Goal: Transaction & Acquisition: Purchase product/service

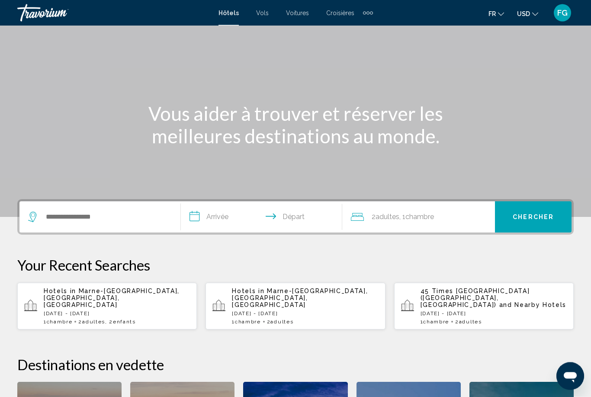
scroll to position [43, 0]
click at [135, 218] on input "Search widget" at bounding box center [106, 216] width 122 height 13
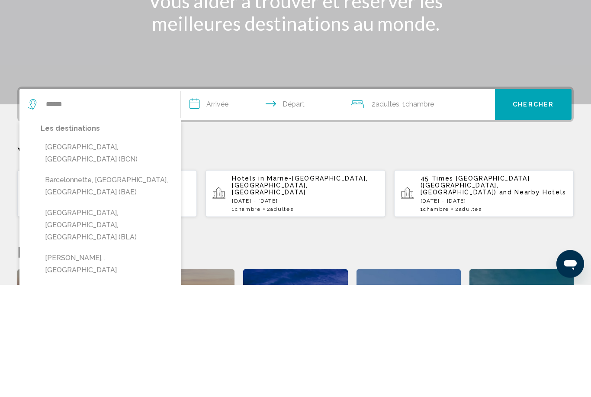
click at [141, 251] on button "Barcelona, Spain (BCN)" at bounding box center [107, 265] width 132 height 29
type input "**********"
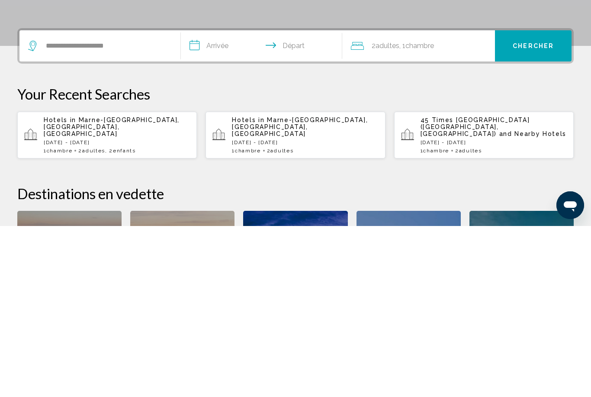
click at [230, 201] on input "**********" at bounding box center [263, 218] width 165 height 34
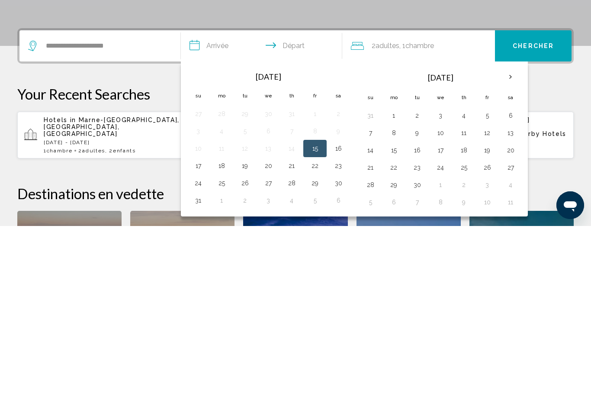
scroll to position [214, 0]
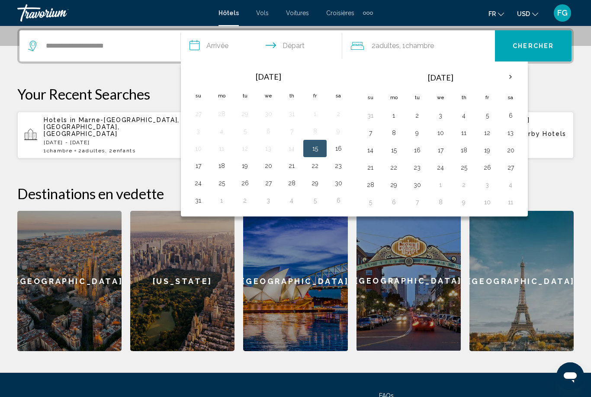
click at [516, 75] on th "Next month" at bounding box center [510, 76] width 23 height 19
click at [513, 146] on button "18" at bounding box center [511, 150] width 14 height 12
click at [416, 172] on button "21" at bounding box center [417, 167] width 14 height 12
type input "**********"
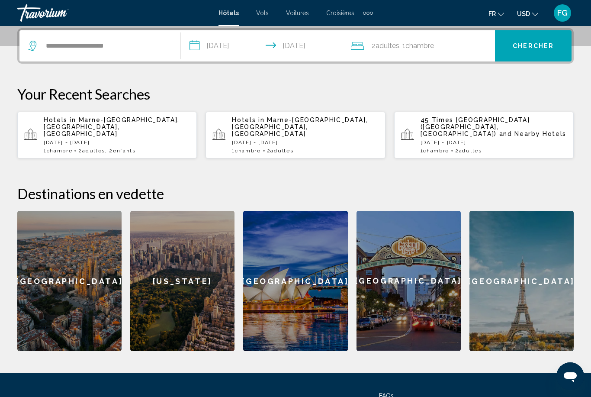
click at [531, 45] on span "Chercher" at bounding box center [533, 46] width 41 height 7
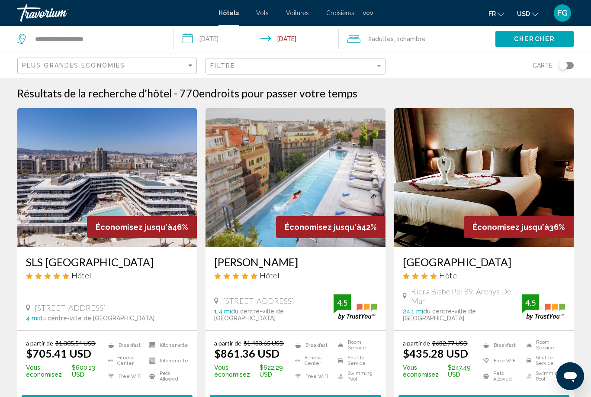
click at [533, 13] on icon "Change currency" at bounding box center [535, 14] width 6 height 3
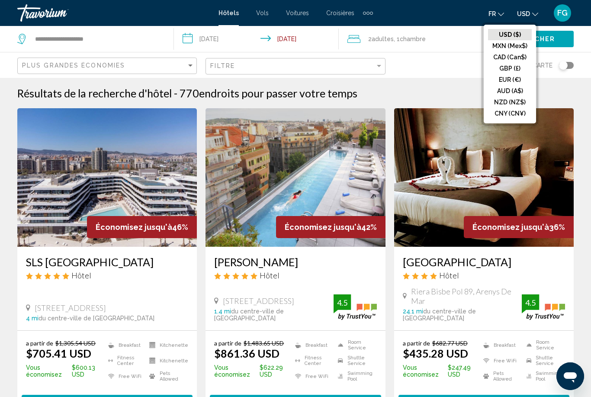
click at [512, 78] on button "EUR (€)" at bounding box center [510, 79] width 44 height 11
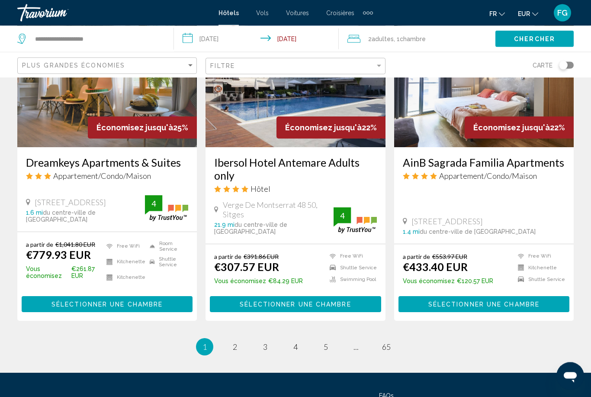
scroll to position [1113, 0]
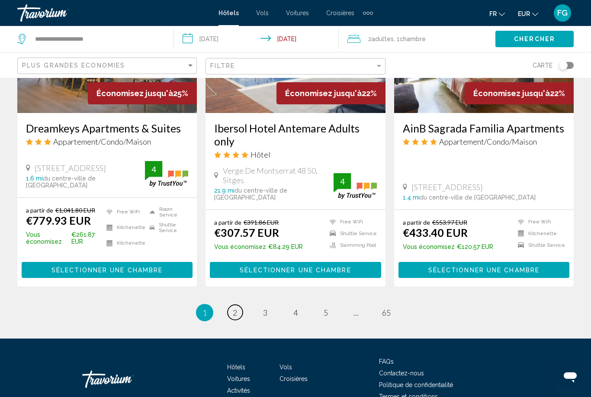
click at [241, 305] on link "page 2" at bounding box center [235, 312] width 15 height 15
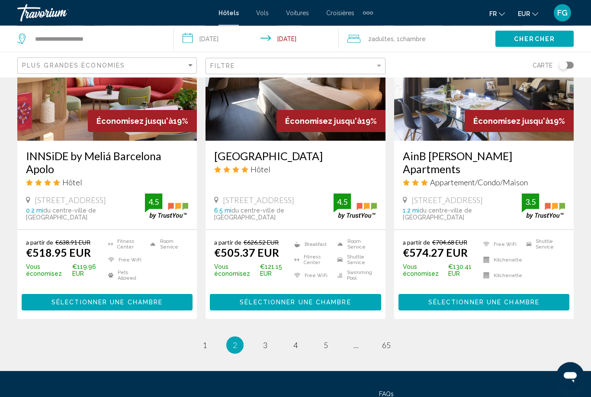
scroll to position [1094, 0]
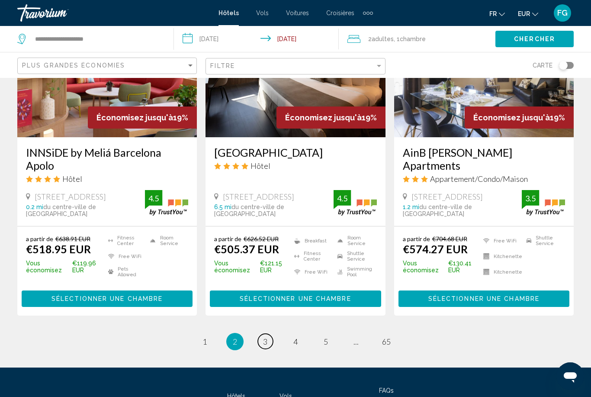
click at [260, 334] on link "page 3" at bounding box center [265, 341] width 15 height 15
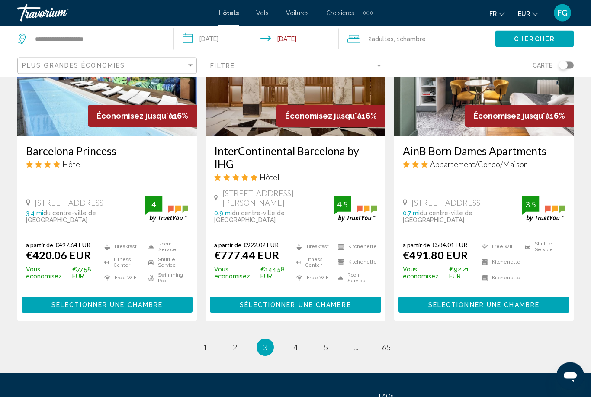
scroll to position [1095, 0]
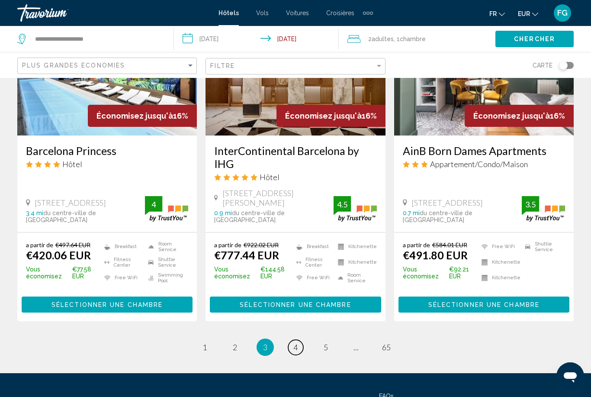
click at [288, 340] on link "page 4" at bounding box center [295, 347] width 15 height 15
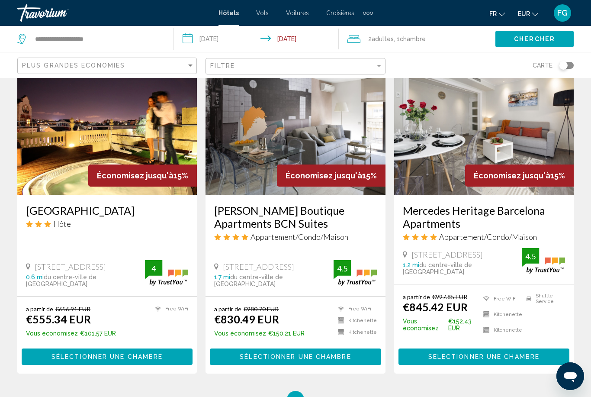
scroll to position [1136, 0]
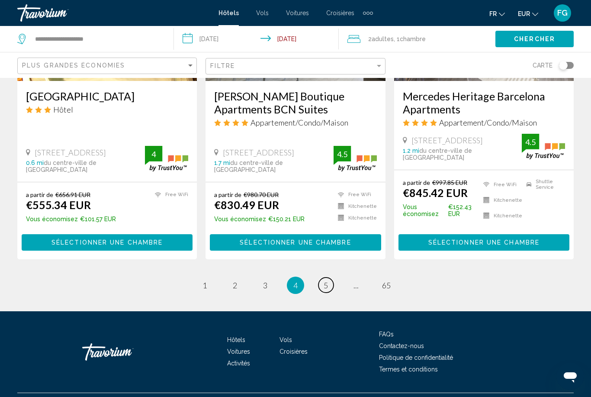
click at [324, 290] on span "5" at bounding box center [326, 285] width 4 height 10
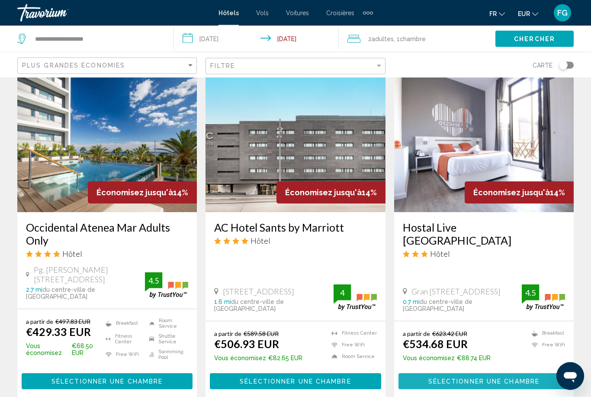
scroll to position [694, 0]
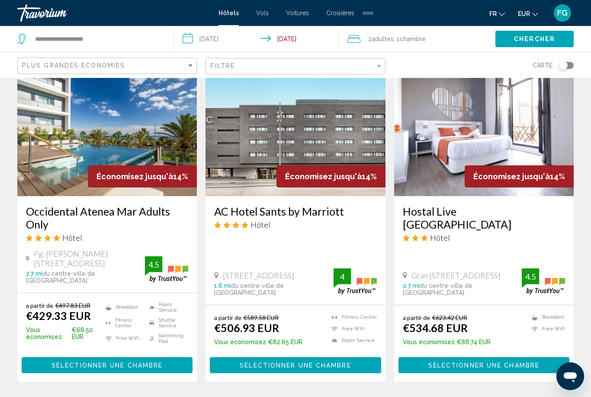
click at [45, 180] on img "Main content" at bounding box center [107, 127] width 180 height 138
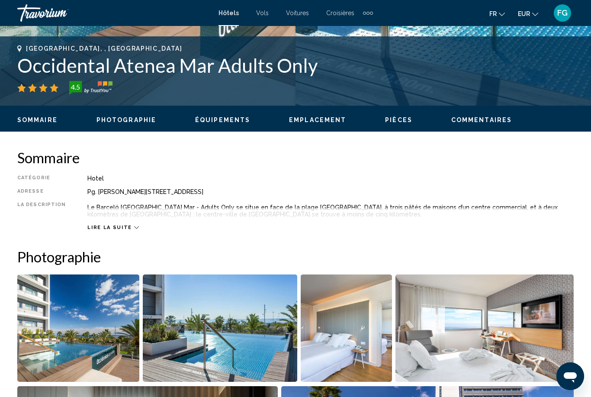
scroll to position [335, 0]
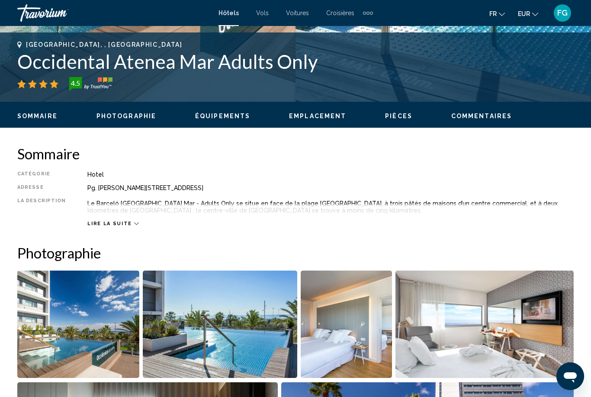
click at [96, 222] on span "Lire la suite" at bounding box center [109, 224] width 44 height 6
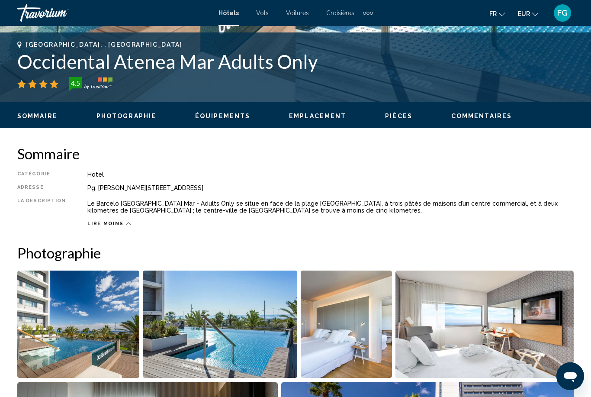
click at [96, 221] on span "Lire moins" at bounding box center [105, 224] width 36 height 6
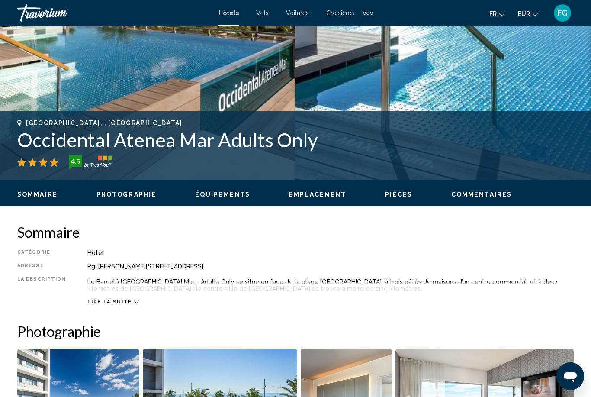
scroll to position [257, 0]
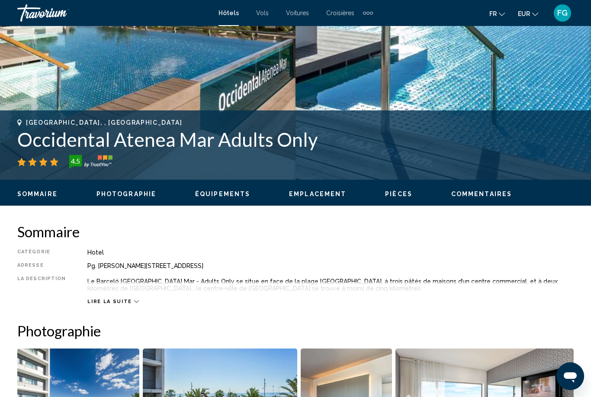
click at [98, 300] on span "Lire la suite" at bounding box center [109, 302] width 44 height 6
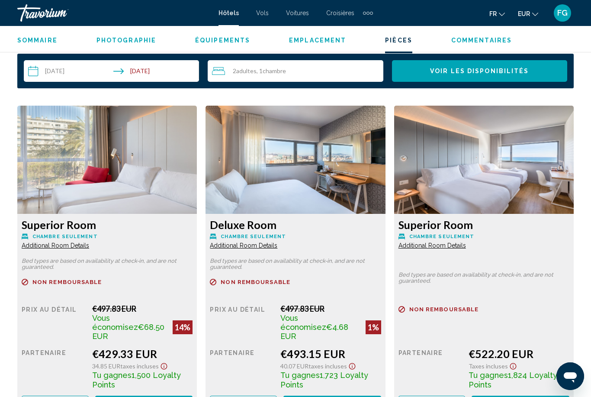
scroll to position [1225, 0]
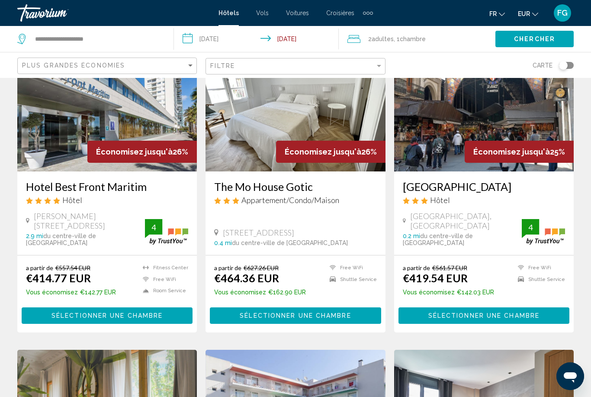
scroll to position [729, 0]
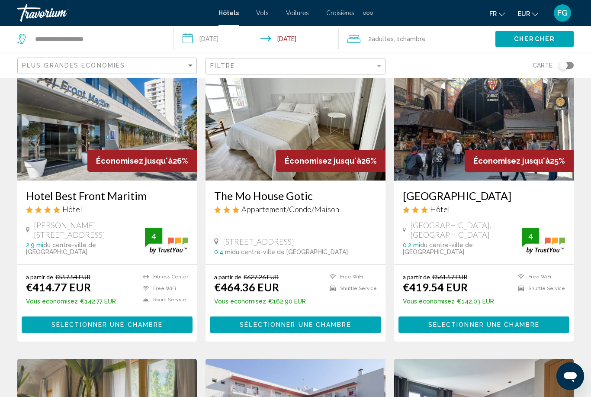
click at [167, 128] on img "Main content" at bounding box center [107, 111] width 180 height 138
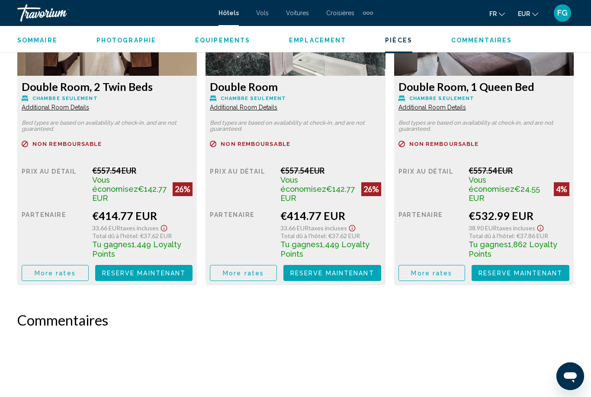
scroll to position [1403, 0]
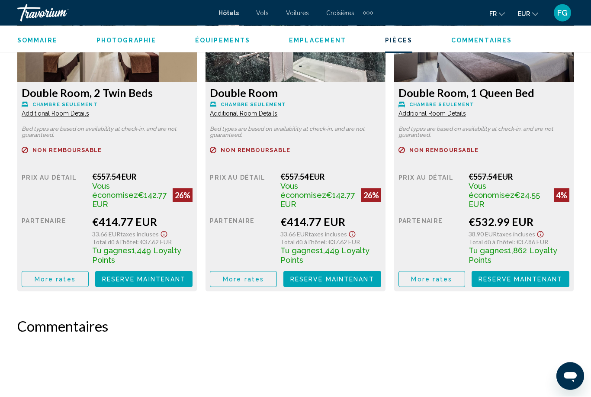
click at [43, 276] on span "More rates" at bounding box center [55, 279] width 41 height 7
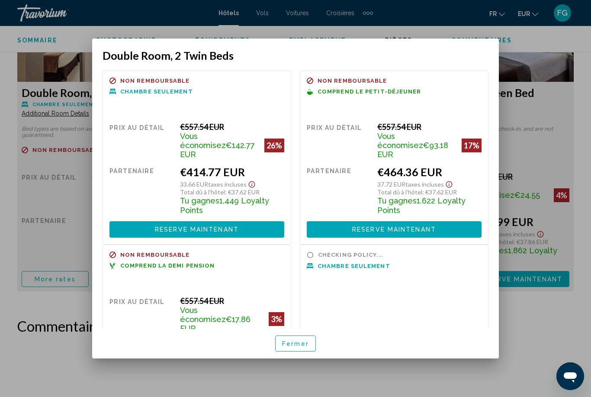
scroll to position [0, 0]
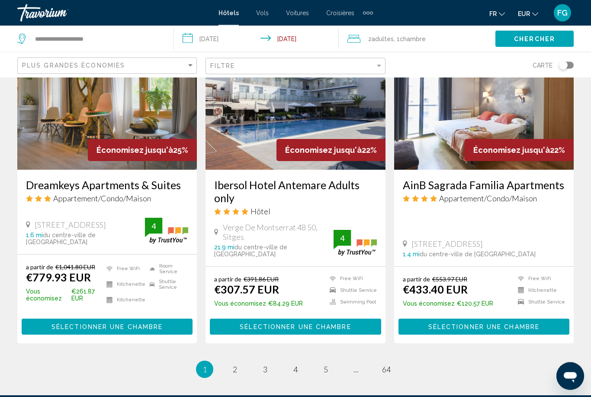
scroll to position [1056, 0]
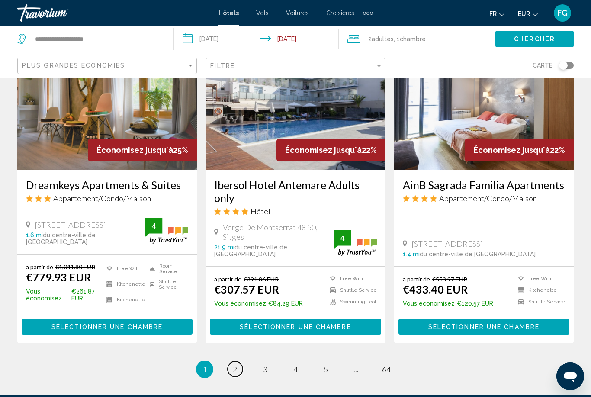
click at [233, 364] on span "2" at bounding box center [235, 369] width 4 height 10
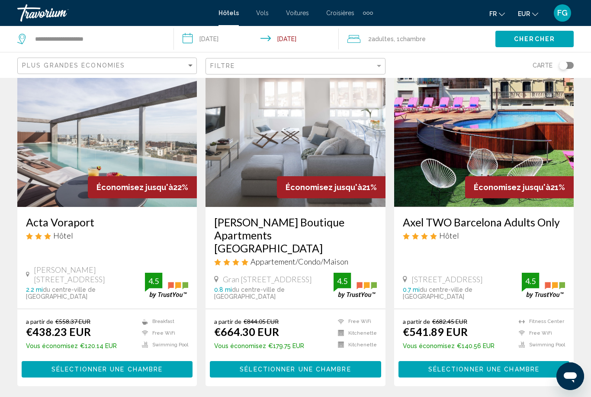
scroll to position [43, 0]
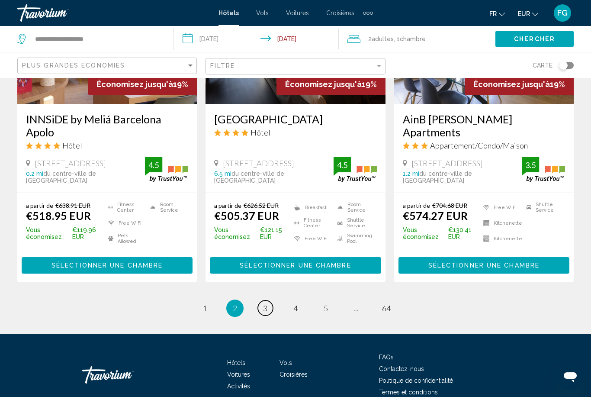
click at [262, 300] on link "page 3" at bounding box center [265, 307] width 15 height 15
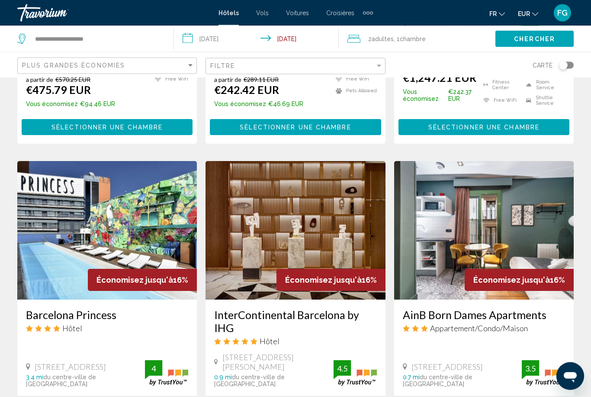
scroll to position [930, 0]
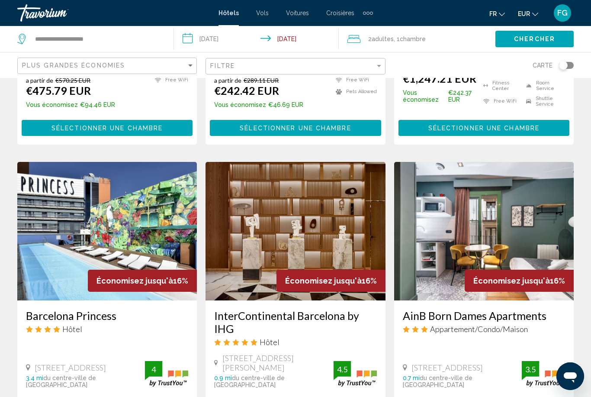
click at [149, 249] on img "Main content" at bounding box center [107, 231] width 180 height 138
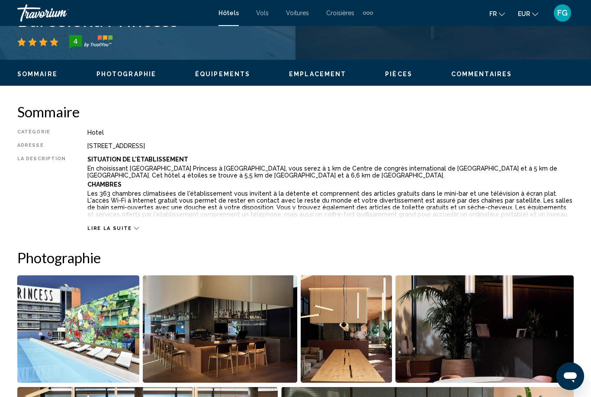
scroll to position [381, 0]
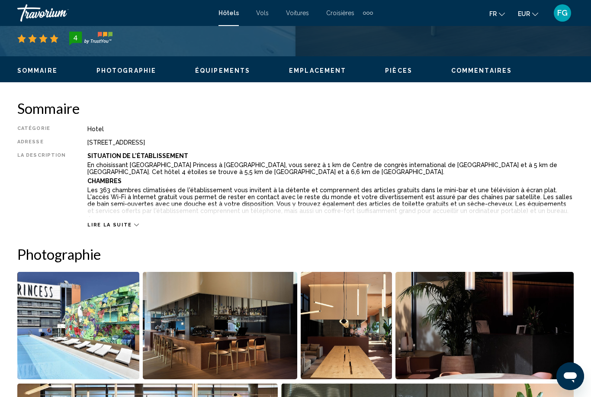
click at [95, 223] on span "Lire la suite" at bounding box center [109, 225] width 44 height 6
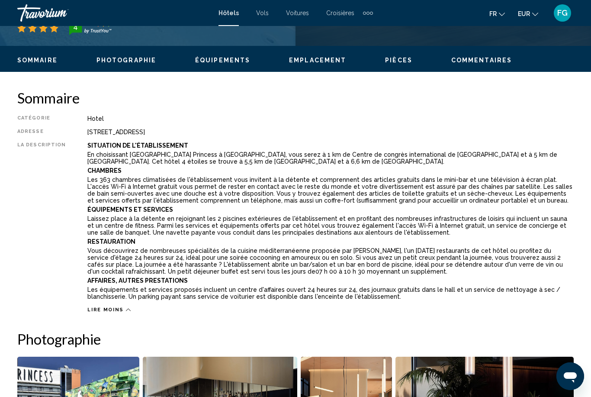
scroll to position [391, 0]
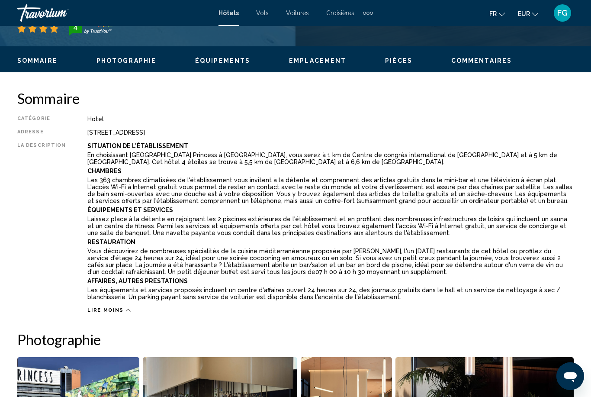
click at [95, 305] on div "Lire moins" at bounding box center [330, 307] width 486 height 11
click at [97, 310] on span "Lire moins" at bounding box center [105, 310] width 36 height 6
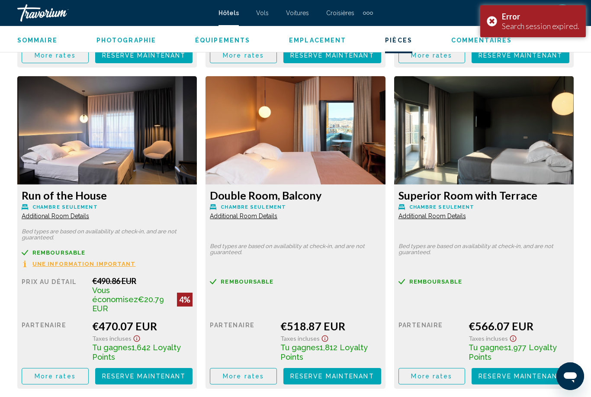
scroll to position [1620, 0]
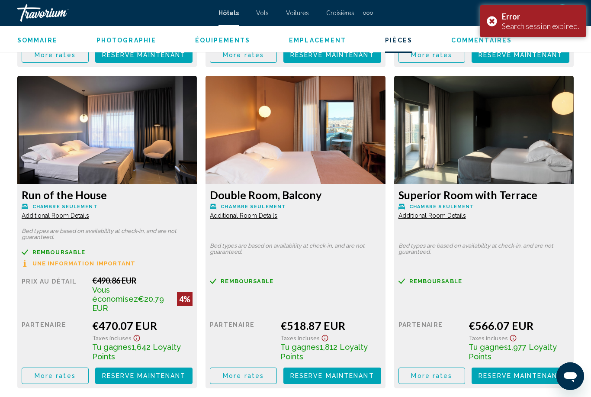
click at [492, 22] on div "Error Search session expired." at bounding box center [533, 21] width 106 height 32
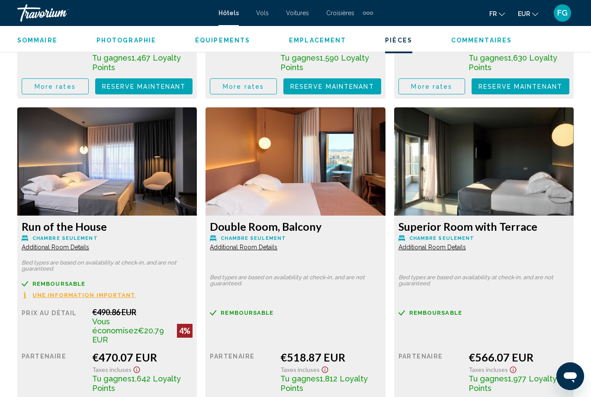
scroll to position [1588, 0]
click at [55, 292] on span "Une information important" at bounding box center [83, 295] width 103 height 6
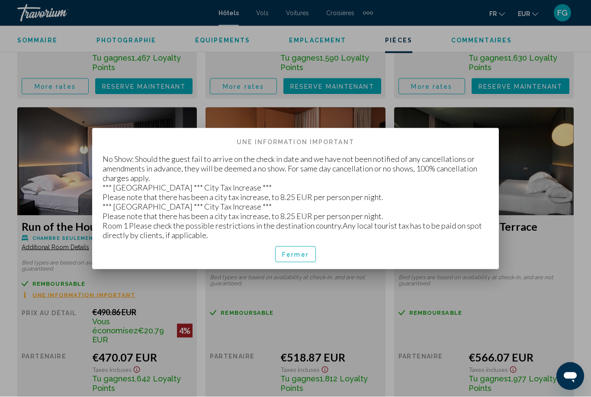
scroll to position [0, 0]
click at [298, 254] on span "Fermer" at bounding box center [295, 254] width 27 height 7
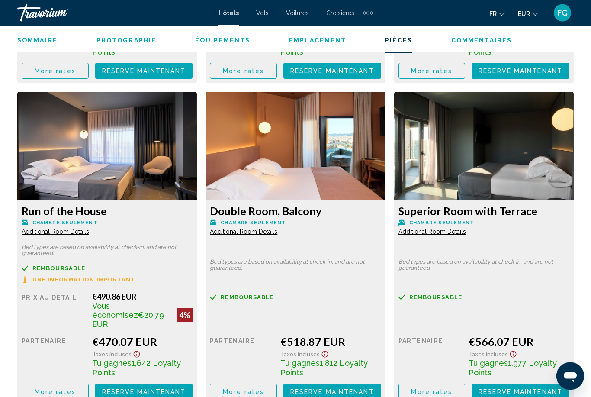
scroll to position [1606, 0]
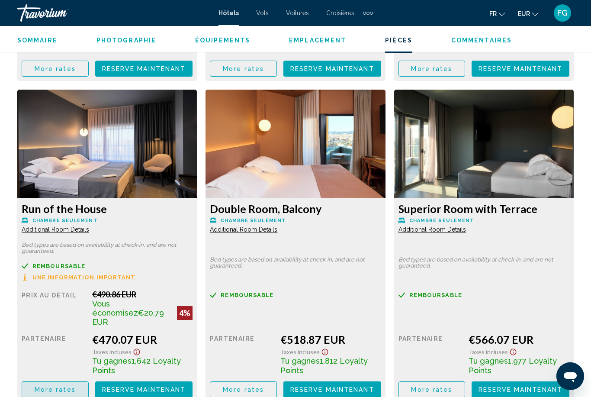
click at [51, 72] on span "More rates" at bounding box center [55, 68] width 41 height 7
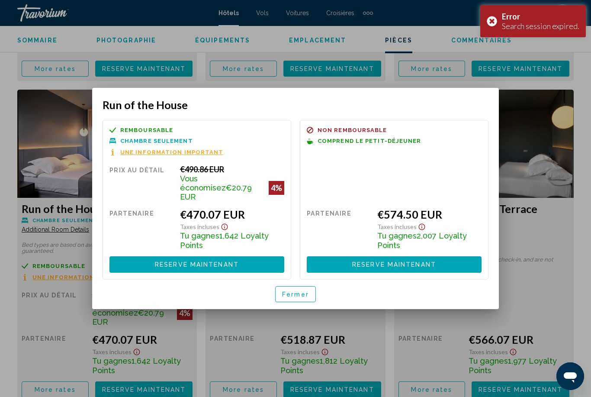
click at [293, 291] on span "Fermer" at bounding box center [295, 294] width 27 height 7
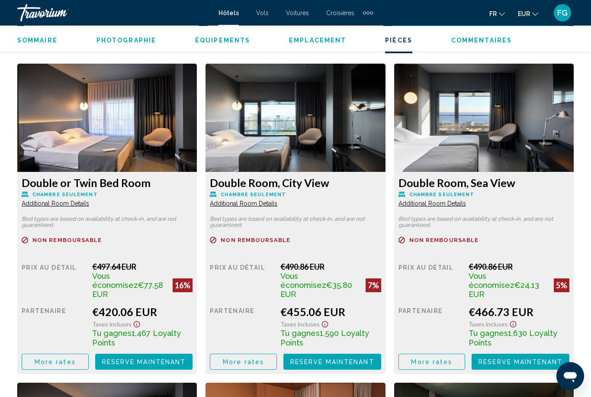
scroll to position [1315, 0]
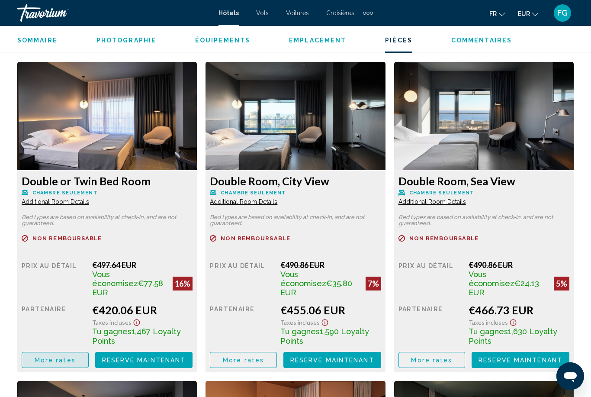
click at [47, 356] on span "More rates" at bounding box center [55, 359] width 41 height 7
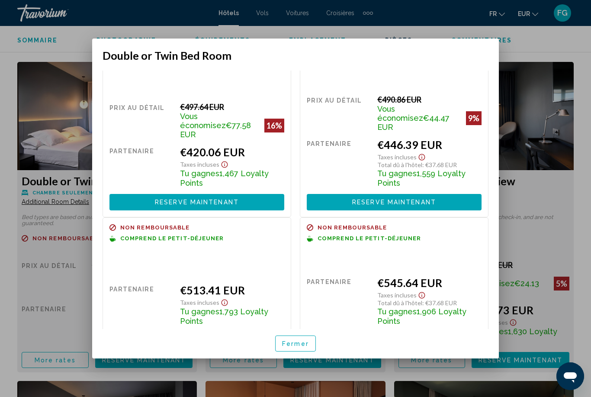
scroll to position [26, 0]
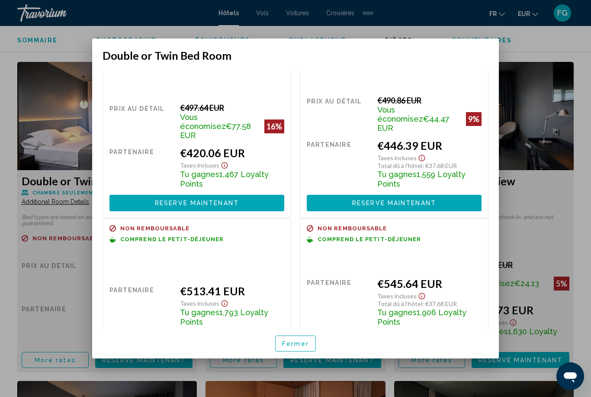
click at [297, 347] on span "Fermer" at bounding box center [295, 343] width 27 height 7
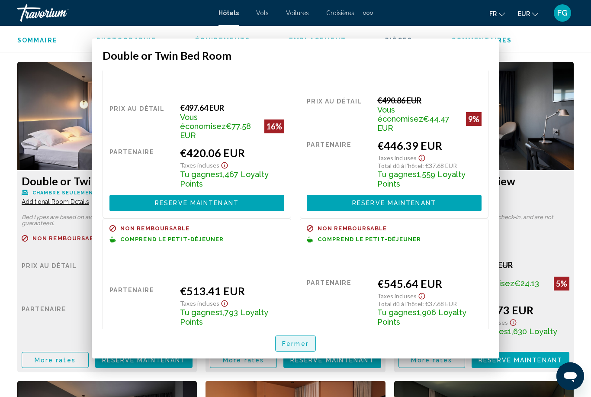
scroll to position [1315, 0]
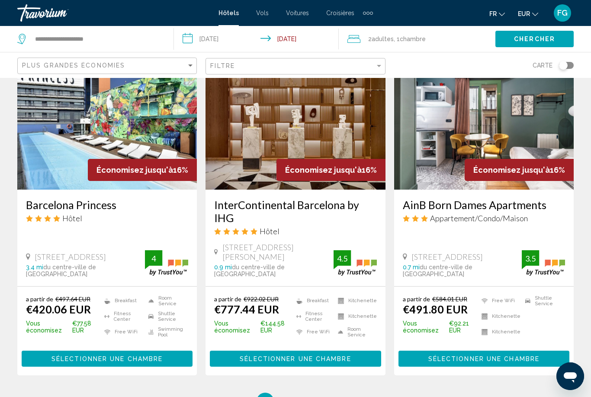
scroll to position [1040, 0]
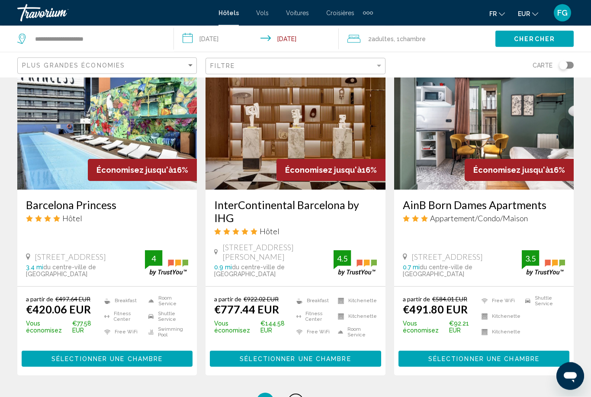
click at [298, 396] on span "4" at bounding box center [295, 402] width 4 height 10
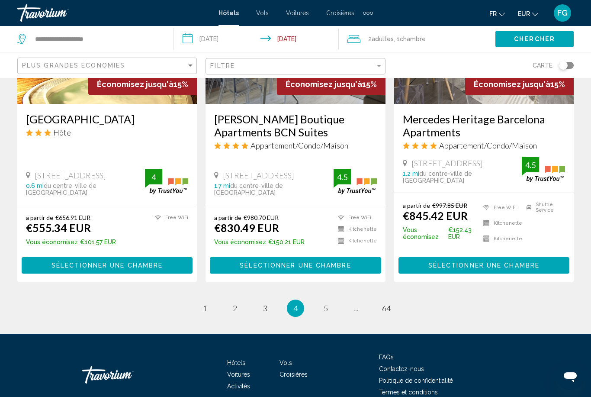
scroll to position [1122, 0]
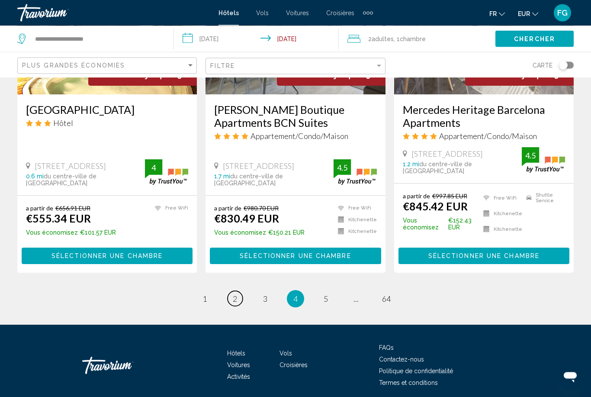
click at [239, 306] on link "page 2" at bounding box center [235, 298] width 15 height 15
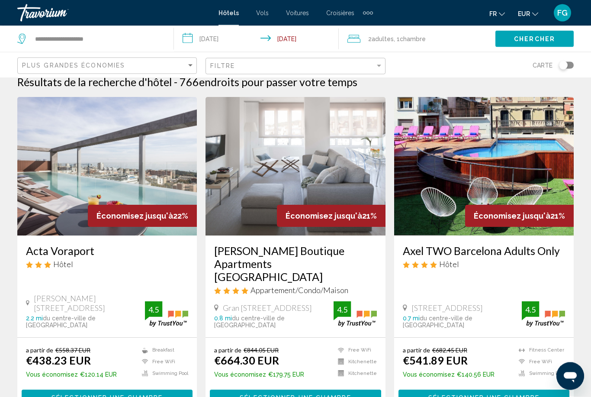
click at [45, 204] on img "Main content" at bounding box center [107, 166] width 180 height 138
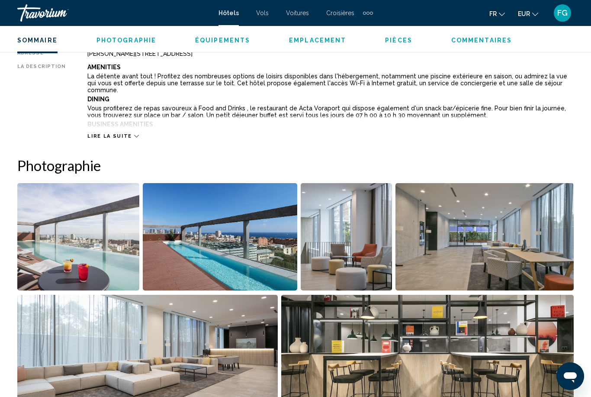
scroll to position [437, 0]
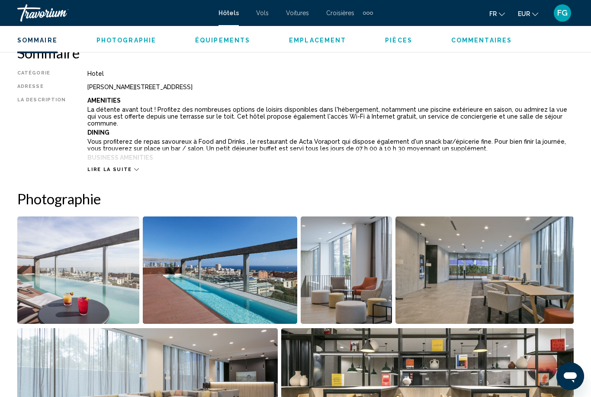
click at [100, 167] on span "Lire la suite" at bounding box center [109, 170] width 44 height 6
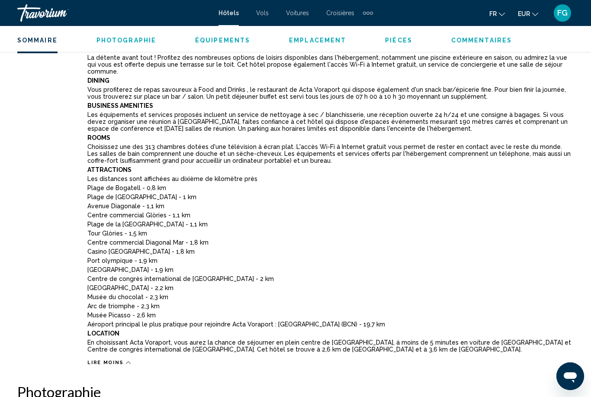
scroll to position [488, 0]
click at [103, 360] on span "Lire moins" at bounding box center [105, 363] width 36 height 6
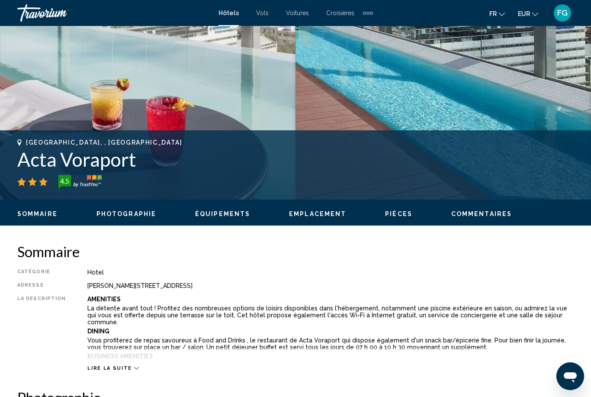
click at [103, 368] on span "Lire la suite" at bounding box center [109, 368] width 44 height 6
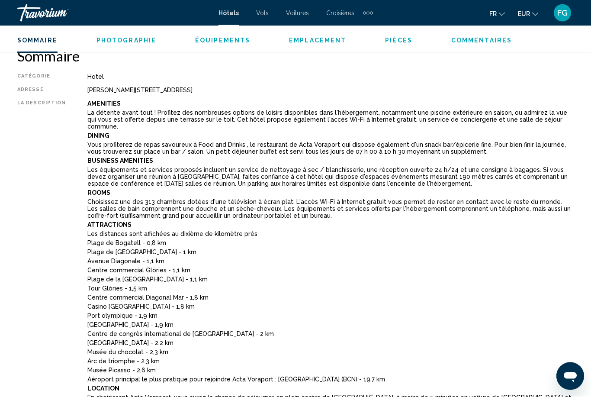
scroll to position [434, 0]
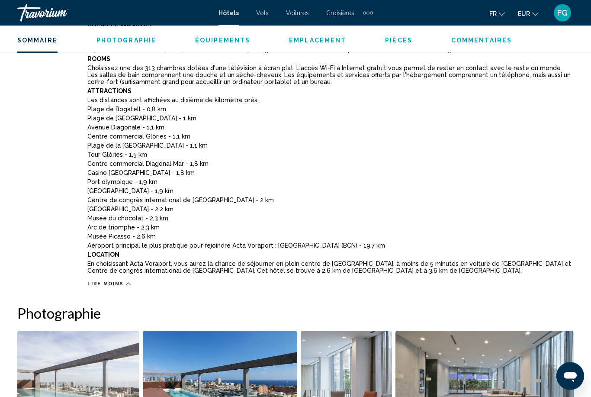
click at [98, 281] on span "Lire moins" at bounding box center [105, 284] width 36 height 6
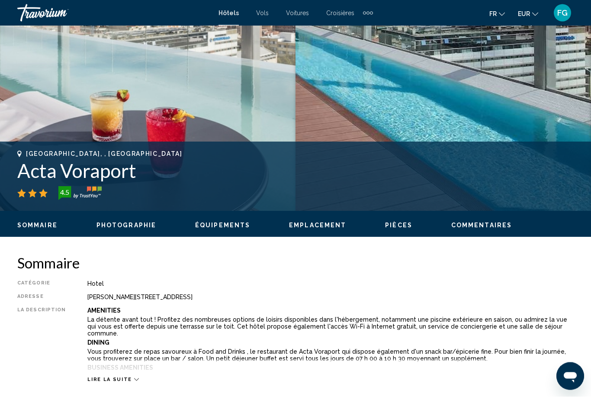
scroll to position [197, 0]
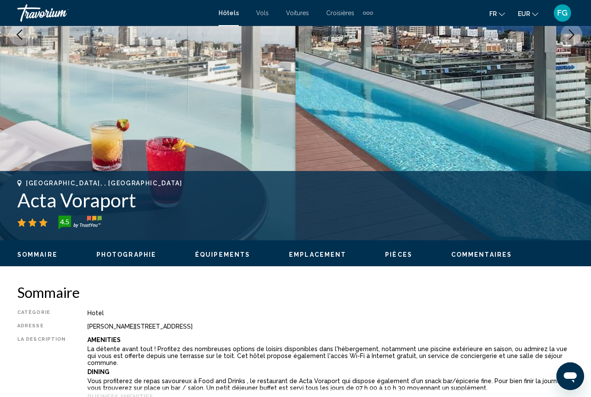
click at [573, 111] on img "Main content" at bounding box center [442, 34] width 295 height 411
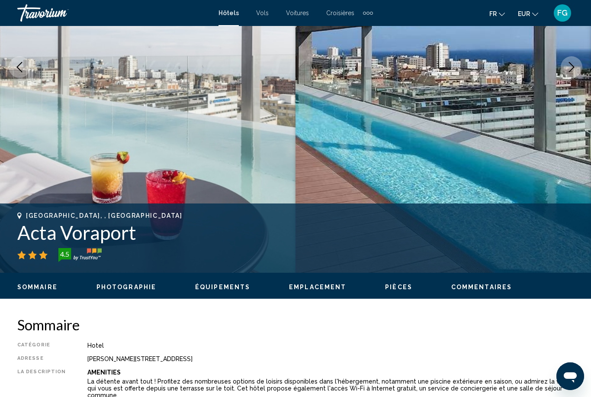
scroll to position [163, 0]
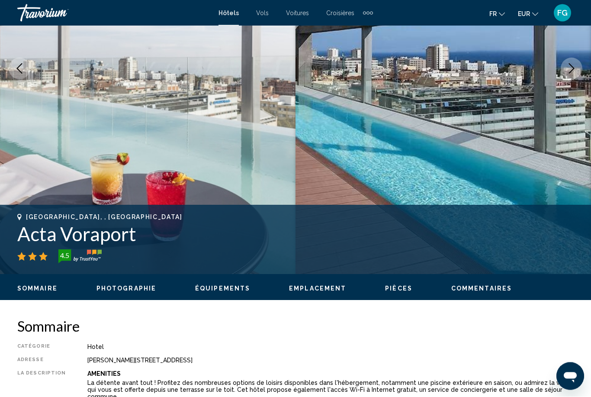
click at [574, 72] on icon "Next image" at bounding box center [571, 69] width 10 height 10
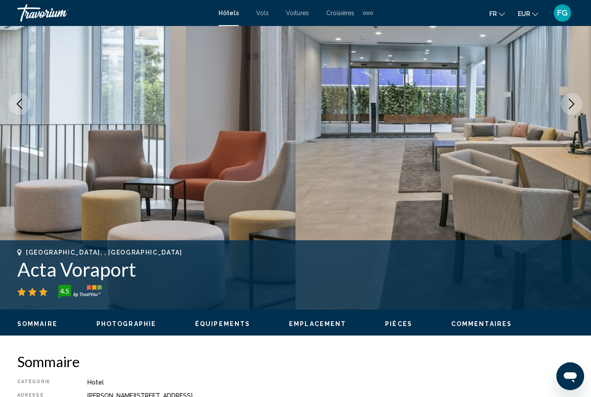
scroll to position [127, 0]
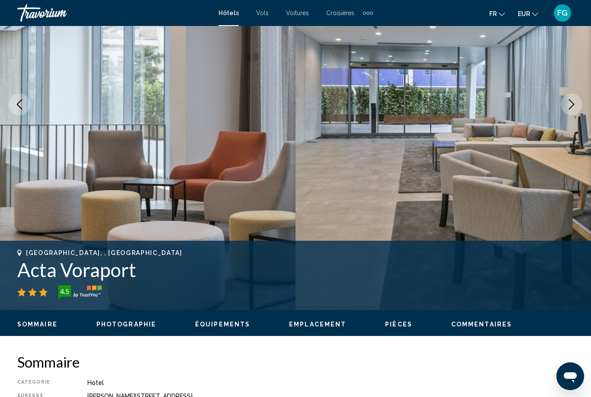
click at [573, 103] on icon "Next image" at bounding box center [571, 104] width 10 height 10
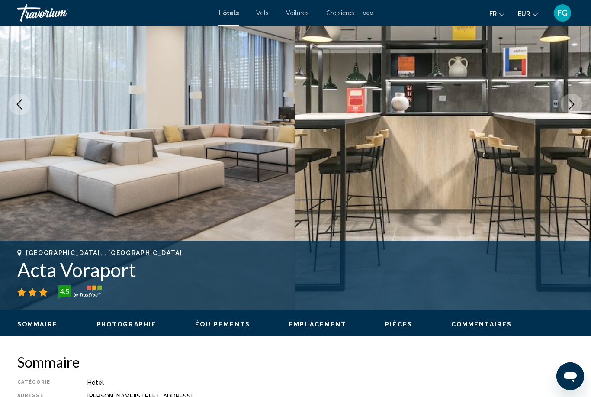
click at [570, 104] on icon "Next image" at bounding box center [571, 104] width 10 height 10
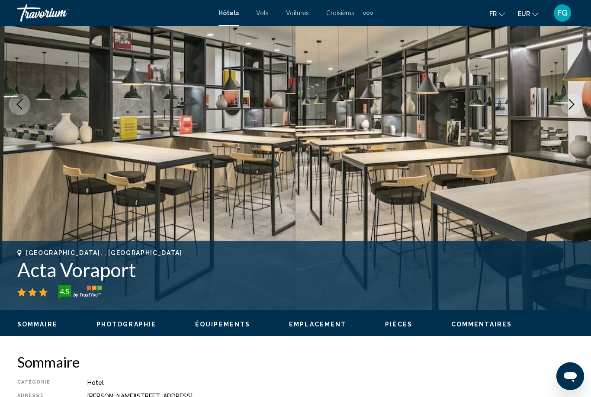
click at [575, 102] on icon "Next image" at bounding box center [571, 104] width 10 height 10
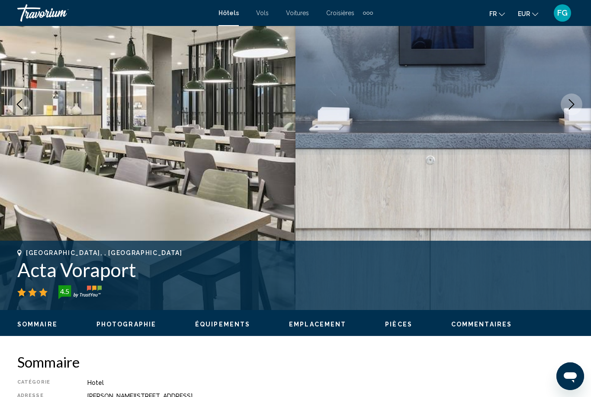
click at [579, 101] on button "Next image" at bounding box center [572, 104] width 22 height 22
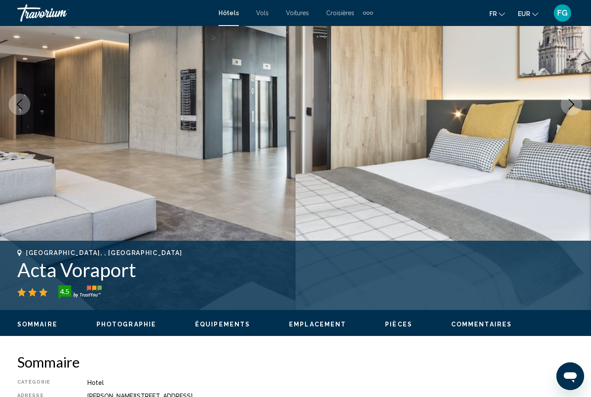
click at [576, 101] on icon "Next image" at bounding box center [571, 104] width 10 height 10
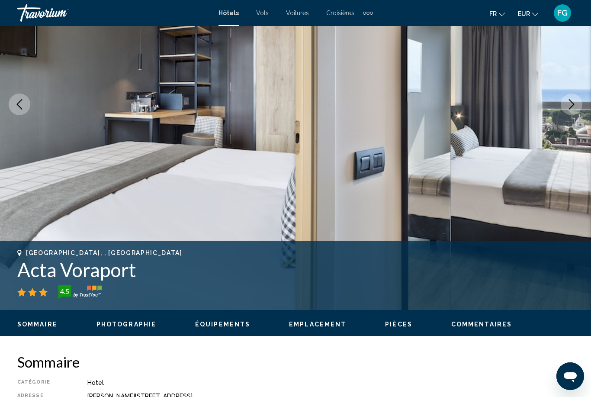
click at [580, 100] on button "Next image" at bounding box center [572, 104] width 22 height 22
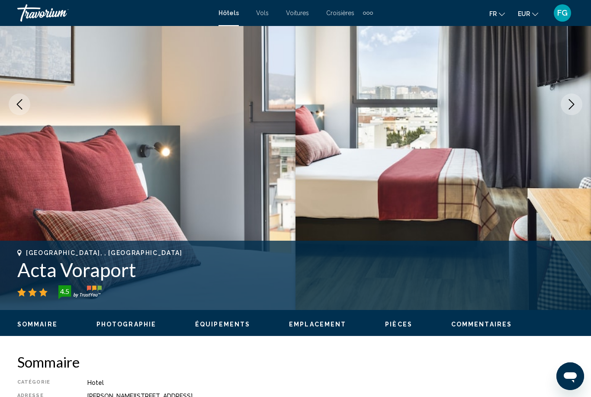
click at [579, 98] on button "Next image" at bounding box center [572, 104] width 22 height 22
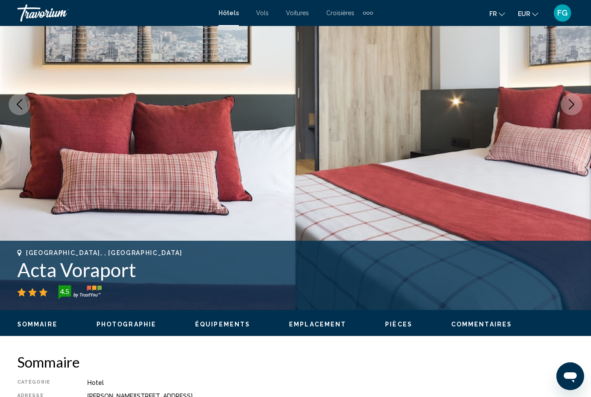
click at [577, 101] on button "Next image" at bounding box center [572, 104] width 22 height 22
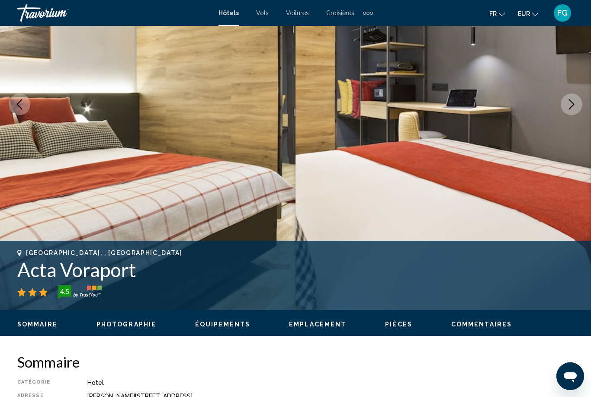
click at [579, 100] on button "Next image" at bounding box center [572, 104] width 22 height 22
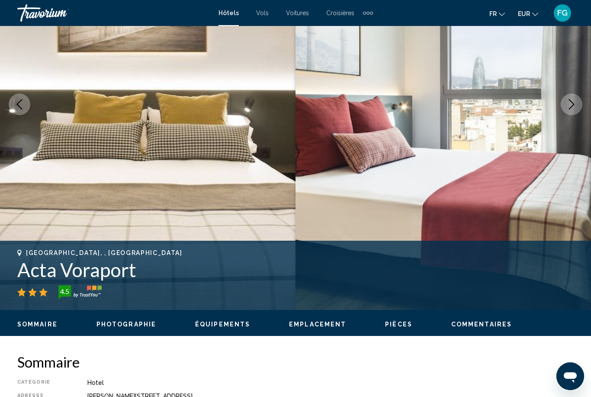
click at [580, 100] on button "Next image" at bounding box center [572, 104] width 22 height 22
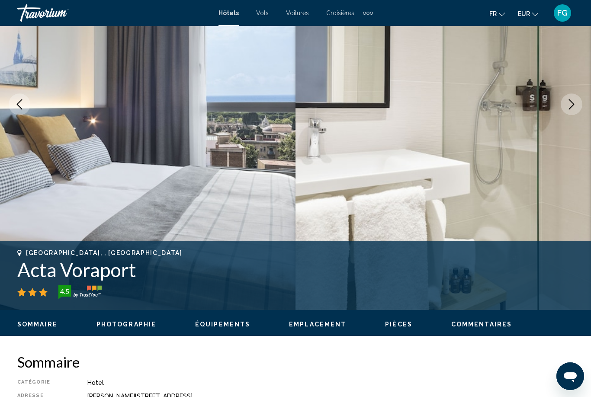
click at [580, 100] on button "Next image" at bounding box center [572, 104] width 22 height 22
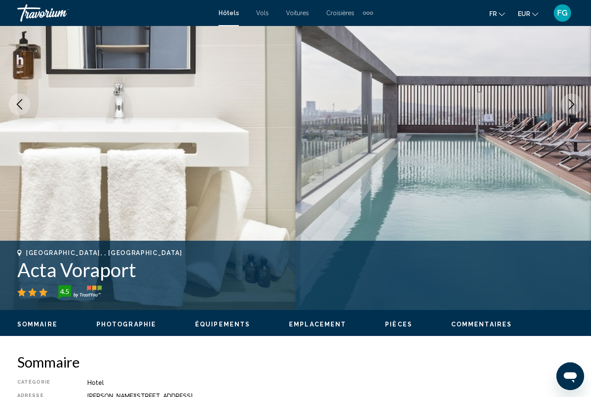
click at [581, 99] on img "Main content" at bounding box center [442, 104] width 295 height 411
click at [573, 103] on icon "Next image" at bounding box center [572, 104] width 6 height 10
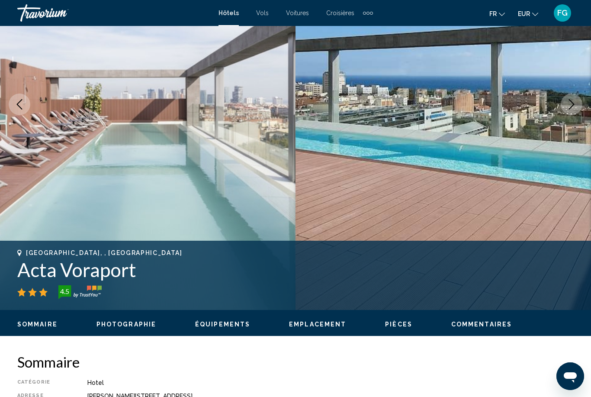
click at [571, 103] on icon "Next image" at bounding box center [571, 104] width 10 height 10
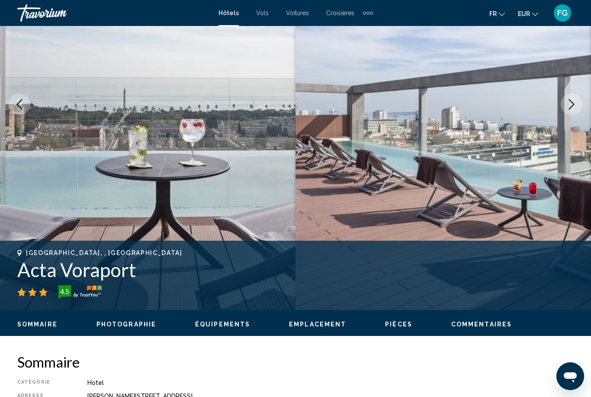
click at [572, 103] on icon "Next image" at bounding box center [572, 104] width 6 height 10
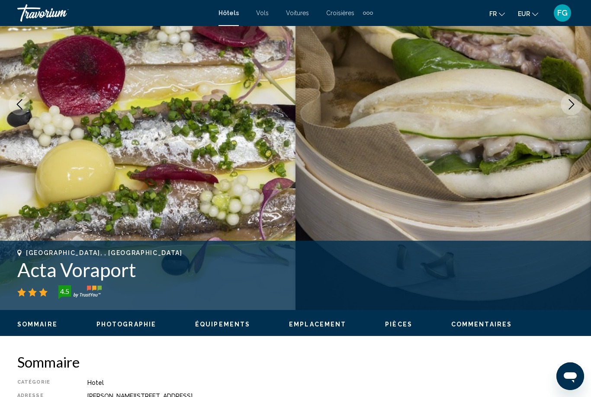
click at [573, 103] on icon "Next image" at bounding box center [571, 104] width 10 height 10
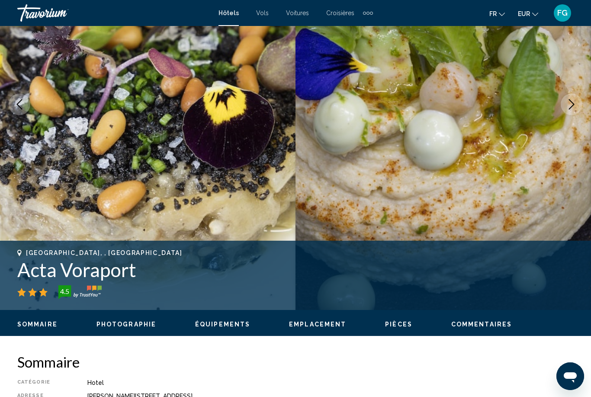
click at [573, 103] on icon "Next image" at bounding box center [571, 104] width 10 height 10
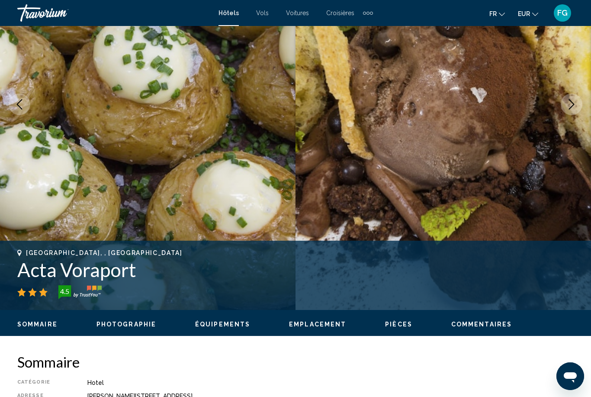
click at [574, 103] on icon "Next image" at bounding box center [571, 104] width 10 height 10
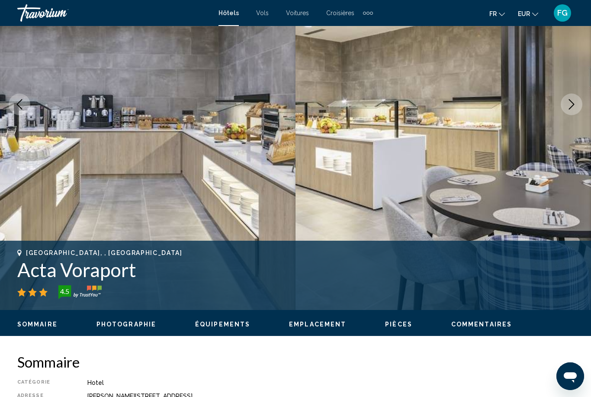
click at [575, 101] on icon "Next image" at bounding box center [571, 104] width 10 height 10
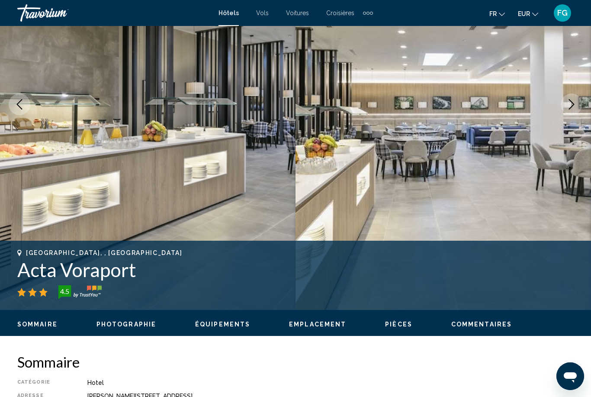
click at [572, 103] on icon "Next image" at bounding box center [571, 104] width 10 height 10
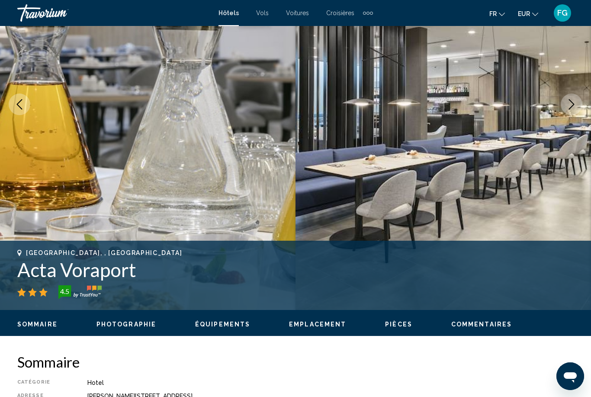
click at [573, 102] on icon "Next image" at bounding box center [571, 104] width 10 height 10
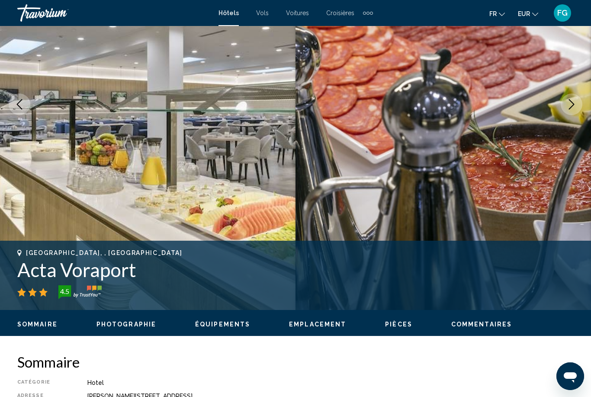
click at [575, 100] on icon "Next image" at bounding box center [571, 104] width 10 height 10
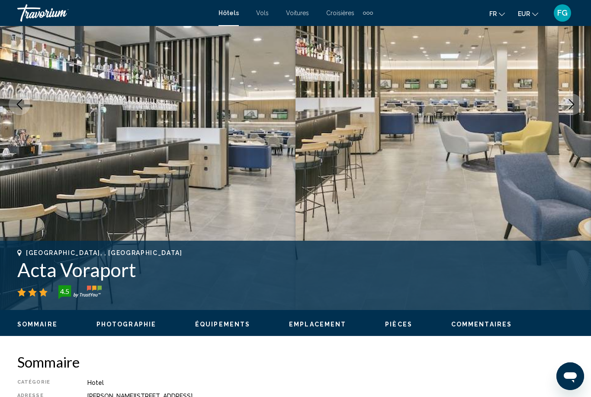
click at [576, 103] on icon "Next image" at bounding box center [571, 104] width 10 height 10
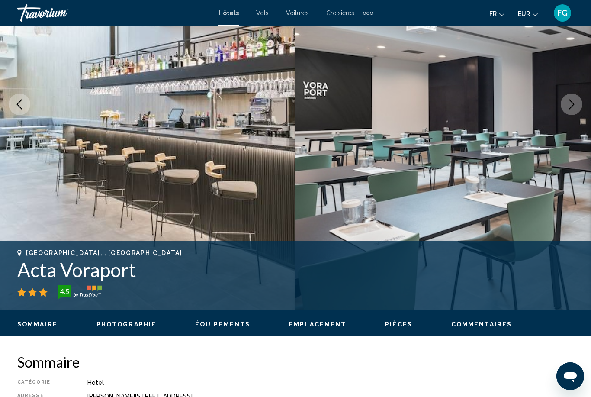
click at [578, 102] on button "Next image" at bounding box center [572, 104] width 22 height 22
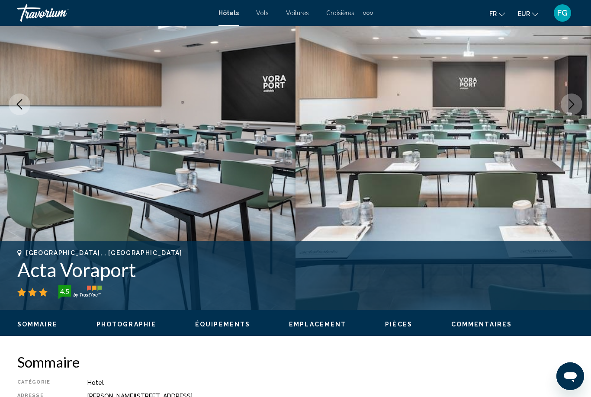
click at [581, 103] on button "Next image" at bounding box center [572, 104] width 22 height 22
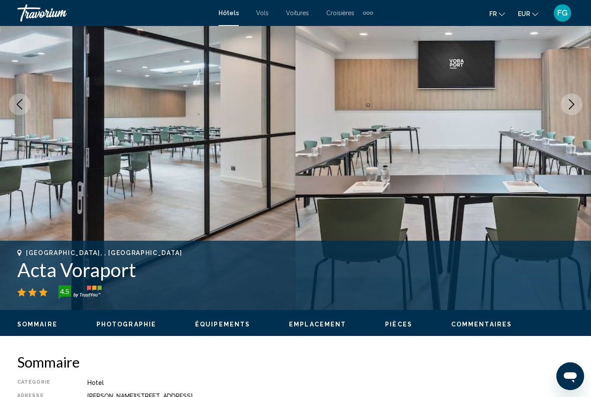
click at [581, 104] on button "Next image" at bounding box center [572, 104] width 22 height 22
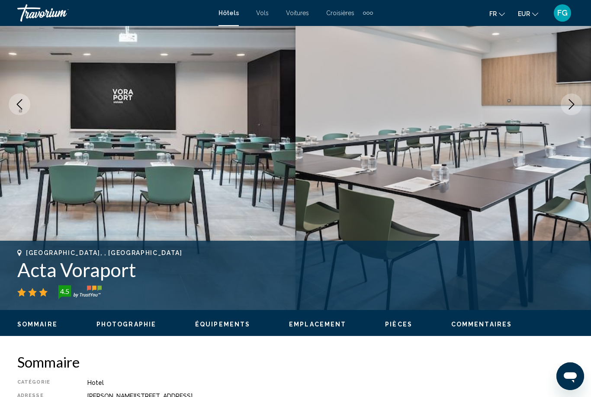
click at [579, 106] on button "Next image" at bounding box center [572, 104] width 22 height 22
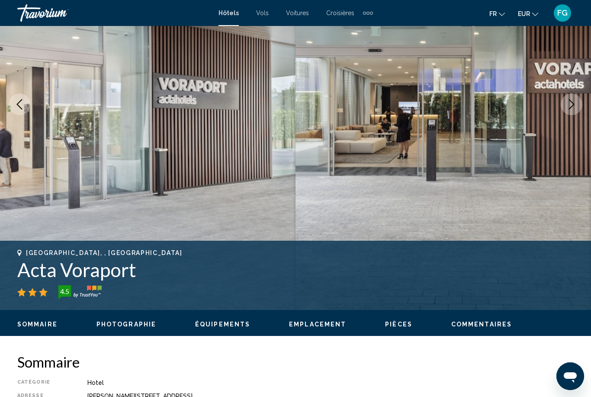
click at [580, 103] on button "Next image" at bounding box center [572, 104] width 22 height 22
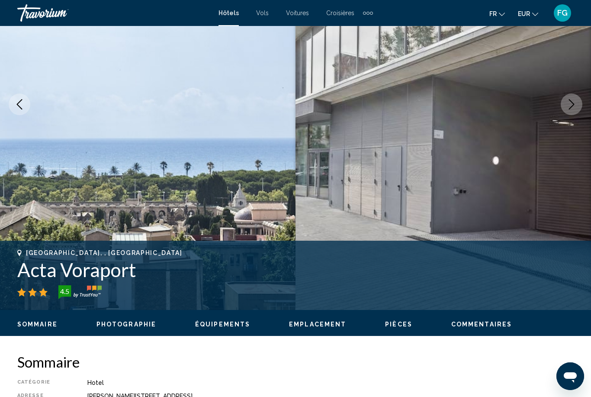
click at [578, 106] on button "Next image" at bounding box center [572, 104] width 22 height 22
click at [581, 103] on button "Next image" at bounding box center [572, 104] width 22 height 22
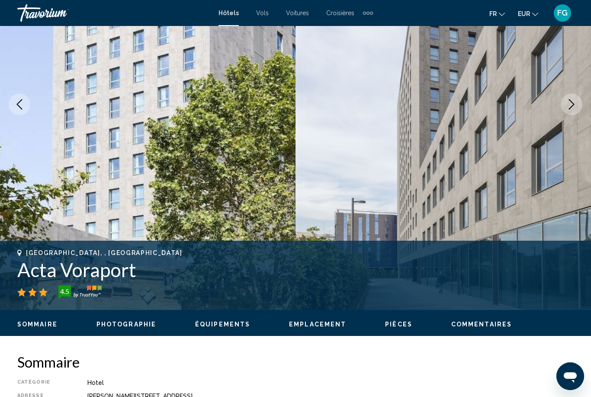
click at [579, 103] on button "Next image" at bounding box center [572, 104] width 22 height 22
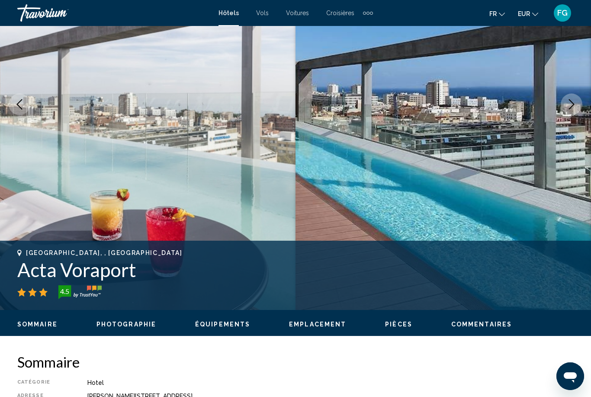
click at [576, 106] on icon "Next image" at bounding box center [571, 104] width 10 height 10
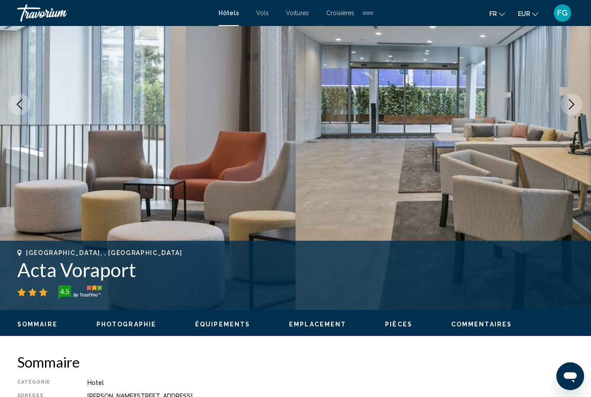
click at [579, 106] on button "Next image" at bounding box center [572, 104] width 22 height 22
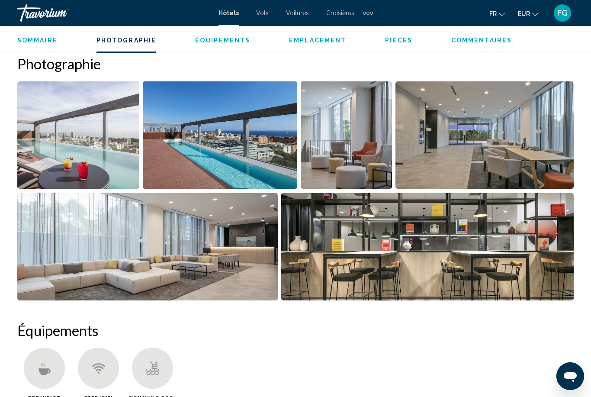
scroll to position [548, 0]
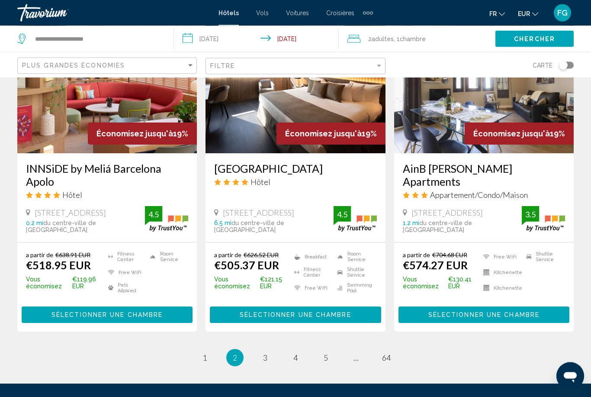
scroll to position [1127, 0]
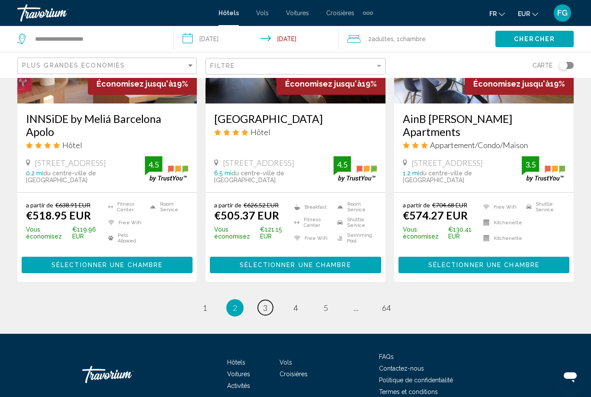
click at [267, 303] on span "3" at bounding box center [265, 308] width 4 height 10
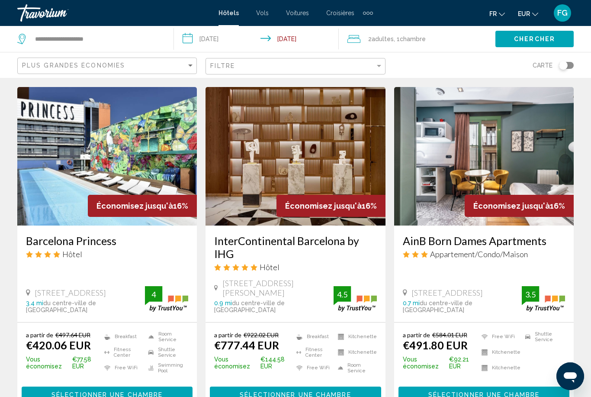
scroll to position [1005, 0]
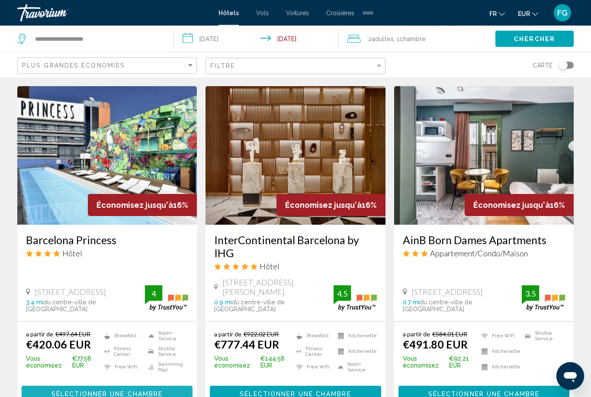
click at [64, 391] on span "Sélectionner une chambre" at bounding box center [106, 394] width 111 height 7
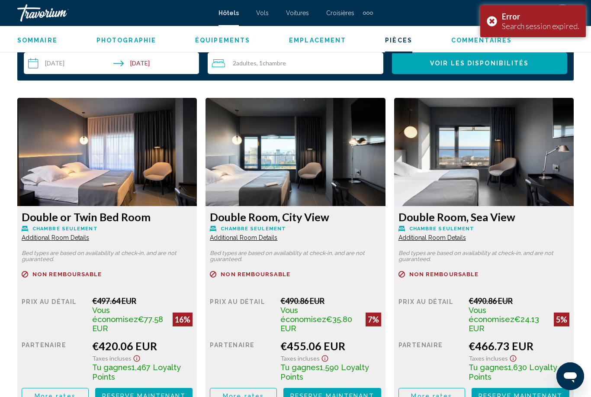
scroll to position [1275, 0]
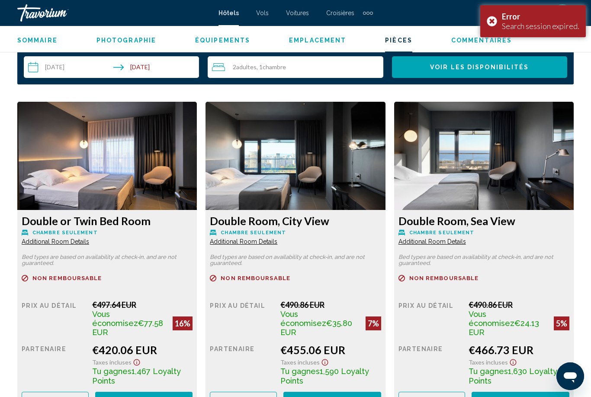
click at [496, 22] on div "Error Search session expired." at bounding box center [533, 21] width 106 height 32
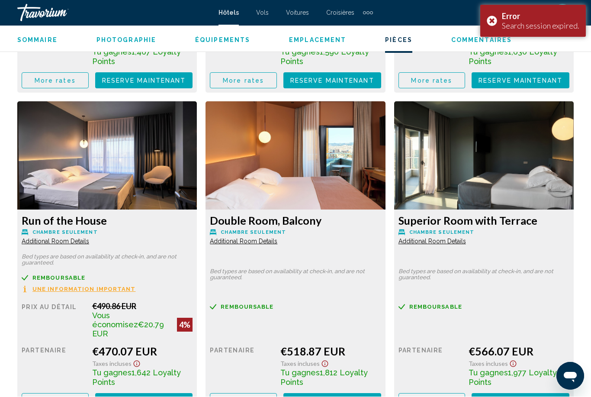
scroll to position [1594, 0]
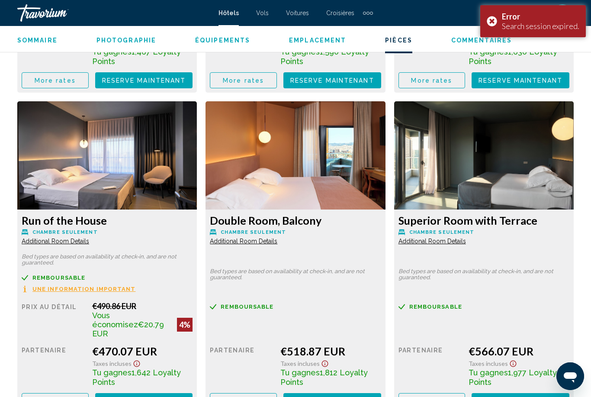
click at [495, 18] on div "Error Search session expired." at bounding box center [533, 21] width 106 height 32
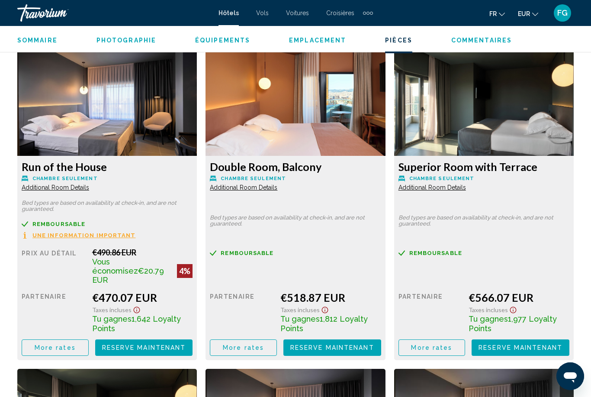
scroll to position [1648, 0]
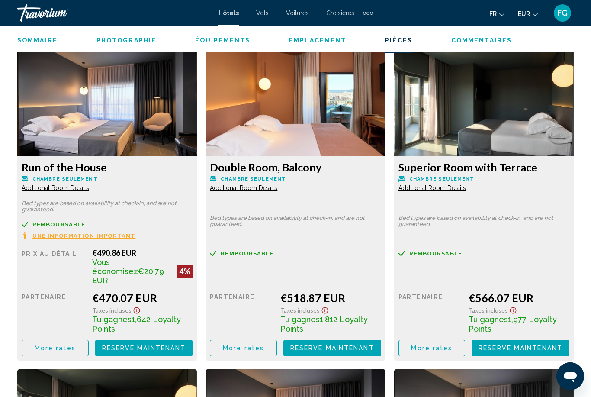
click at [52, 31] on span "More rates" at bounding box center [55, 27] width 41 height 7
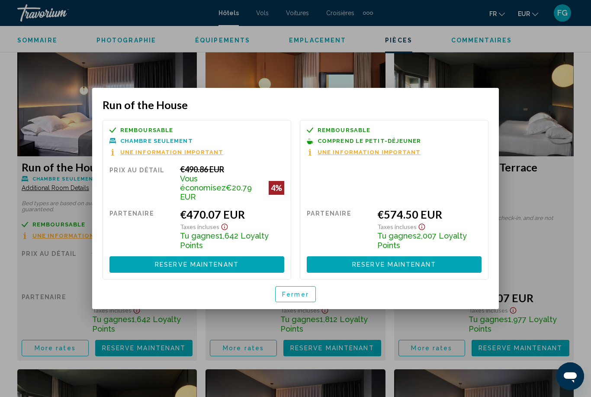
click at [295, 291] on span "Fermer" at bounding box center [295, 294] width 27 height 7
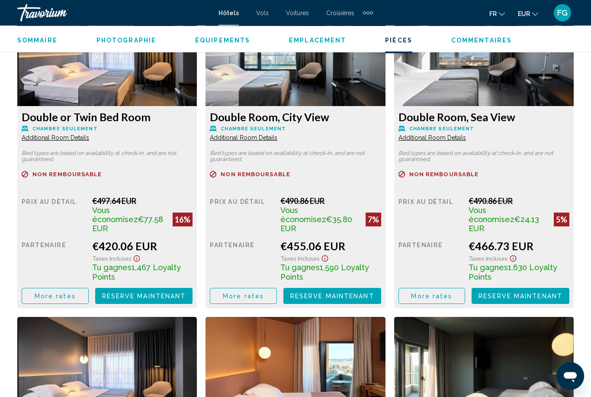
scroll to position [1369, 0]
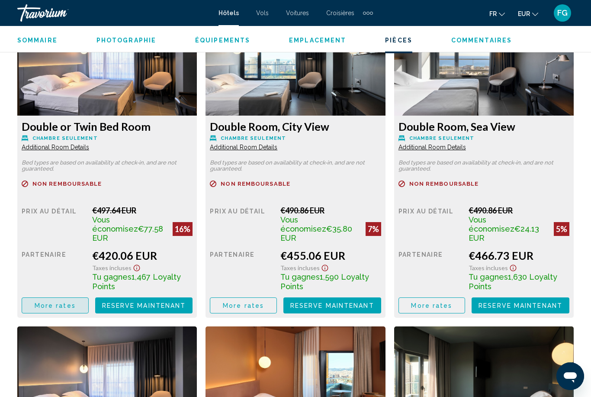
click at [43, 302] on span "More rates" at bounding box center [55, 305] width 41 height 7
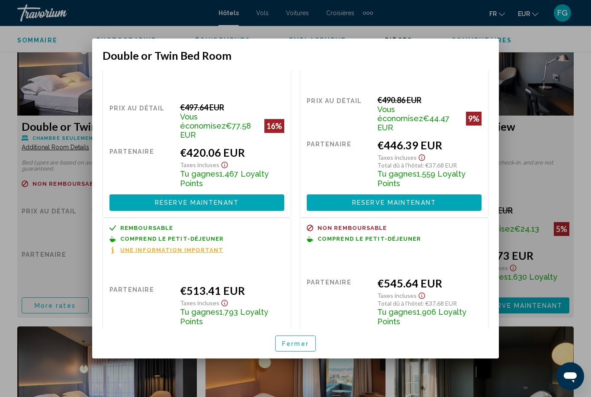
scroll to position [26, 0]
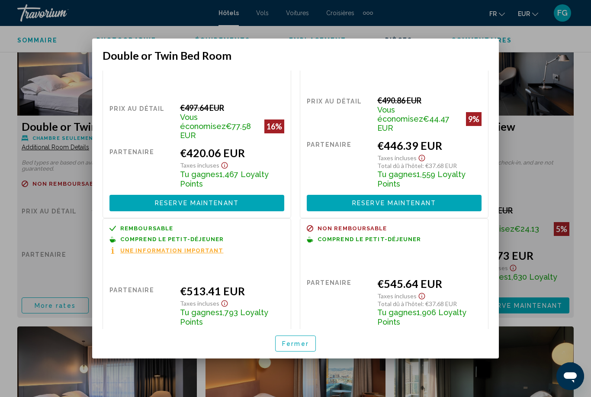
click at [231, 337] on span "Reserve maintenant" at bounding box center [197, 340] width 84 height 7
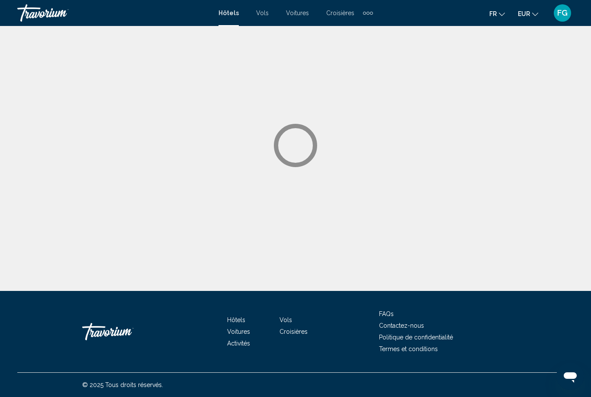
scroll to position [28, 0]
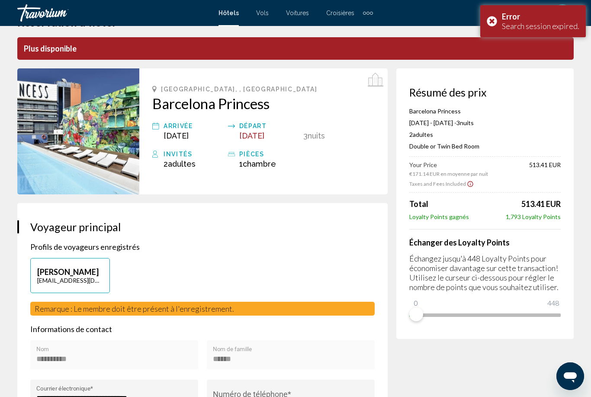
click at [493, 22] on div "Error Search session expired." at bounding box center [533, 21] width 106 height 32
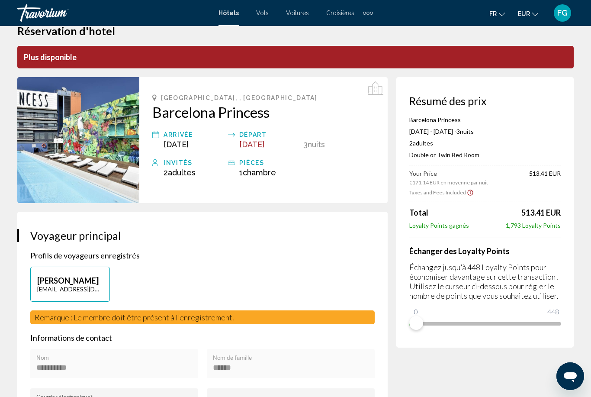
scroll to position [0, 0]
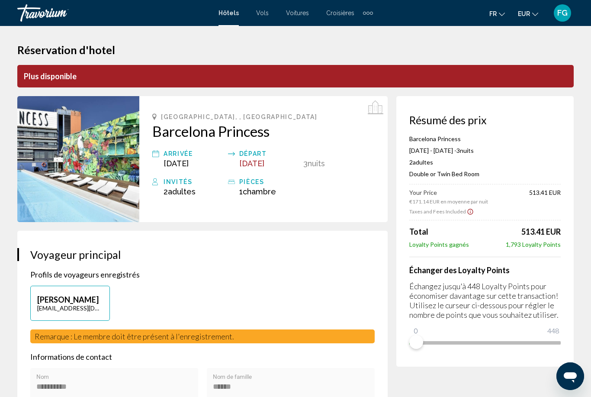
click at [355, 67] on p "Plus disponible" at bounding box center [295, 76] width 556 height 22
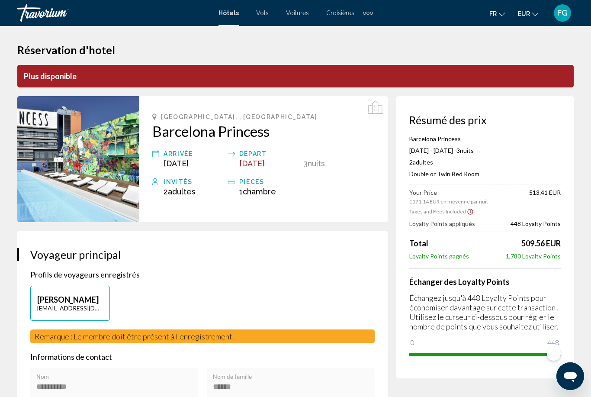
click at [44, 71] on p "Plus disponible" at bounding box center [295, 76] width 556 height 22
click at [40, 74] on p "Plus disponible" at bounding box center [295, 76] width 556 height 22
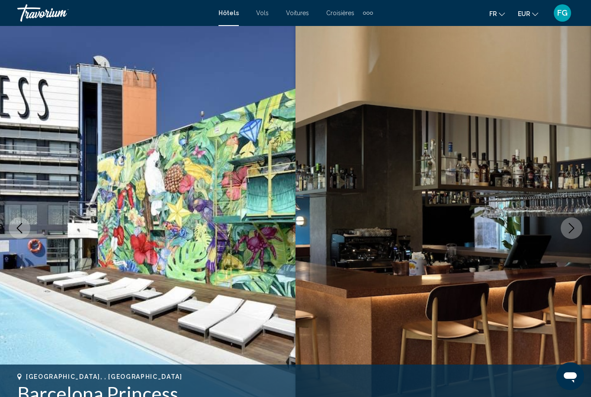
scroll to position [3, 0]
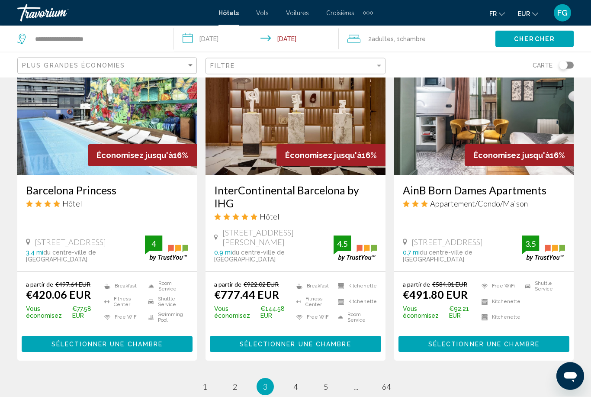
scroll to position [1056, 0]
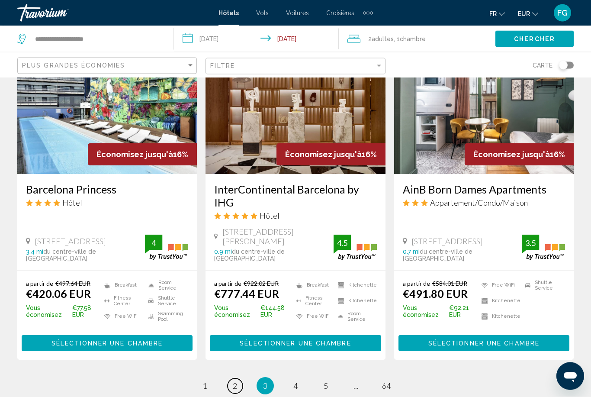
click at [235, 381] on span "2" at bounding box center [235, 386] width 4 height 10
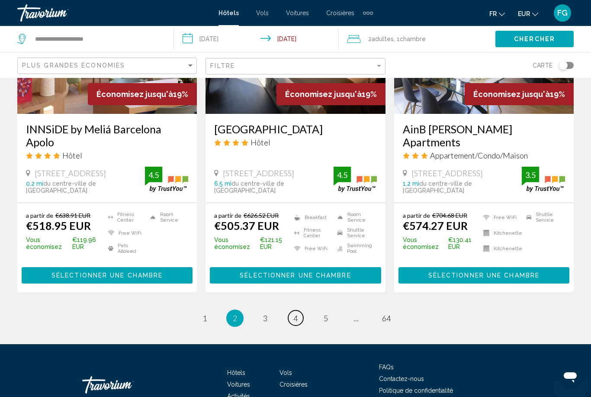
click at [295, 313] on span "4" at bounding box center [295, 318] width 4 height 10
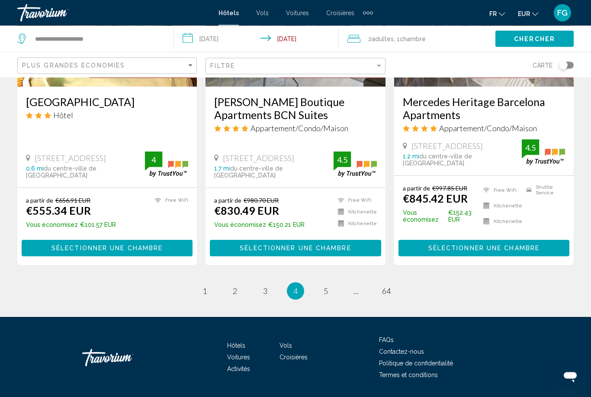
scroll to position [1136, 0]
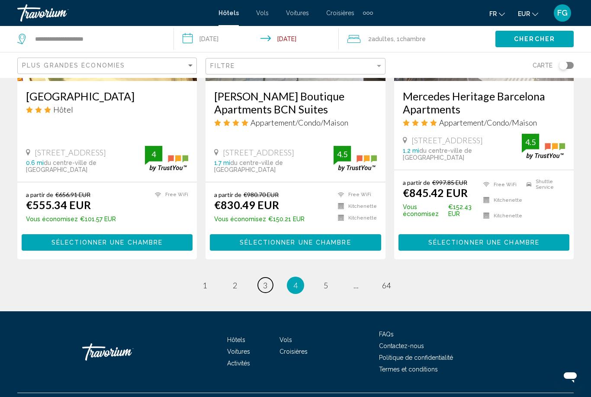
click at [264, 290] on span "3" at bounding box center [265, 285] width 4 height 10
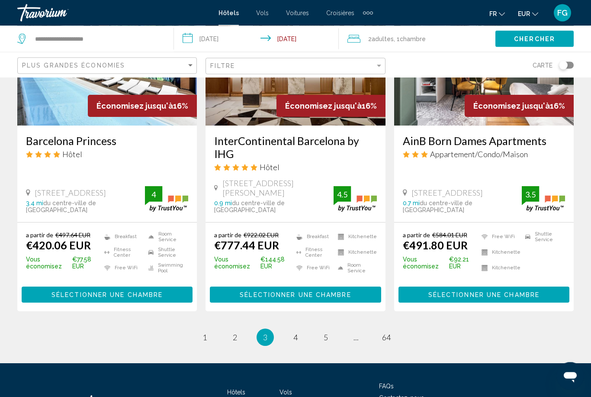
scroll to position [1135, 0]
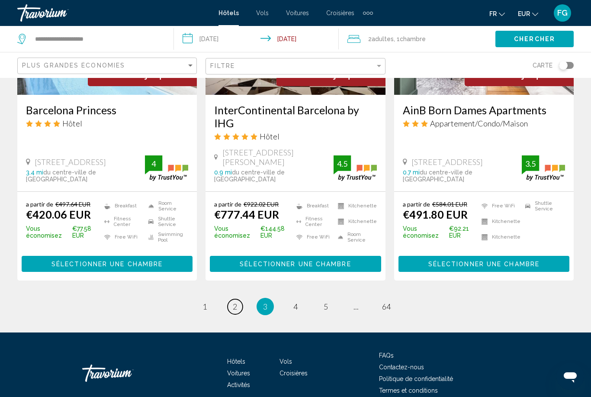
click at [233, 302] on span "2" at bounding box center [235, 307] width 4 height 10
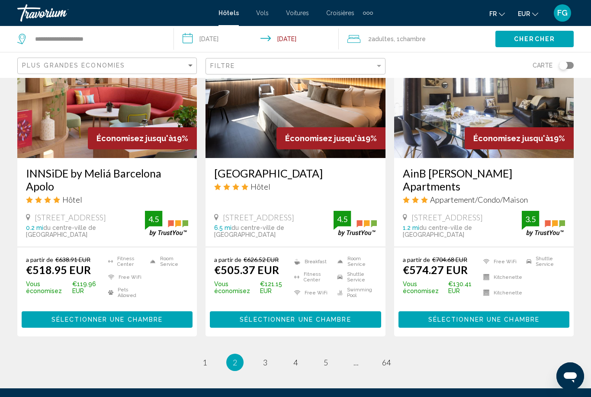
scroll to position [1127, 0]
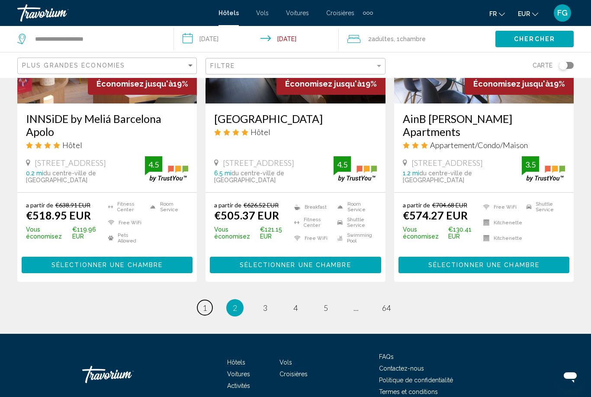
click at [206, 303] on span "1" at bounding box center [204, 308] width 4 height 10
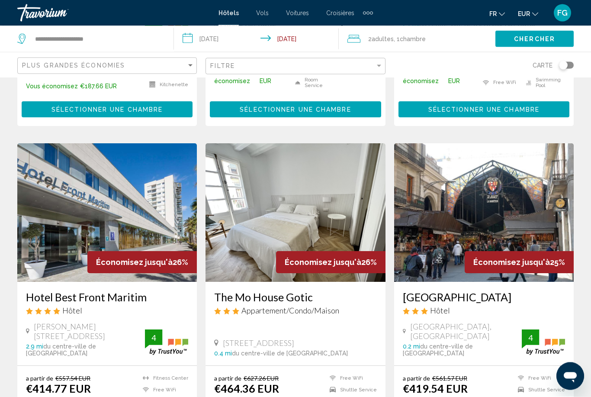
scroll to position [627, 0]
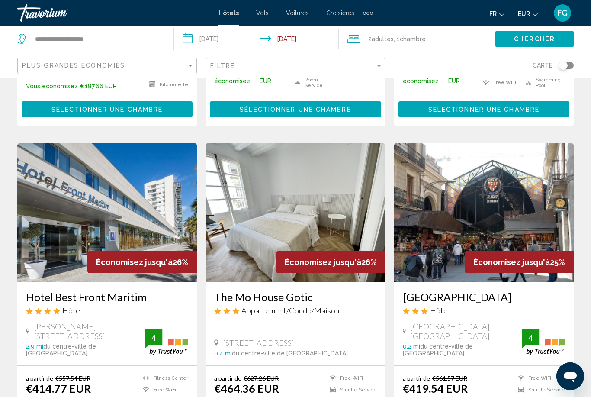
click at [39, 251] on img "Main content" at bounding box center [107, 212] width 180 height 138
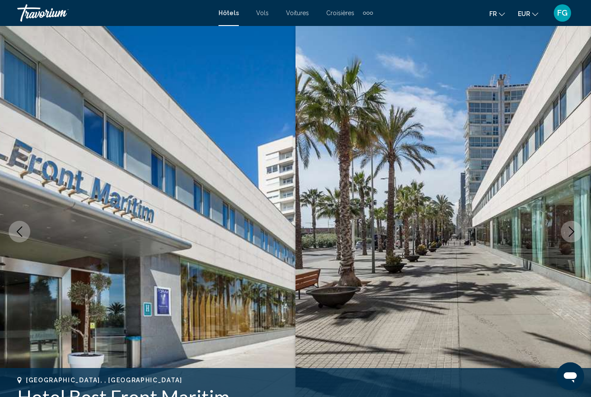
click at [575, 220] on img "Main content" at bounding box center [442, 231] width 295 height 411
click at [566, 232] on icon "Next image" at bounding box center [571, 231] width 10 height 10
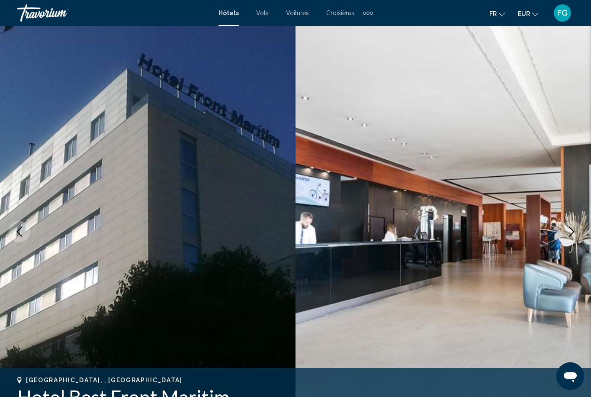
click at [571, 232] on icon "Next image" at bounding box center [571, 231] width 10 height 10
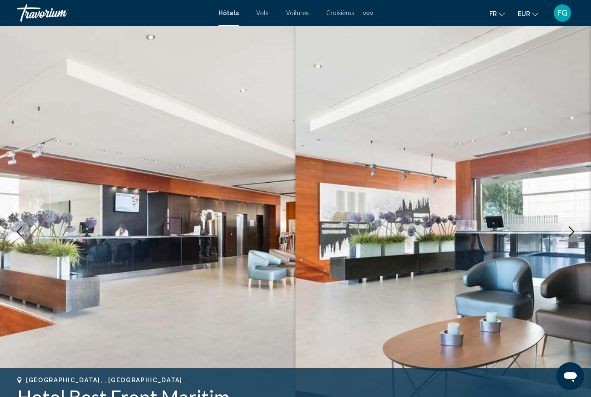
click at [575, 231] on icon "Next image" at bounding box center [571, 231] width 10 height 10
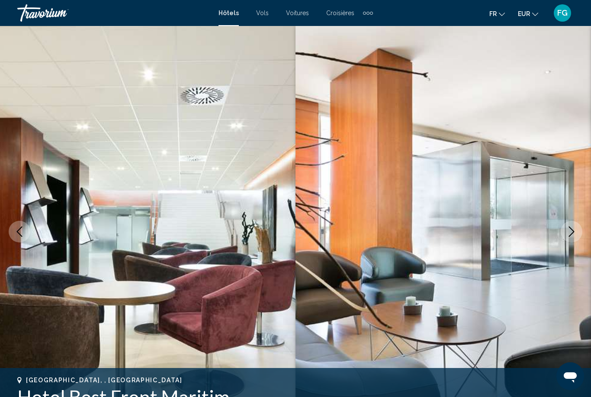
click at [575, 232] on icon "Next image" at bounding box center [571, 231] width 10 height 10
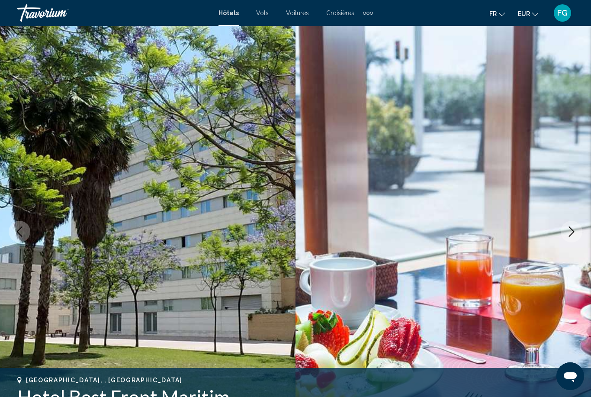
click at [574, 232] on icon "Next image" at bounding box center [571, 231] width 10 height 10
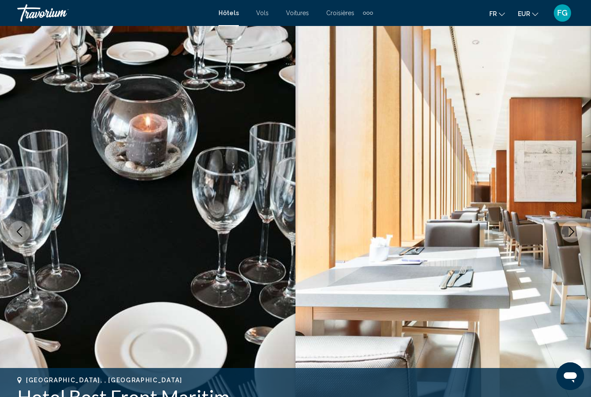
click at [575, 229] on icon "Next image" at bounding box center [571, 231] width 10 height 10
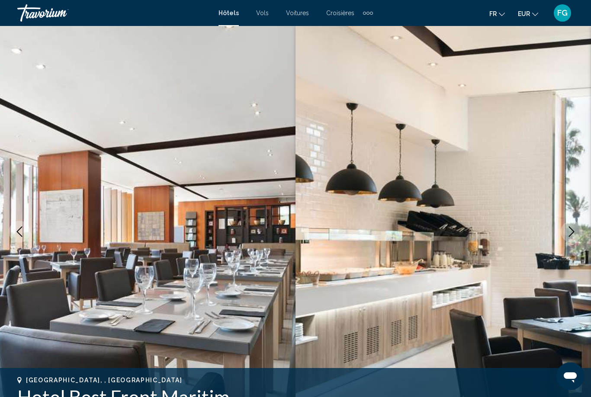
click at [570, 230] on icon "Next image" at bounding box center [571, 231] width 10 height 10
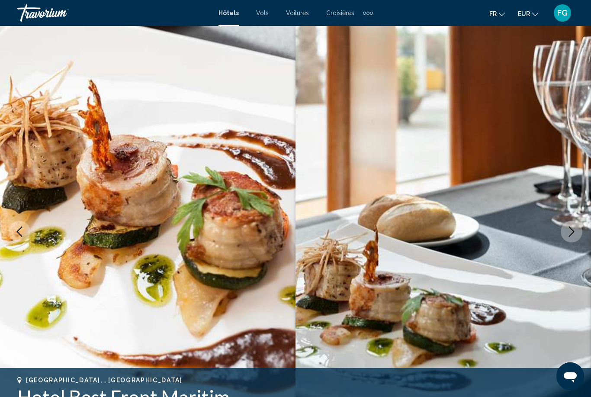
click at [577, 229] on button "Next image" at bounding box center [572, 232] width 22 height 22
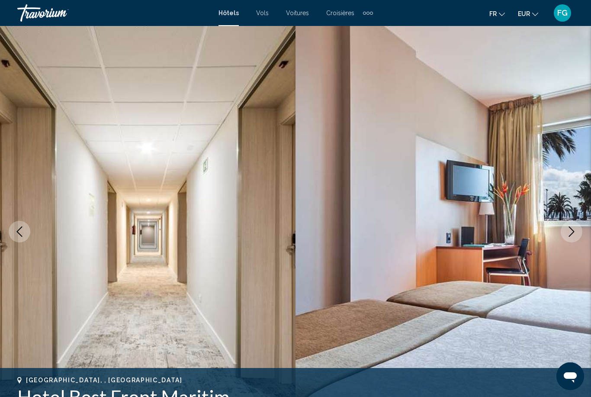
click at [569, 229] on icon "Next image" at bounding box center [571, 231] width 10 height 10
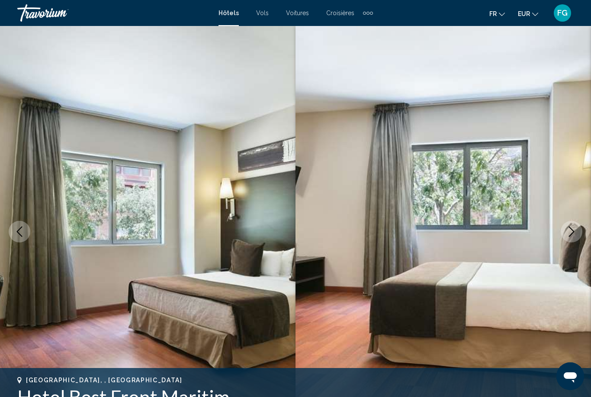
click at [577, 227] on button "Next image" at bounding box center [572, 232] width 22 height 22
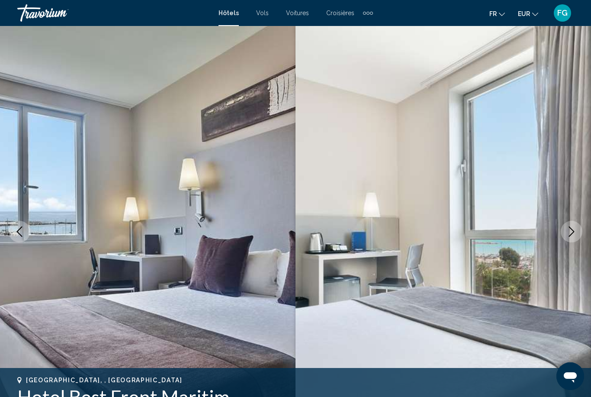
click at [574, 229] on icon "Next image" at bounding box center [571, 231] width 10 height 10
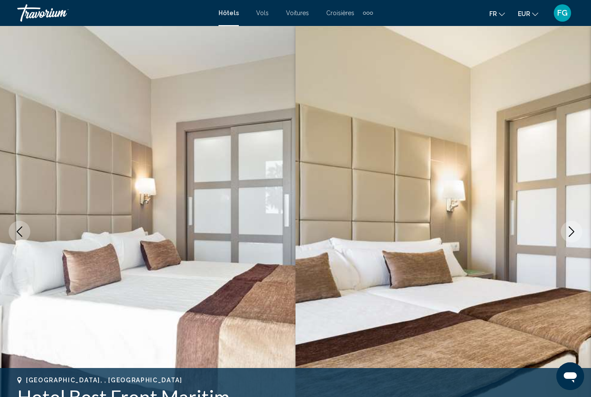
click at [576, 229] on icon "Next image" at bounding box center [571, 231] width 10 height 10
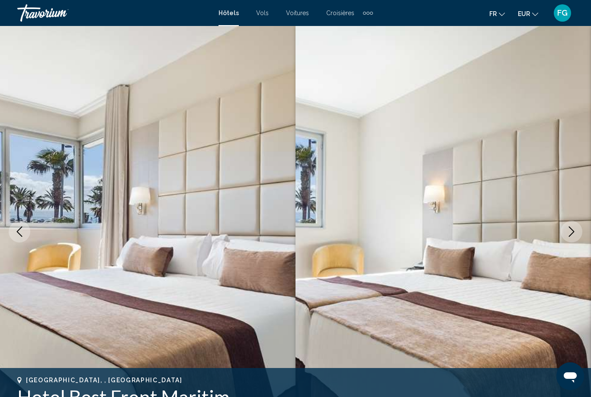
click at [577, 229] on button "Next image" at bounding box center [572, 232] width 22 height 22
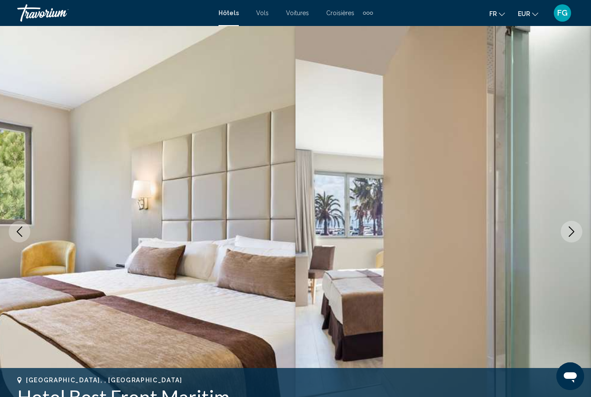
click at [579, 228] on button "Next image" at bounding box center [572, 232] width 22 height 22
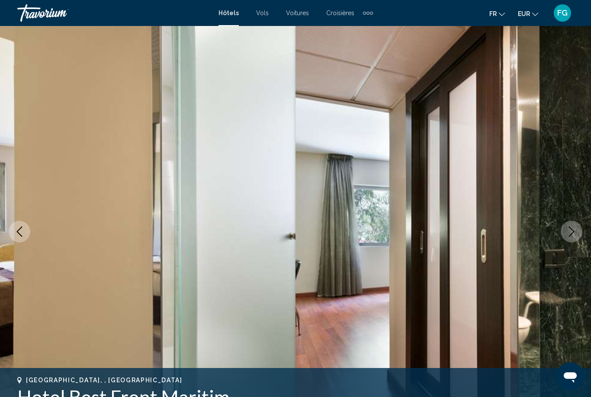
click at [577, 230] on button "Next image" at bounding box center [572, 232] width 22 height 22
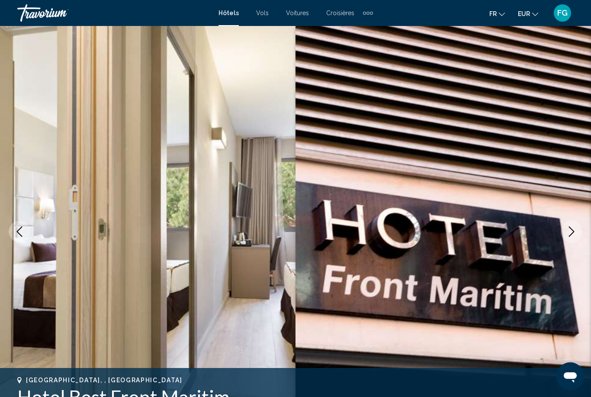
click at [575, 232] on icon "Next image" at bounding box center [571, 231] width 10 height 10
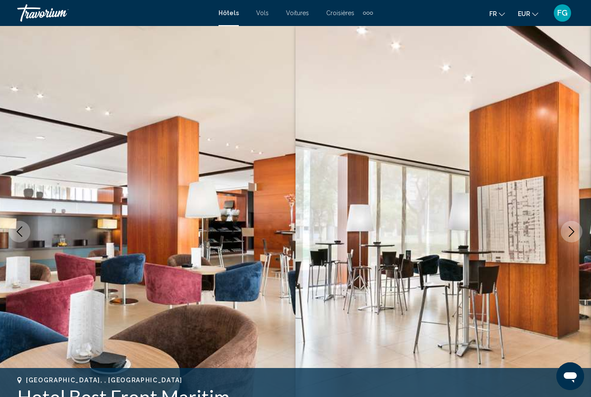
click at [573, 234] on icon "Next image" at bounding box center [571, 231] width 10 height 10
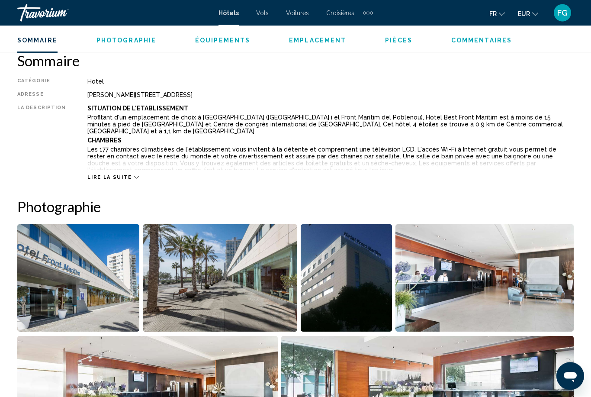
scroll to position [429, 0]
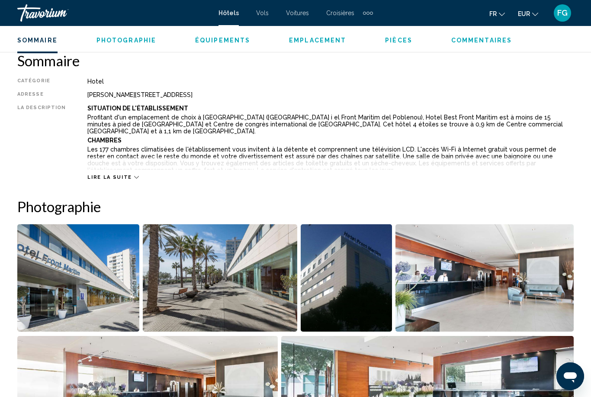
click at [99, 172] on div "Lire la suite" at bounding box center [330, 169] width 486 height 24
click at [103, 178] on span "Lire la suite" at bounding box center [109, 177] width 44 height 6
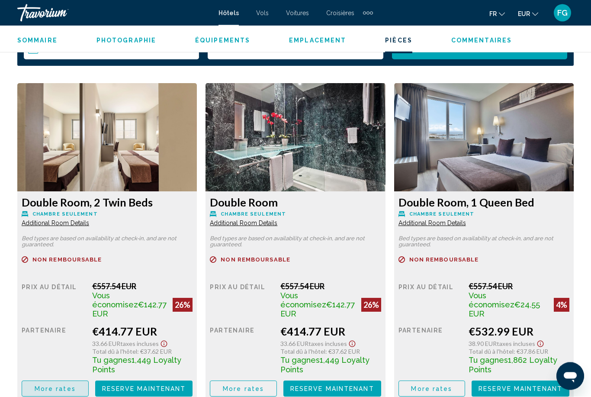
scroll to position [0, 0]
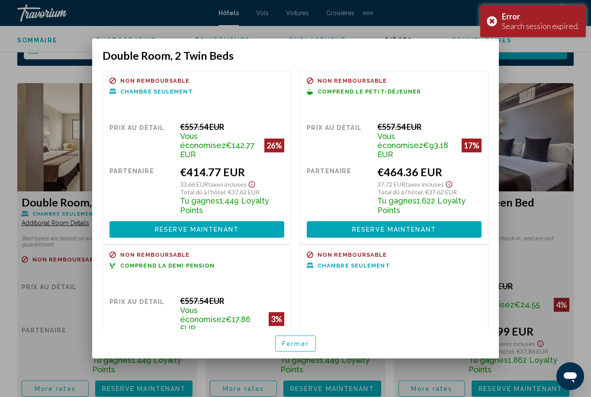
click at [495, 22] on div "Error Search session expired." at bounding box center [533, 21] width 106 height 32
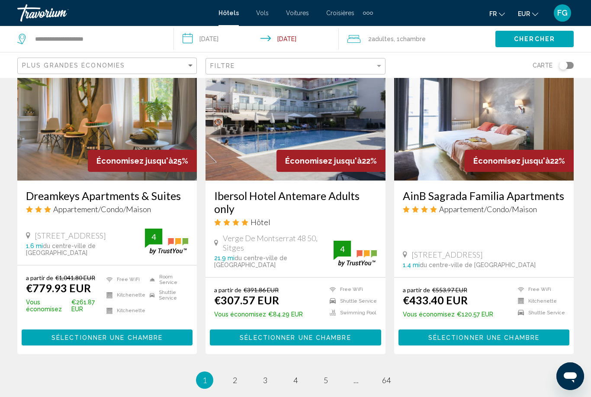
scroll to position [1113, 0]
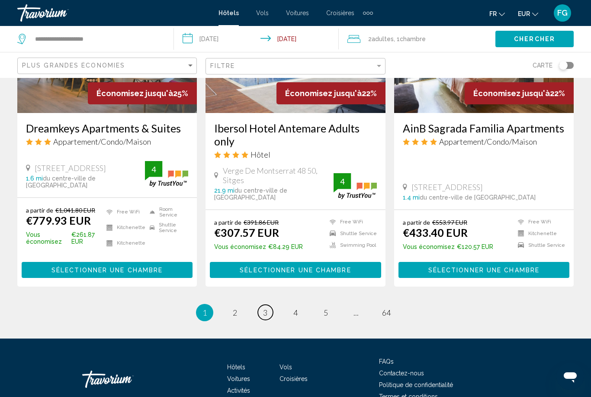
click at [267, 308] on span "3" at bounding box center [265, 313] width 4 height 10
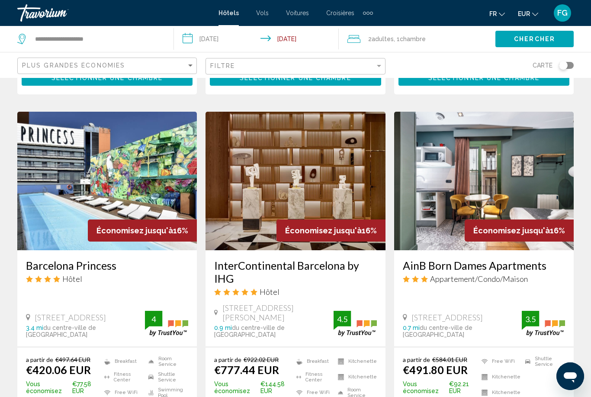
scroll to position [1135, 0]
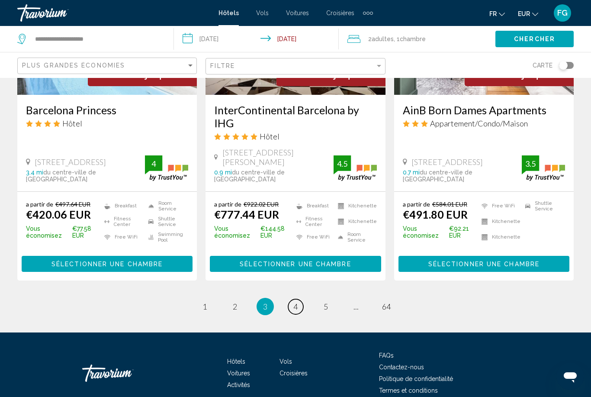
click at [297, 302] on span "4" at bounding box center [295, 307] width 4 height 10
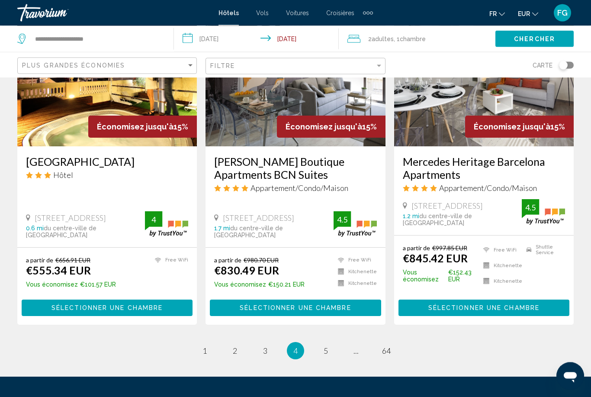
scroll to position [1136, 0]
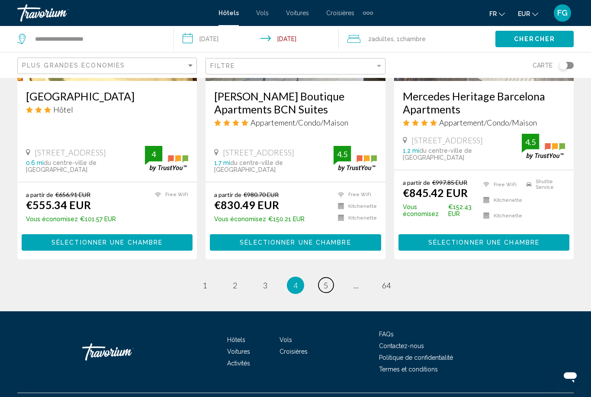
click at [328, 290] on span "5" at bounding box center [326, 285] width 4 height 10
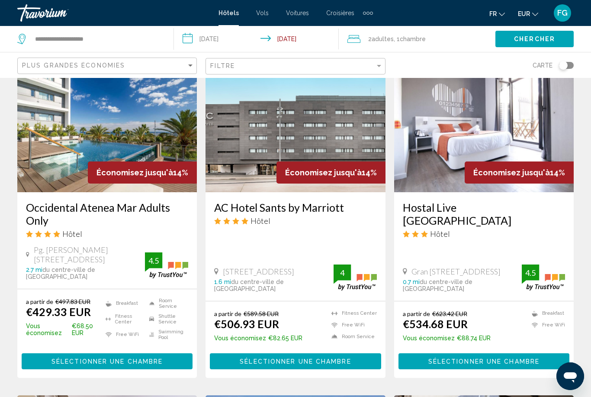
scroll to position [697, 0]
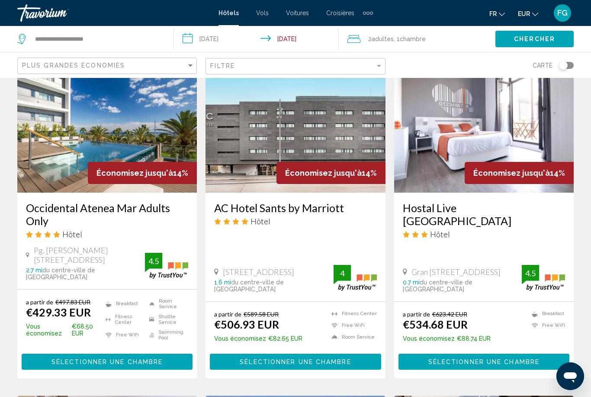
click at [51, 358] on span "Sélectionner une chambre" at bounding box center [106, 361] width 111 height 7
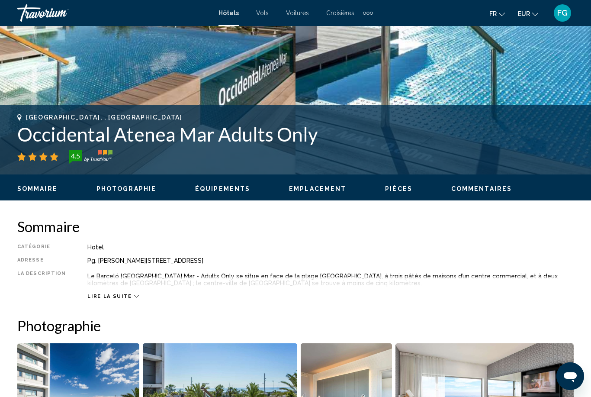
scroll to position [279, 0]
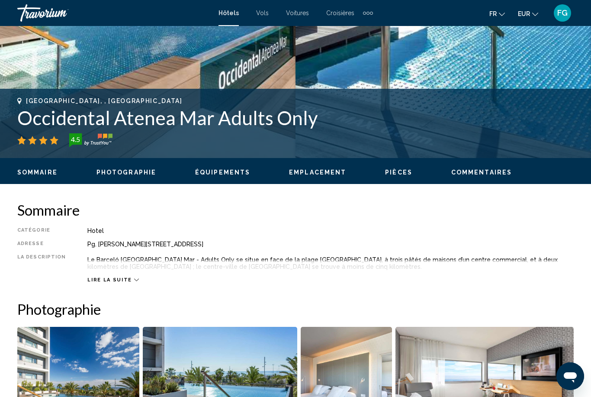
click at [99, 277] on span "Lire la suite" at bounding box center [109, 280] width 44 height 6
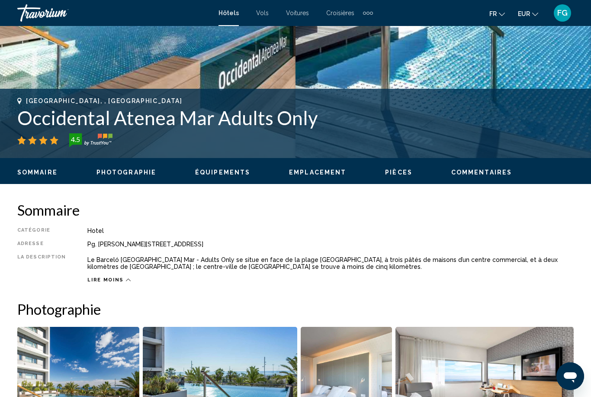
click at [98, 282] on span "Lire moins" at bounding box center [105, 280] width 36 height 6
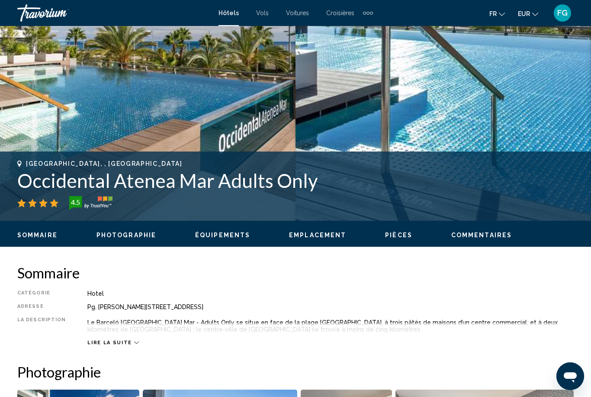
click at [98, 340] on span "Lire la suite" at bounding box center [109, 343] width 44 height 6
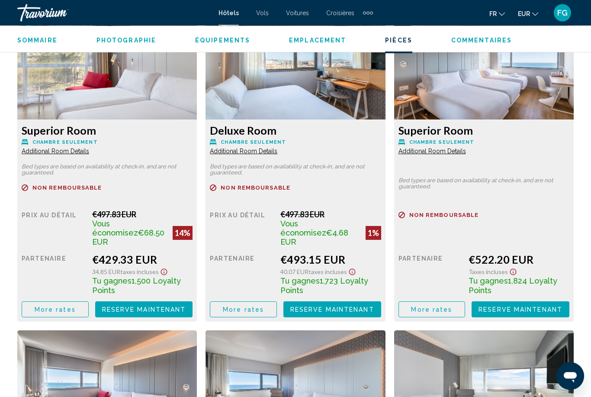
scroll to position [1319, 0]
click at [42, 306] on span "More rates" at bounding box center [55, 309] width 41 height 7
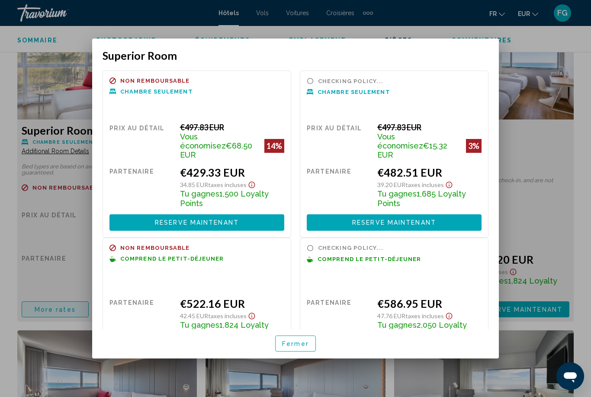
scroll to position [0, 0]
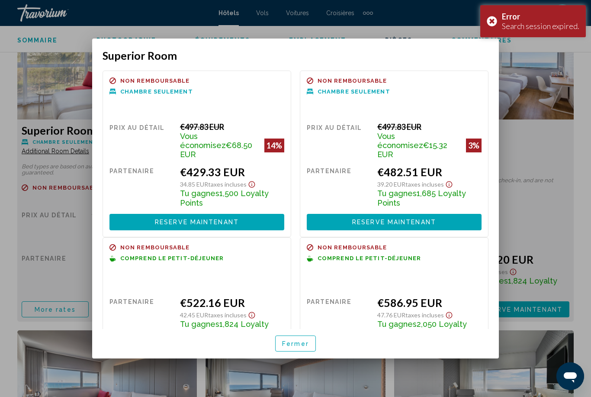
click at [493, 26] on div "Error Search session expired." at bounding box center [533, 21] width 106 height 32
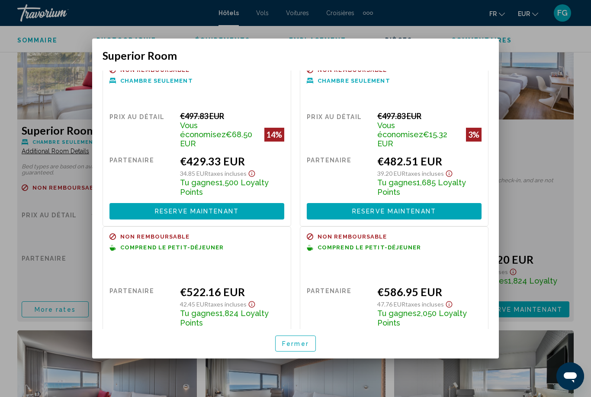
scroll to position [10, 0]
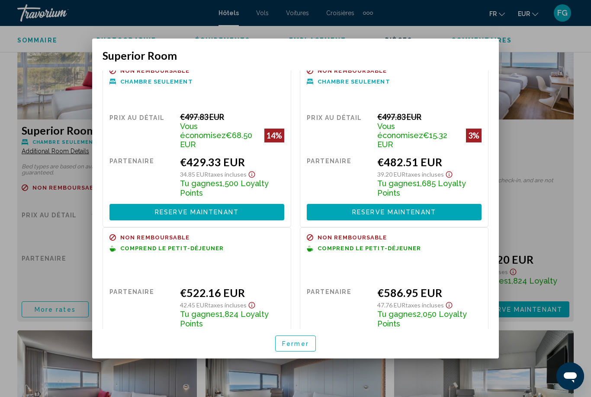
click at [17, 263] on div at bounding box center [295, 198] width 591 height 397
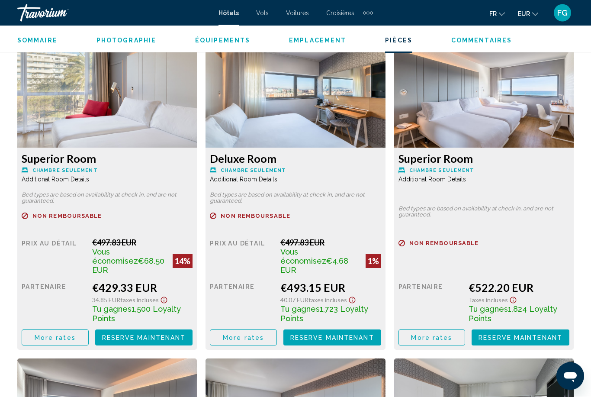
scroll to position [1291, 0]
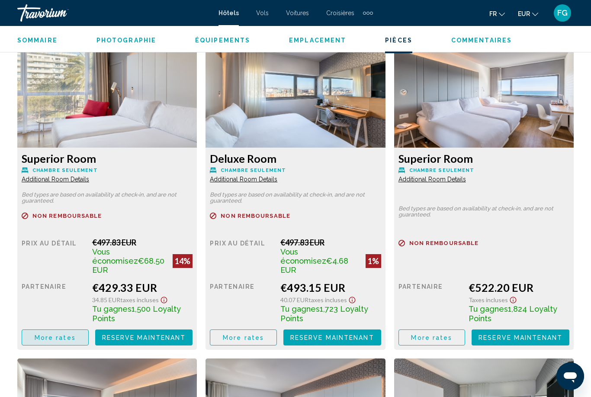
click at [58, 329] on button "More rates" at bounding box center [55, 337] width 67 height 16
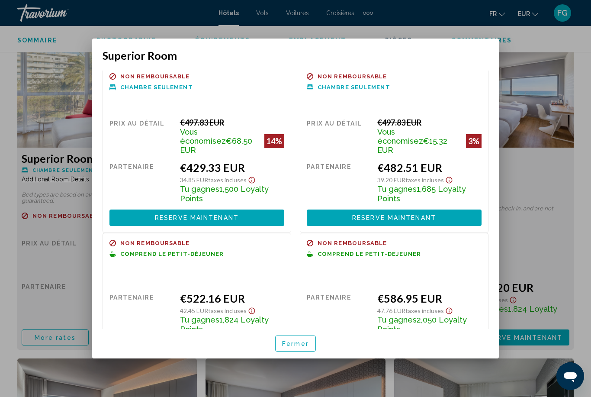
scroll to position [11, 0]
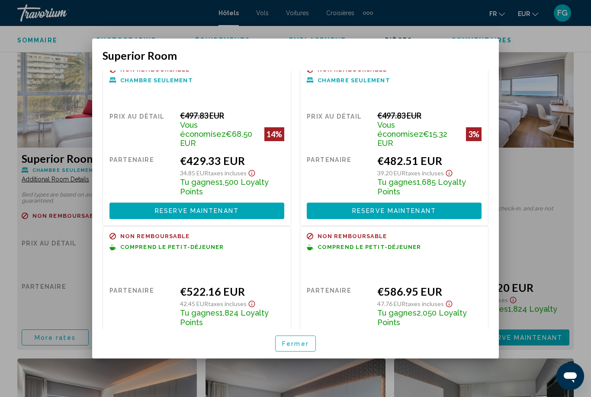
click at [132, 333] on button "Reserve maintenant Plus disponible" at bounding box center [196, 341] width 175 height 16
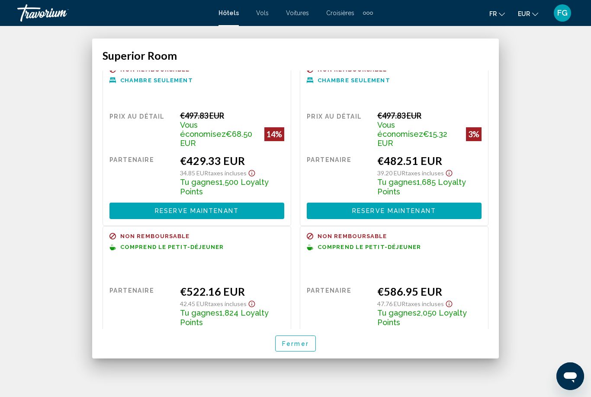
scroll to position [28, 0]
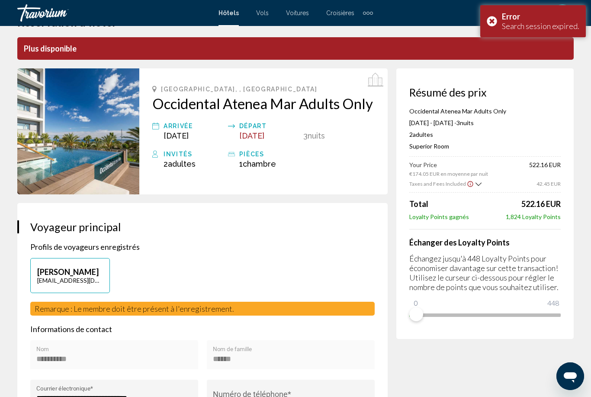
click at [495, 22] on div "Error Search session expired." at bounding box center [533, 21] width 106 height 32
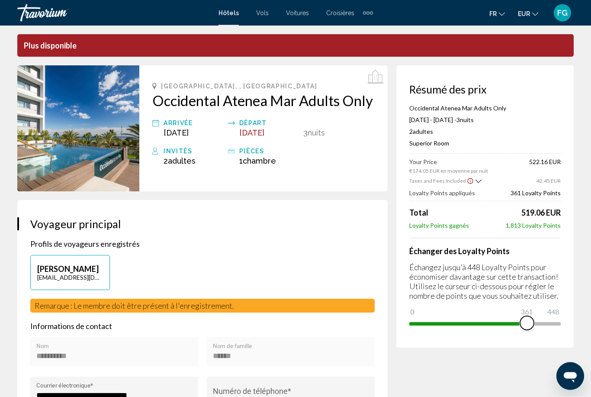
scroll to position [0, 0]
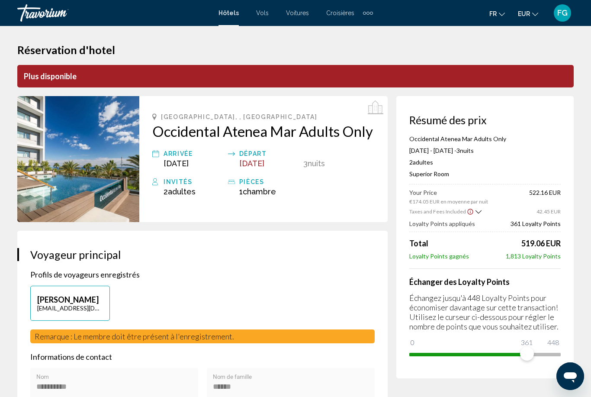
click at [46, 72] on p "Plus disponible" at bounding box center [295, 76] width 556 height 22
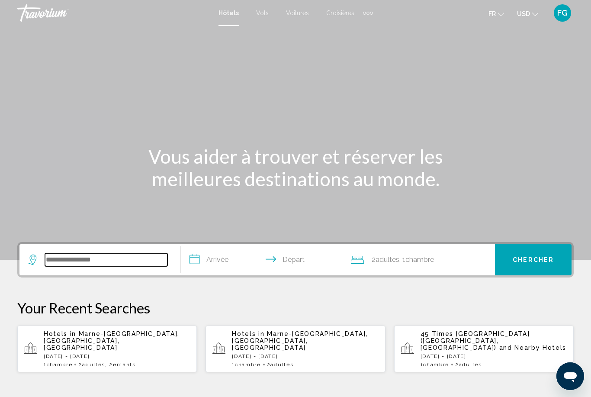
click at [126, 266] on input "Search widget" at bounding box center [106, 259] width 122 height 13
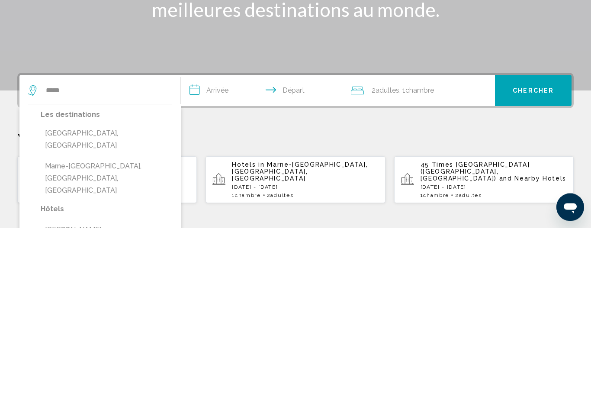
click at [150, 327] on button "Marne-[GEOGRAPHIC_DATA], [GEOGRAPHIC_DATA], [GEOGRAPHIC_DATA]" at bounding box center [107, 347] width 132 height 41
type input "**********"
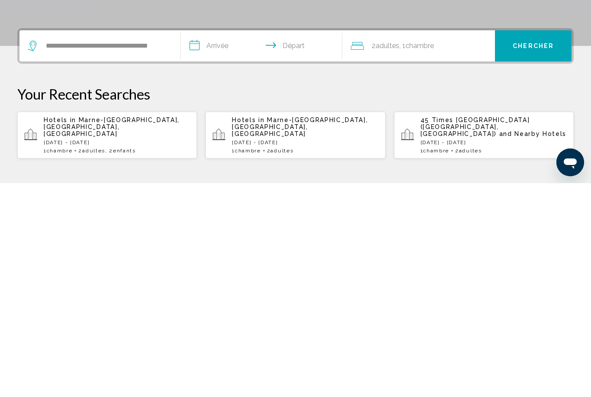
click at [240, 244] on input "**********" at bounding box center [263, 261] width 165 height 34
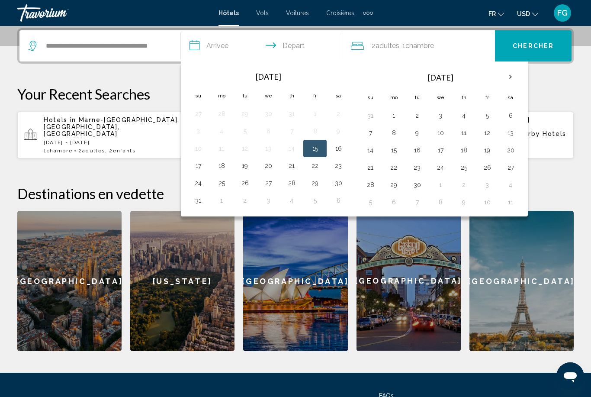
click at [489, 168] on button "26" at bounding box center [487, 167] width 14 height 12
click at [374, 182] on button "28" at bounding box center [370, 185] width 14 height 12
type input "**********"
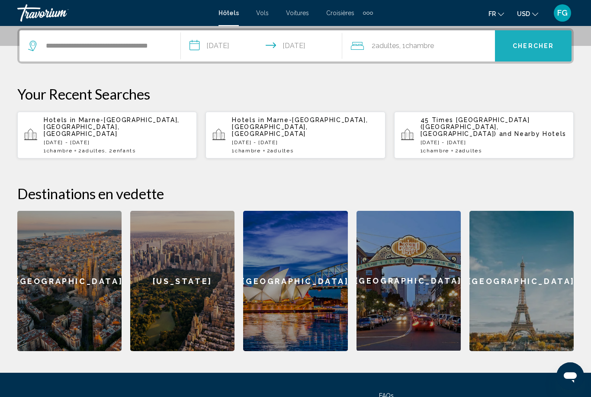
click at [543, 48] on span "Chercher" at bounding box center [533, 46] width 41 height 7
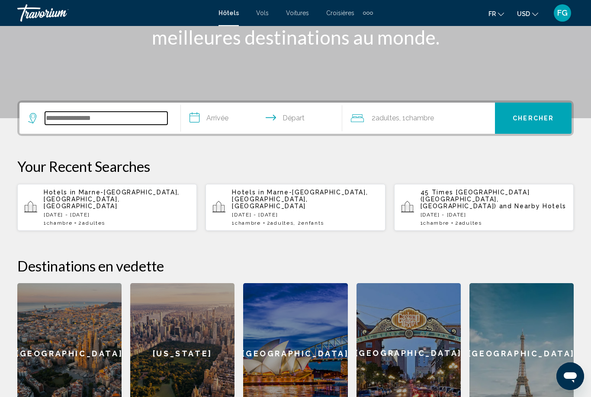
click at [126, 118] on input "Search widget" at bounding box center [106, 118] width 122 height 13
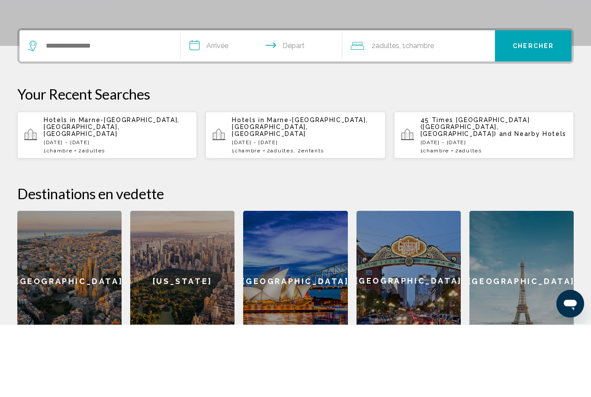
click at [157, 212] on p "[DATE] - [DATE]" at bounding box center [117, 215] width 146 height 6
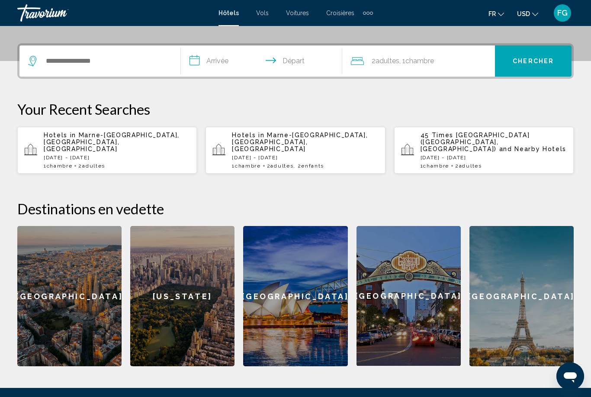
scroll to position [260, 0]
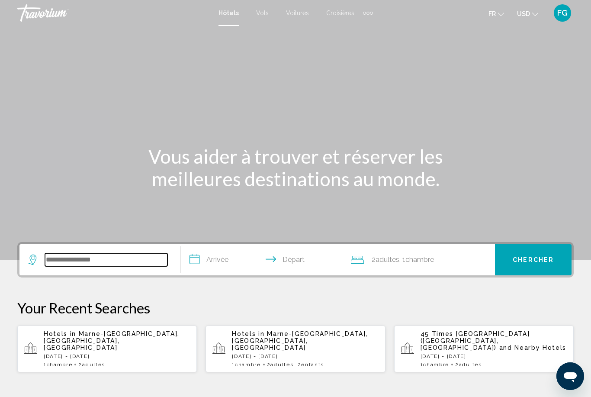
click at [53, 266] on input "Search widget" at bounding box center [106, 259] width 122 height 13
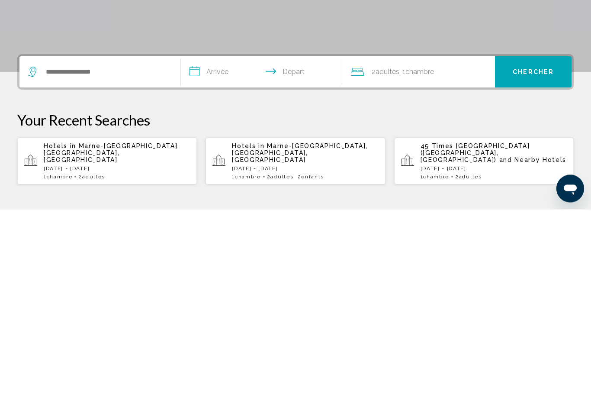
click at [46, 330] on span "Marne-[GEOGRAPHIC_DATA], [GEOGRAPHIC_DATA], [GEOGRAPHIC_DATA]" at bounding box center [112, 340] width 136 height 21
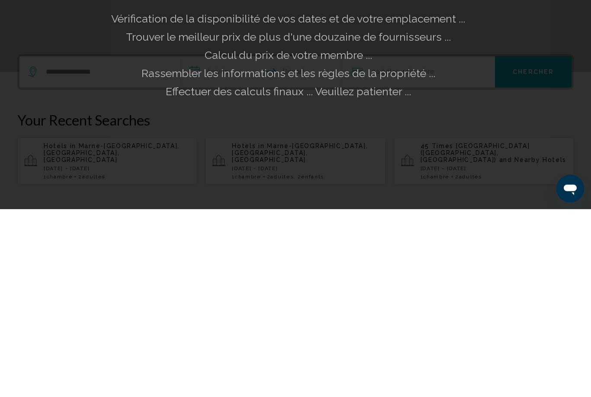
scroll to position [188, 0]
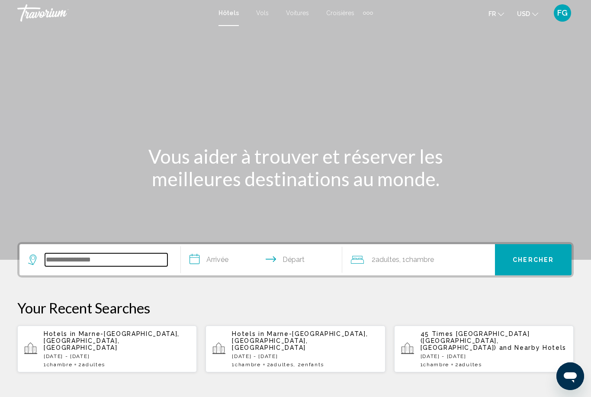
click at [52, 261] on input "Search widget" at bounding box center [106, 259] width 122 height 13
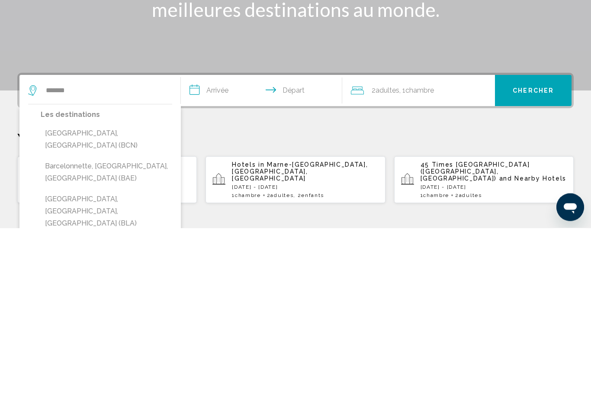
click at [110, 294] on button "Barcelona, Spain (BCN)" at bounding box center [107, 308] width 132 height 29
type input "**********"
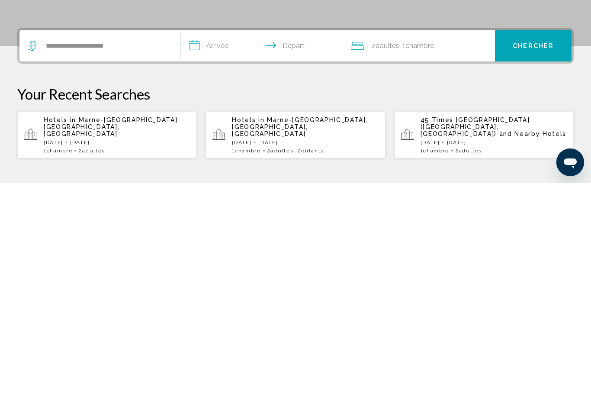
click at [241, 244] on input "**********" at bounding box center [263, 261] width 165 height 34
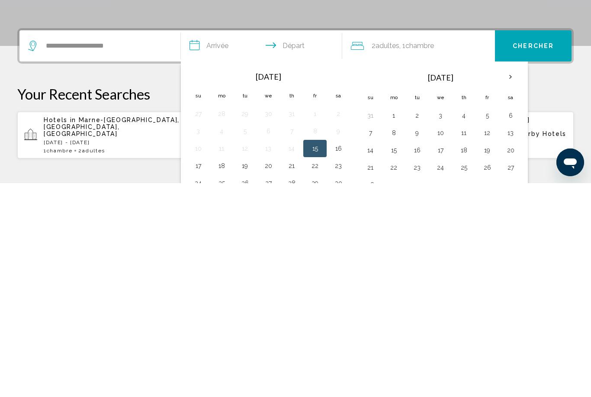
scroll to position [214, 0]
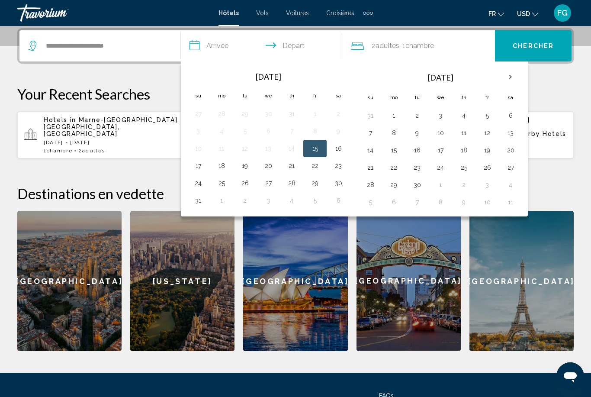
click at [505, 74] on th "Next month" at bounding box center [510, 76] width 23 height 19
click at [510, 149] on button "18" at bounding box center [511, 150] width 14 height 12
click at [417, 168] on button "21" at bounding box center [417, 167] width 14 height 12
type input "**********"
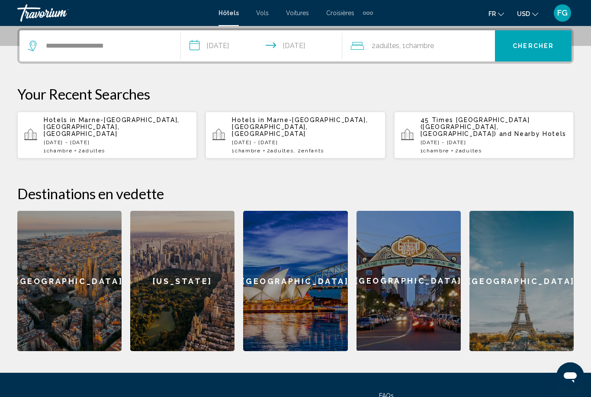
click at [537, 48] on span "Chercher" at bounding box center [533, 46] width 41 height 7
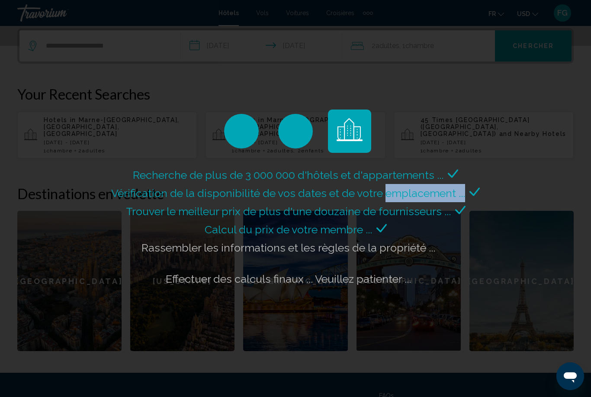
click at [22, 166] on div "Recherche de plus de 3 000 000 d'hôtels et d'appartements ... Vérification de l…" at bounding box center [295, 198] width 591 height 397
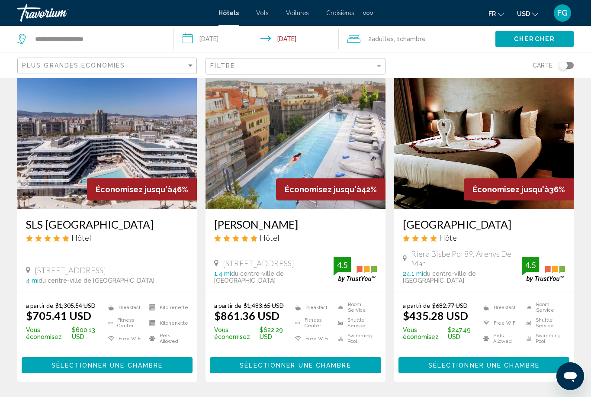
scroll to position [35, 0]
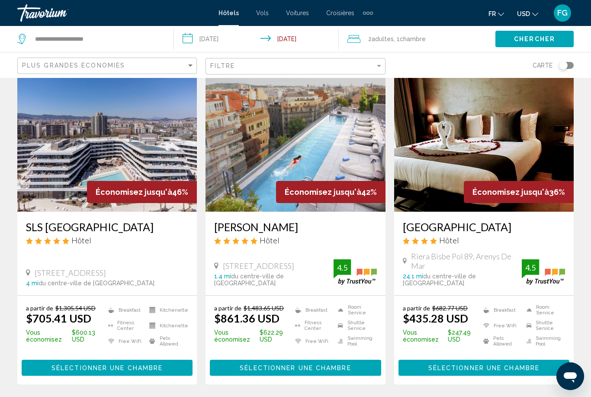
click at [533, 13] on icon "Change currency" at bounding box center [535, 14] width 6 height 3
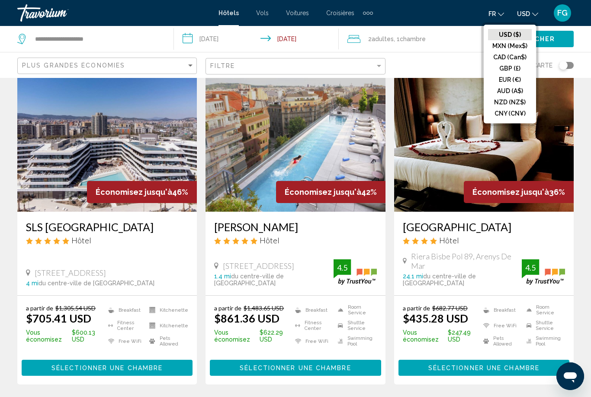
click at [520, 79] on button "EUR (€)" at bounding box center [510, 79] width 44 height 11
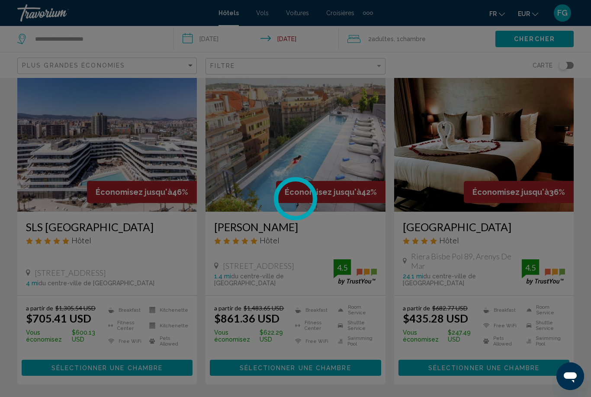
scroll to position [28, 0]
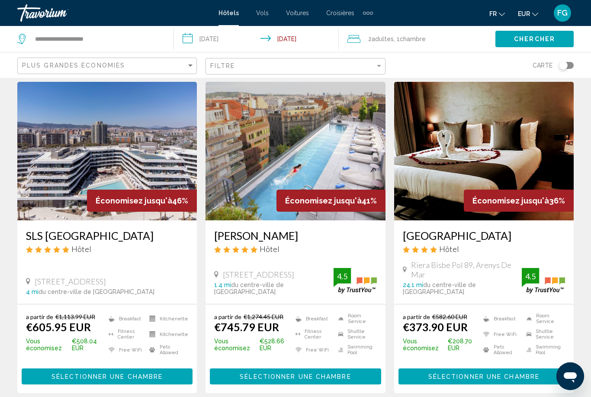
scroll to position [25, 0]
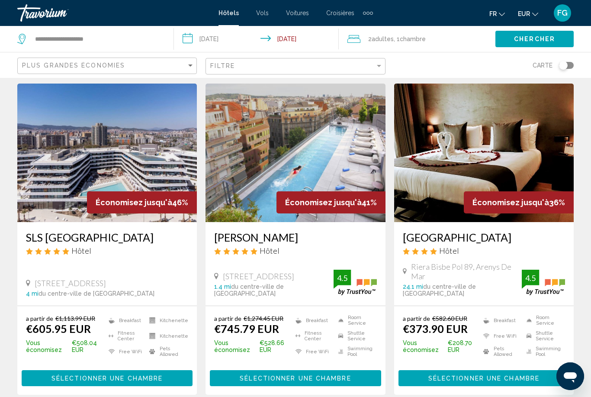
click at [518, 161] on img "Main content" at bounding box center [484, 153] width 180 height 138
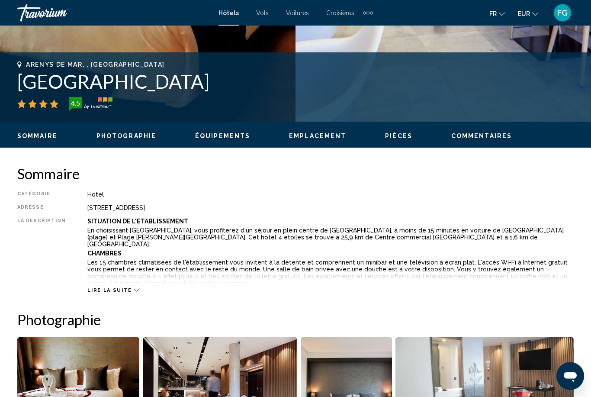
scroll to position [317, 0]
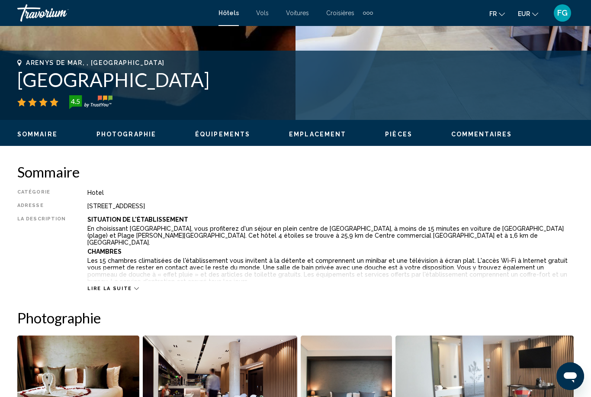
click at [105, 291] on span "Lire la suite" at bounding box center [109, 289] width 44 height 6
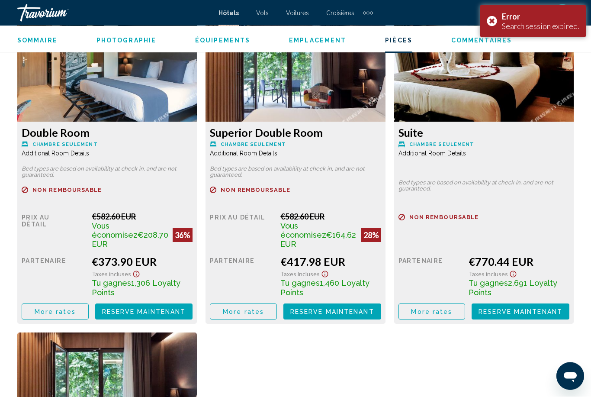
scroll to position [1466, 0]
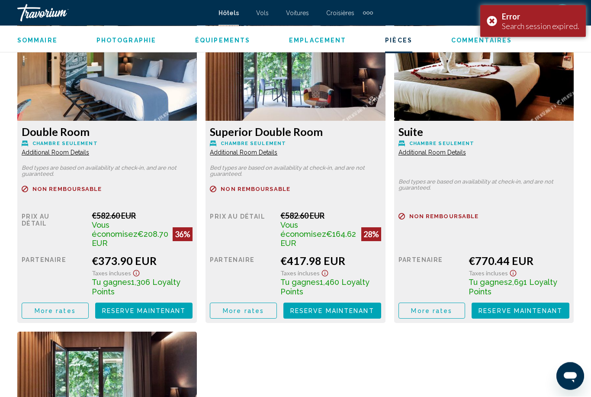
click at [38, 308] on span "More rates" at bounding box center [55, 311] width 41 height 7
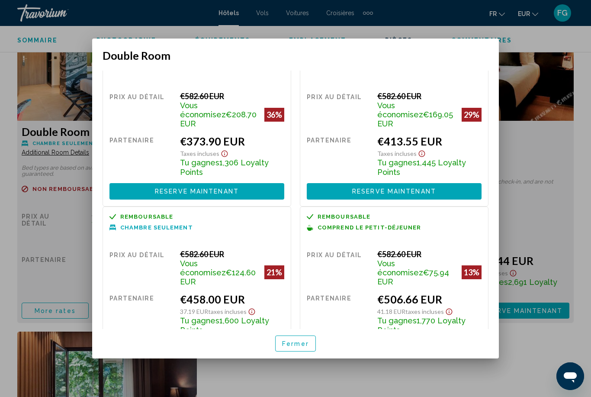
scroll to position [30, 0]
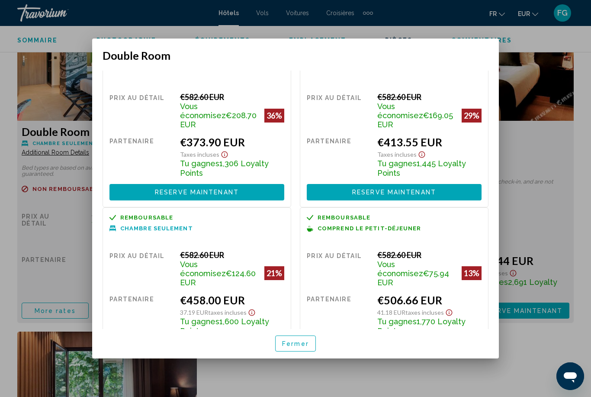
click at [446, 342] on button "Reserve maintenant Plus disponible" at bounding box center [394, 350] width 175 height 16
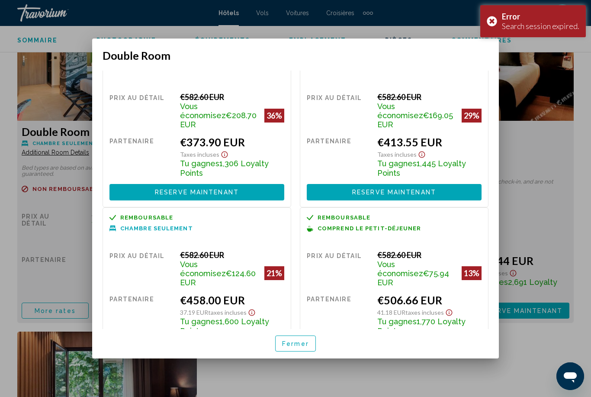
click at [492, 19] on div "Error Search session expired." at bounding box center [533, 21] width 106 height 32
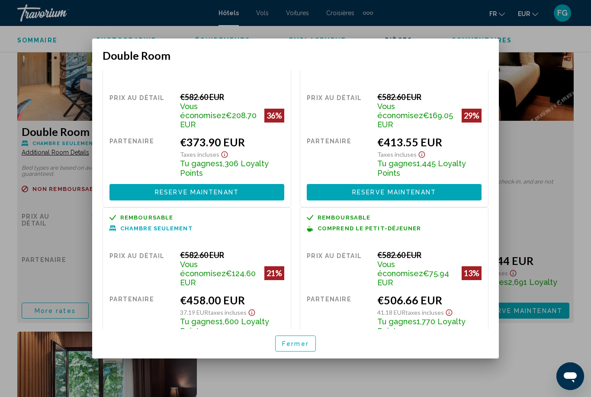
click at [260, 342] on button "Reserve maintenant Plus disponible" at bounding box center [196, 350] width 175 height 16
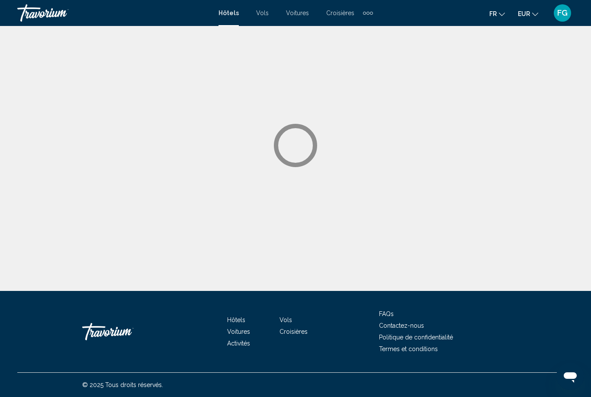
scroll to position [28, 0]
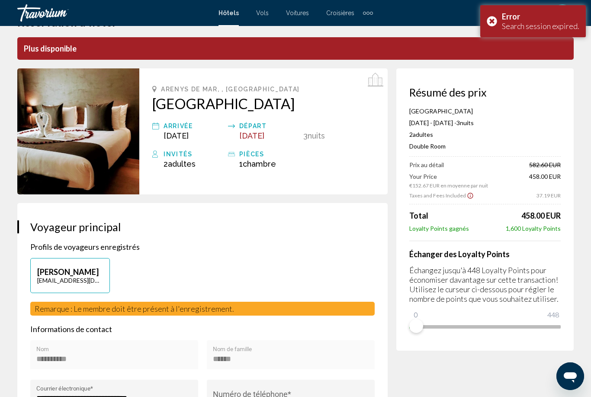
click at [493, 23] on div "Error Search session expired." at bounding box center [533, 21] width 106 height 32
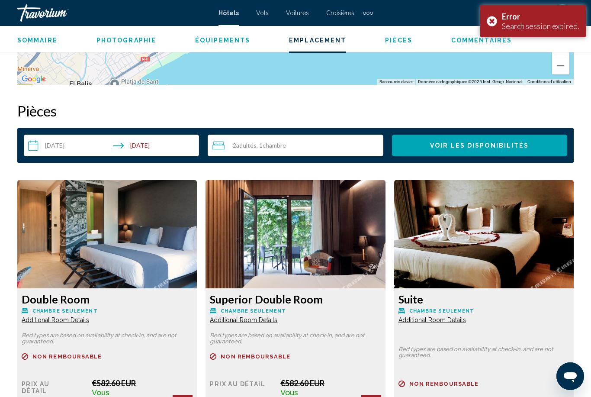
scroll to position [1195, 0]
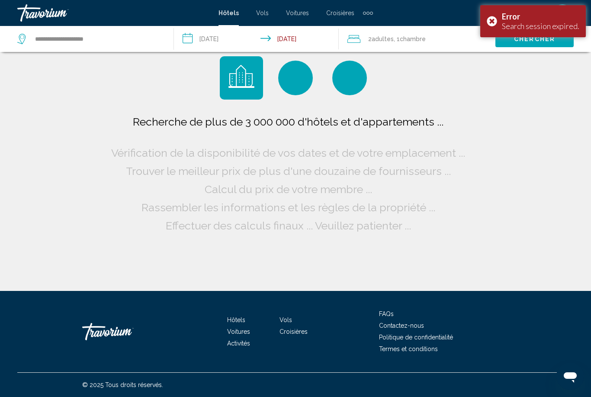
click at [490, 26] on div "Error Search session expired." at bounding box center [533, 21] width 106 height 32
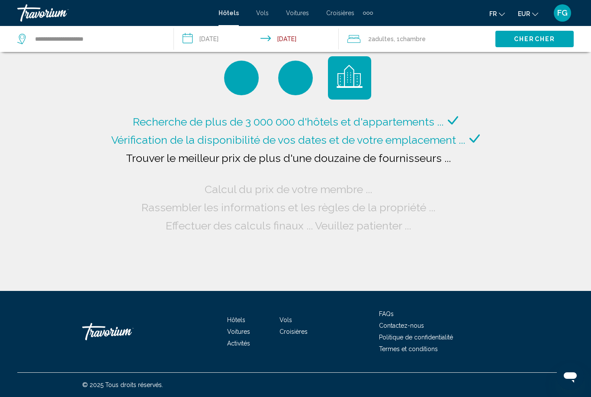
click at [563, 13] on span "FG" at bounding box center [562, 13] width 10 height 9
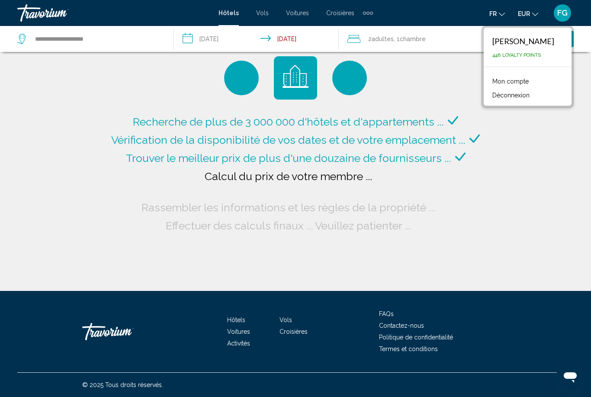
click at [528, 96] on button "Déconnexion" at bounding box center [511, 95] width 46 height 11
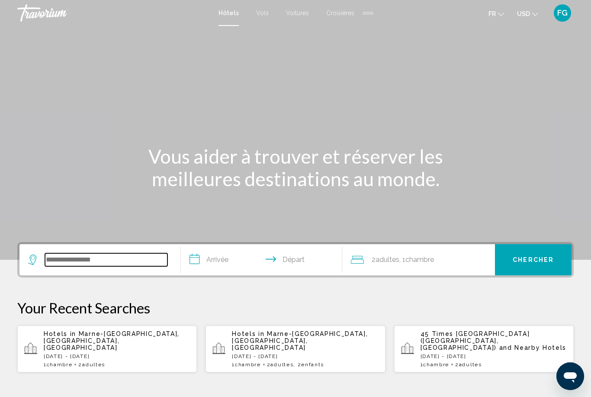
click at [76, 263] on input "Search widget" at bounding box center [106, 259] width 122 height 13
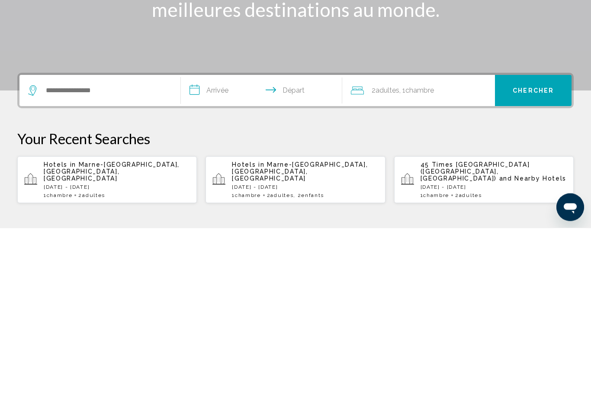
click at [63, 330] on span "Hotels in" at bounding box center [60, 333] width 32 height 7
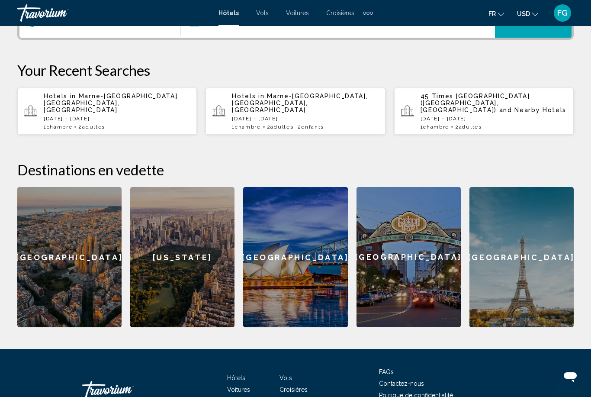
scroll to position [260, 0]
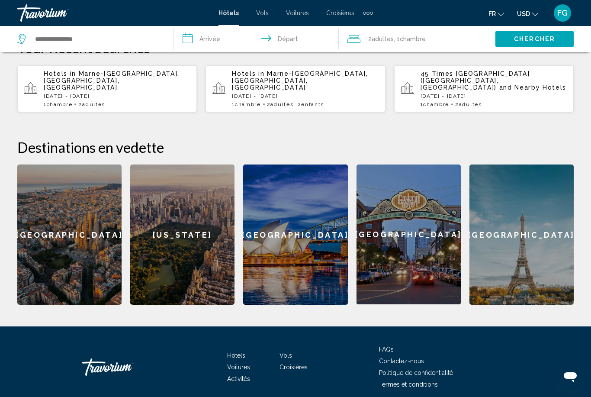
click at [54, 227] on div "[GEOGRAPHIC_DATA]" at bounding box center [69, 234] width 104 height 140
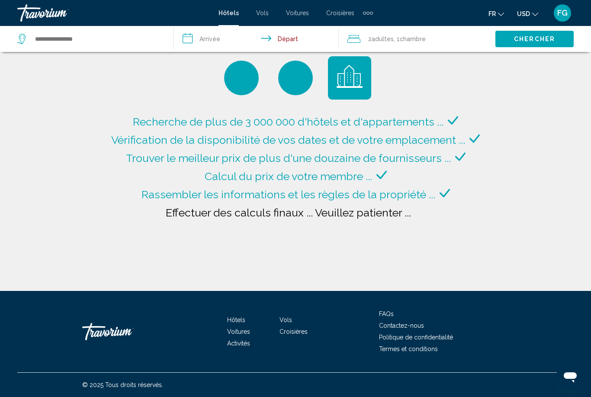
type input "**********"
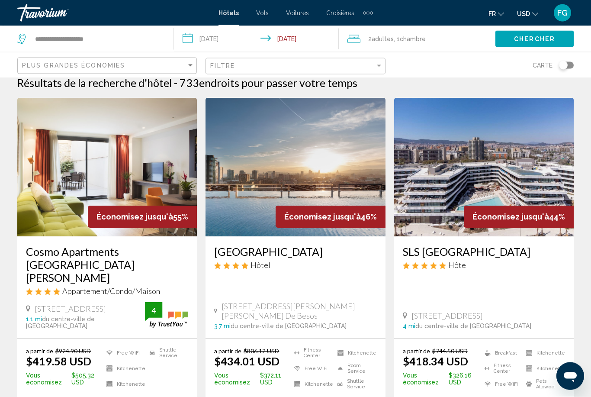
scroll to position [11, 0]
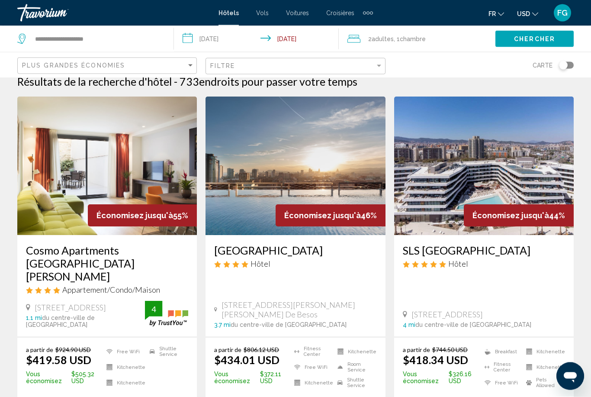
click at [537, 15] on icon "Change currency" at bounding box center [535, 14] width 6 height 6
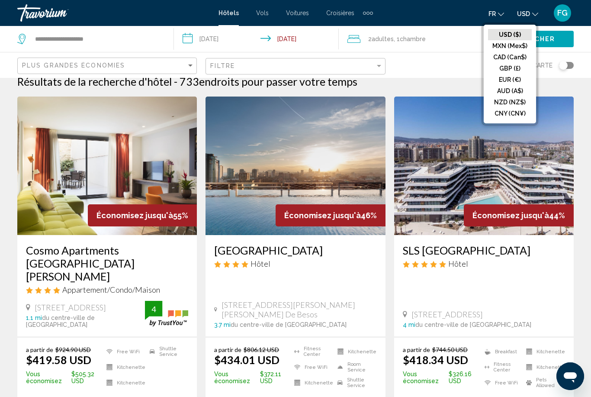
click at [519, 79] on button "EUR (€)" at bounding box center [510, 79] width 44 height 11
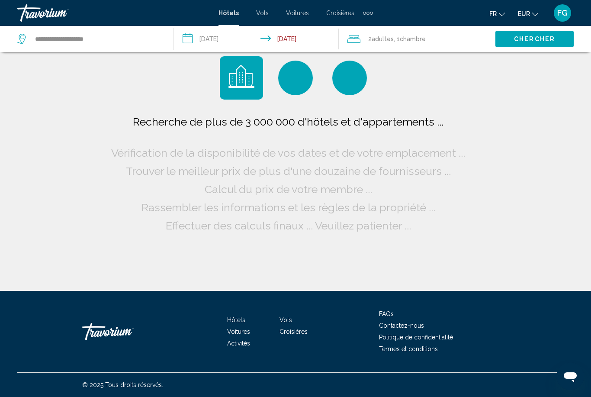
scroll to position [0, 0]
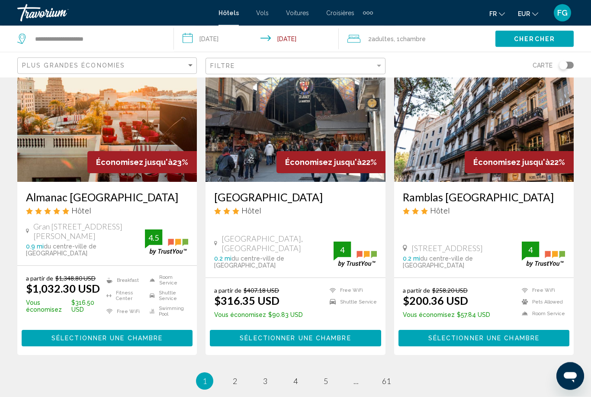
scroll to position [1066, 0]
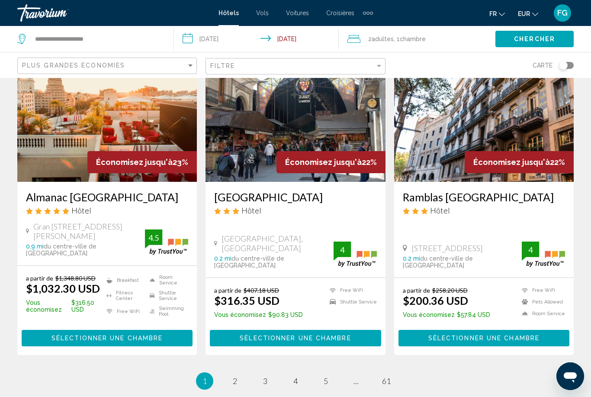
click at [243, 372] on li "page 2" at bounding box center [234, 380] width 17 height 17
click at [238, 373] on link "page 2" at bounding box center [235, 380] width 15 height 15
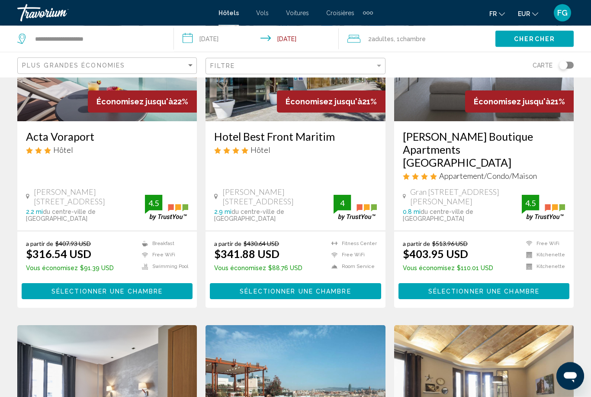
scroll to position [125, 0]
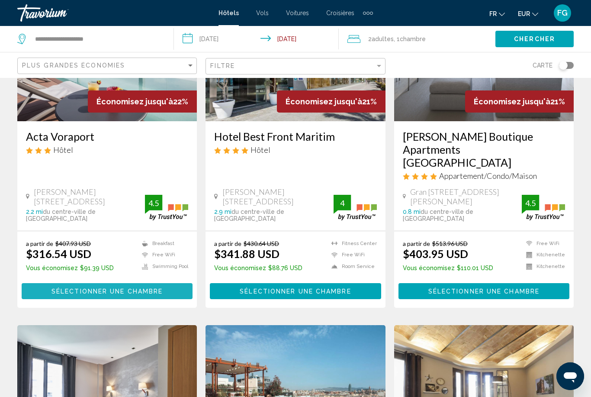
click at [44, 283] on button "Sélectionner une chambre" at bounding box center [107, 291] width 171 height 16
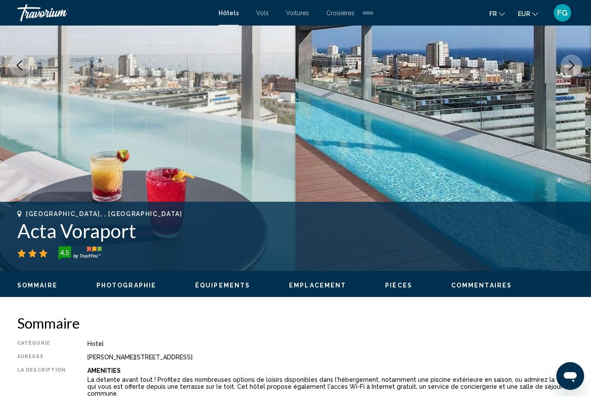
scroll to position [155, 0]
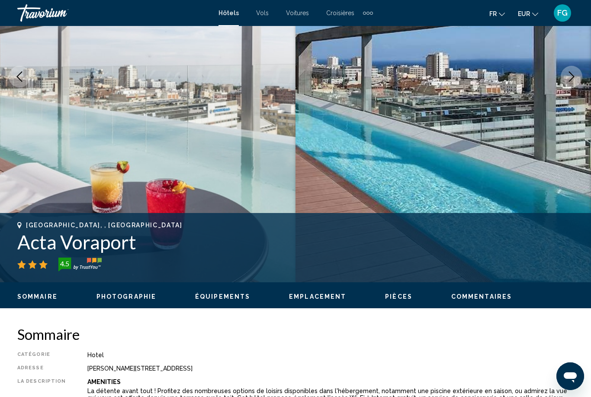
click at [530, 18] on button "EUR USD ($) MXN (Mex$) CAD (Can$) GBP (£) EUR (€) AUD (A$) NZD (NZ$) CNY (CN¥)" at bounding box center [528, 13] width 20 height 13
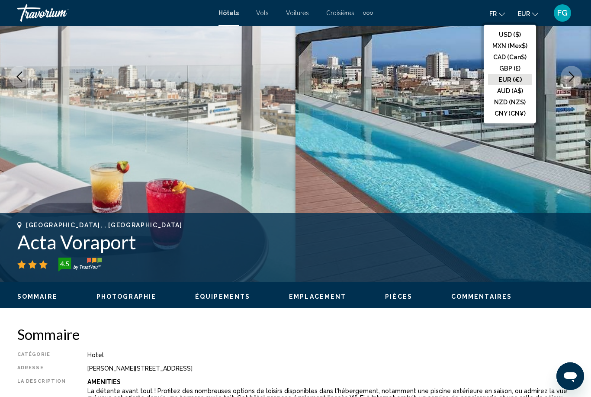
click at [524, 82] on button "EUR (€)" at bounding box center [510, 79] width 44 height 11
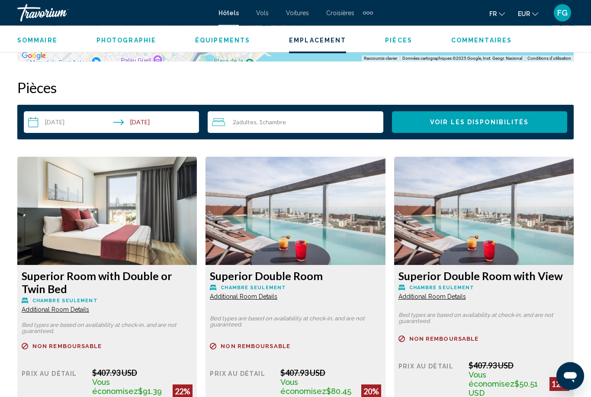
scroll to position [1227, 0]
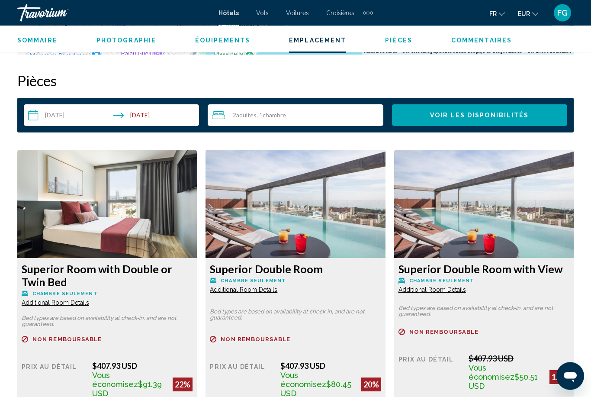
click at [72, 114] on input "**********" at bounding box center [113, 117] width 179 height 24
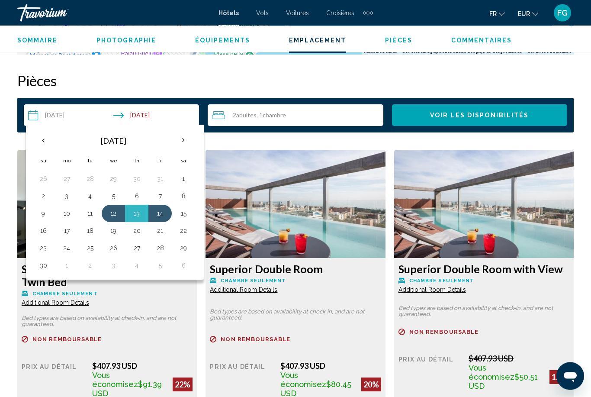
scroll to position [1227, 0]
click at [52, 136] on th "Previous month" at bounding box center [43, 140] width 23 height 19
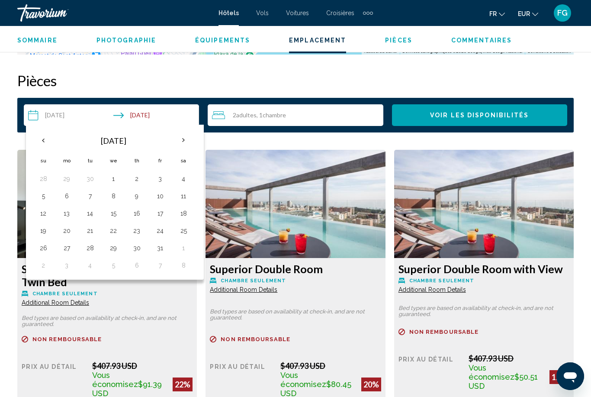
click at [186, 214] on button "18" at bounding box center [184, 213] width 14 height 12
click at [87, 231] on button "21" at bounding box center [90, 231] width 14 height 12
type input "**********"
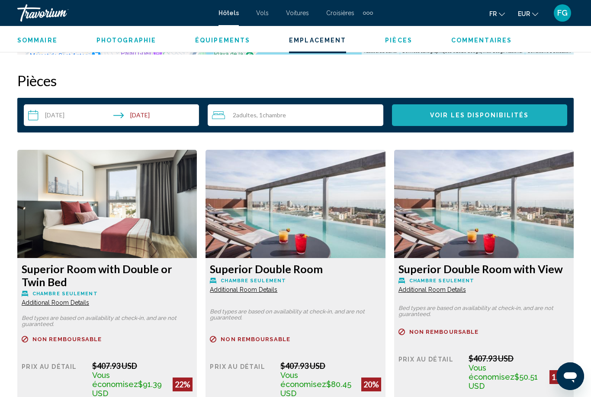
click at [481, 120] on button "Voir les disponibilités" at bounding box center [479, 115] width 175 height 22
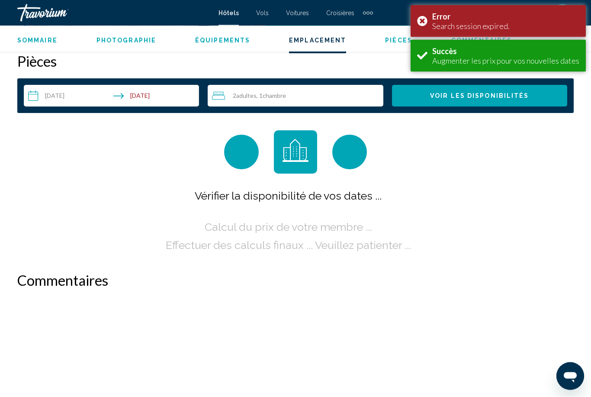
scroll to position [1246, 0]
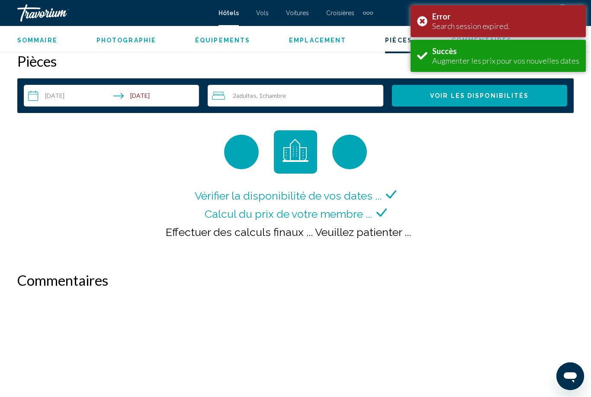
click at [422, 19] on div "Error Search session expired." at bounding box center [498, 21] width 175 height 32
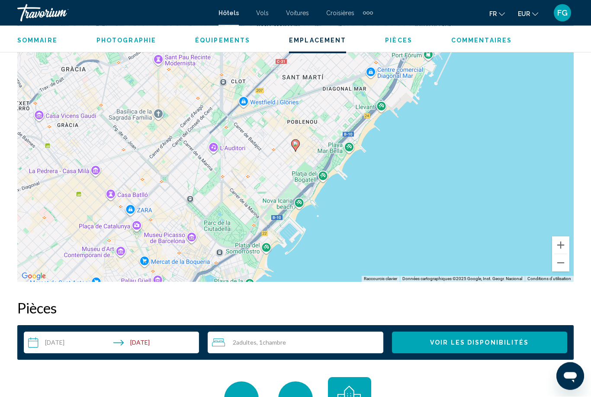
scroll to position [999, 0]
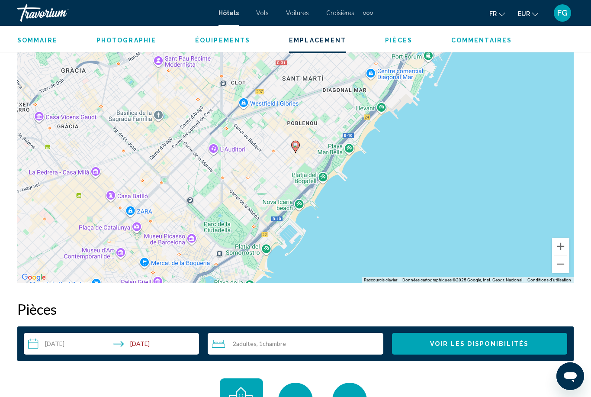
click at [538, 10] on mat-icon "Change currency" at bounding box center [535, 13] width 6 height 6
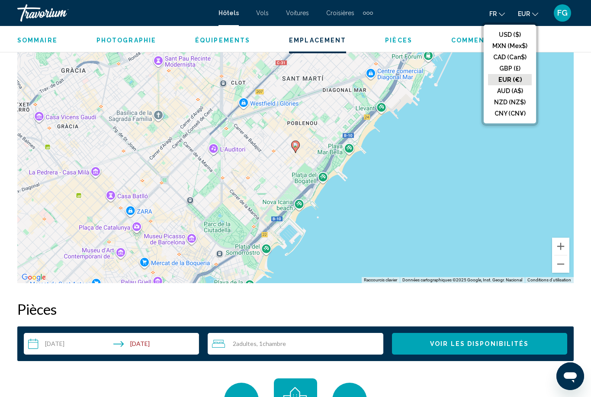
click at [527, 78] on button "EUR (€)" at bounding box center [510, 79] width 44 height 11
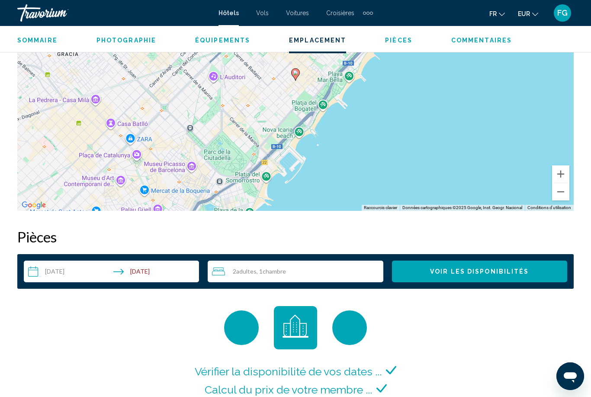
scroll to position [1068, 0]
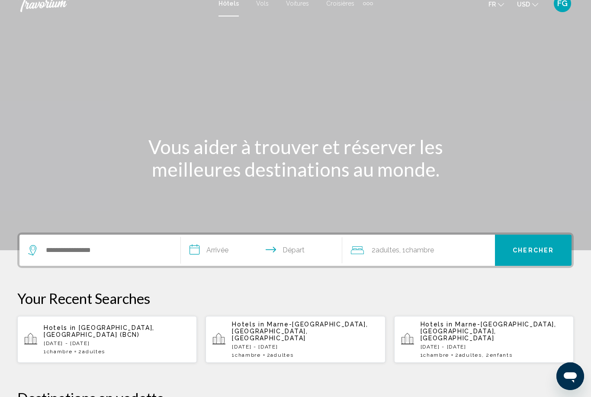
scroll to position [10, 0]
click at [525, 4] on span "USD" at bounding box center [523, 3] width 13 height 7
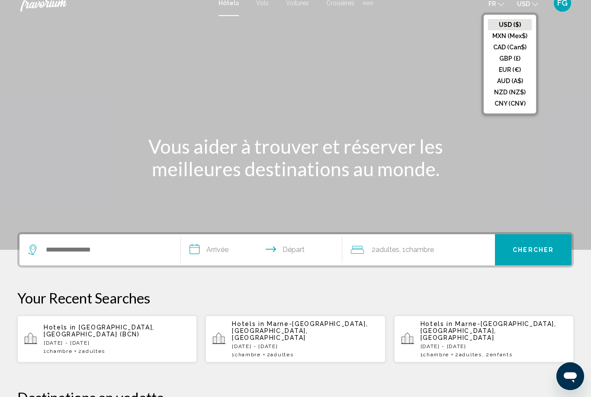
click at [520, 71] on button "EUR (€)" at bounding box center [510, 69] width 44 height 11
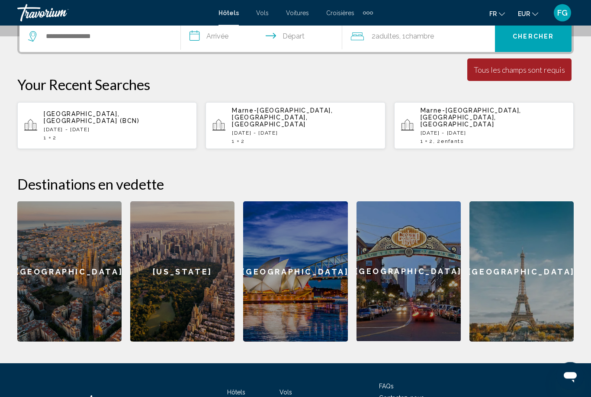
scroll to position [223, 0]
click at [47, 302] on div "[GEOGRAPHIC_DATA]" at bounding box center [69, 271] width 104 height 140
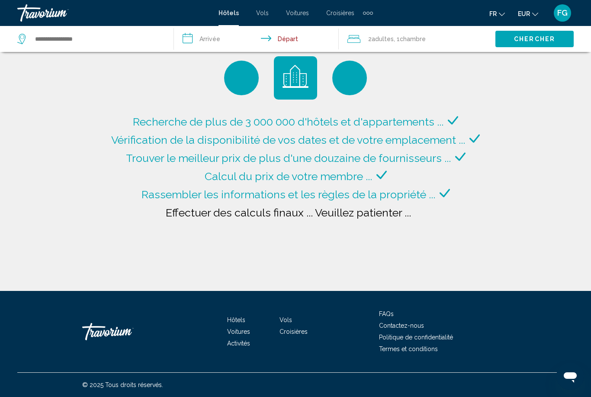
type input "**********"
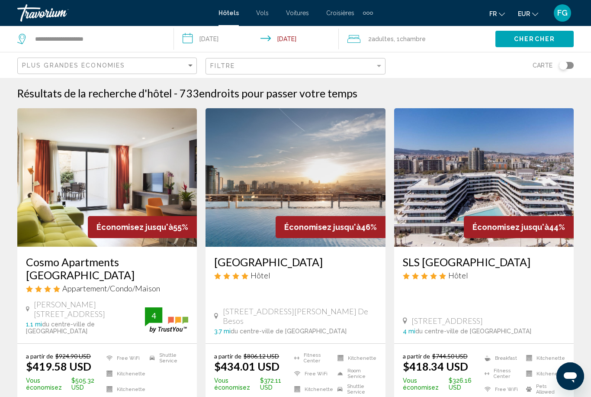
click at [532, 12] on icon "Change currency" at bounding box center [535, 14] width 6 height 6
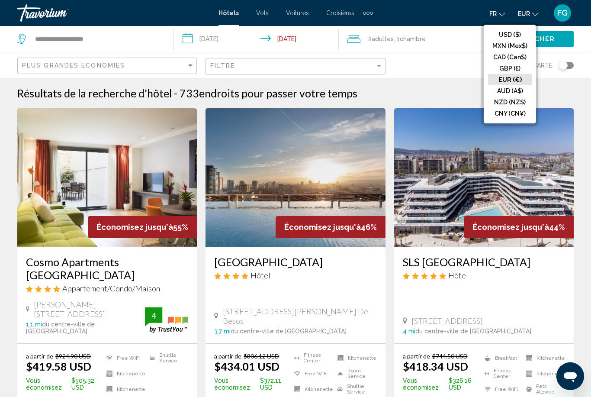
click at [519, 80] on button "EUR (€)" at bounding box center [510, 79] width 44 height 11
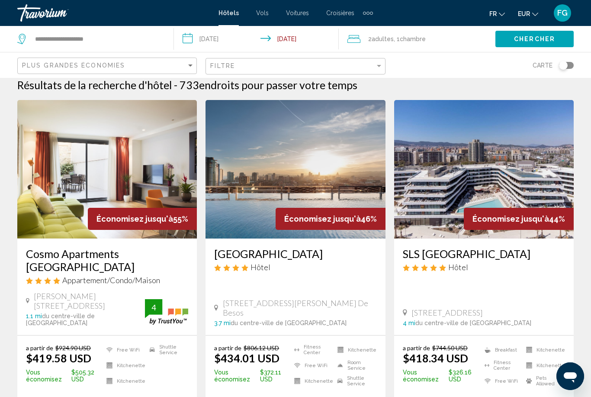
scroll to position [8, 0]
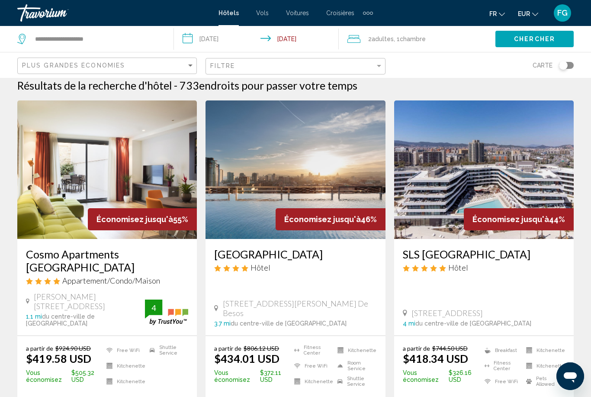
click at [535, 16] on icon "Change currency" at bounding box center [535, 14] width 6 height 3
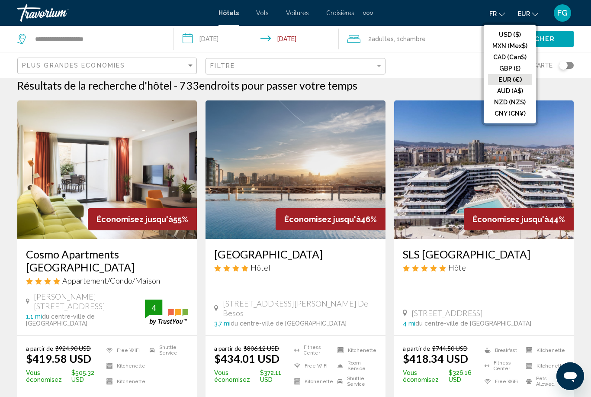
click at [234, 38] on input "**********" at bounding box center [258, 40] width 169 height 29
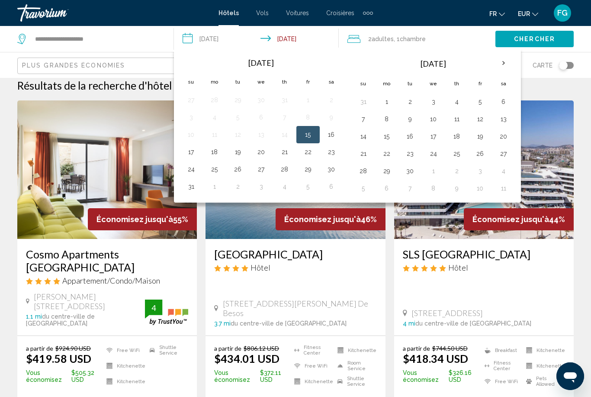
click at [510, 65] on th "Next month" at bounding box center [503, 63] width 23 height 19
click at [498, 138] on button "18" at bounding box center [504, 136] width 14 height 12
click at [415, 148] on button "21" at bounding box center [410, 154] width 14 height 12
type input "**********"
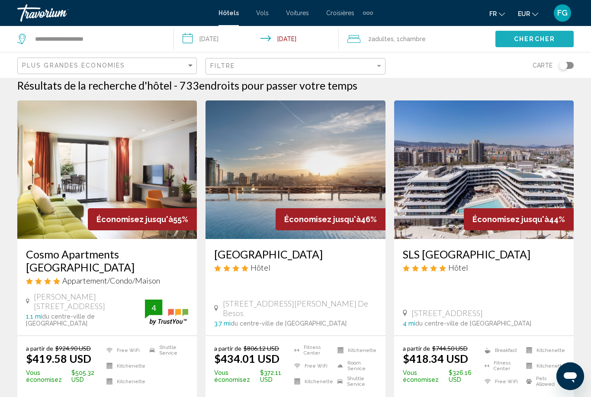
click at [538, 33] on button "Chercher" at bounding box center [534, 39] width 78 height 16
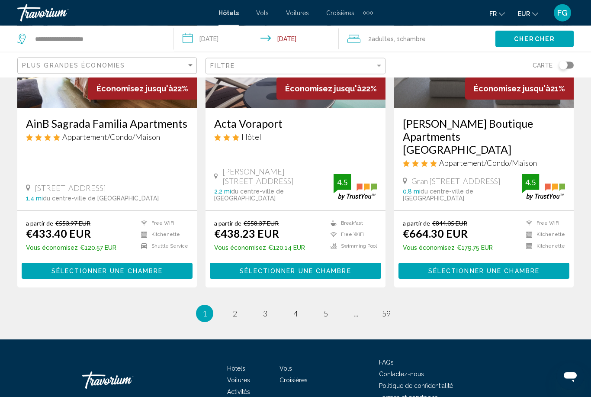
scroll to position [1115, 0]
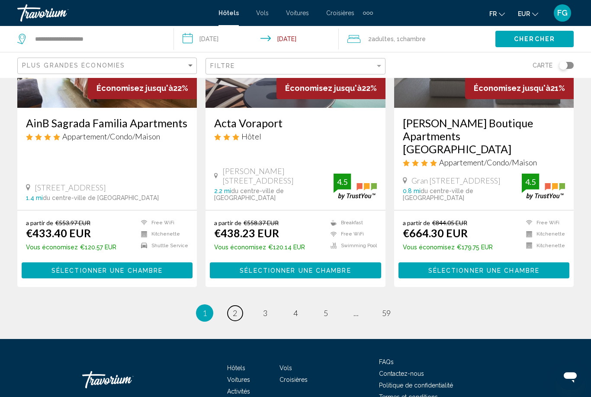
click at [232, 305] on link "page 2" at bounding box center [235, 312] width 15 height 15
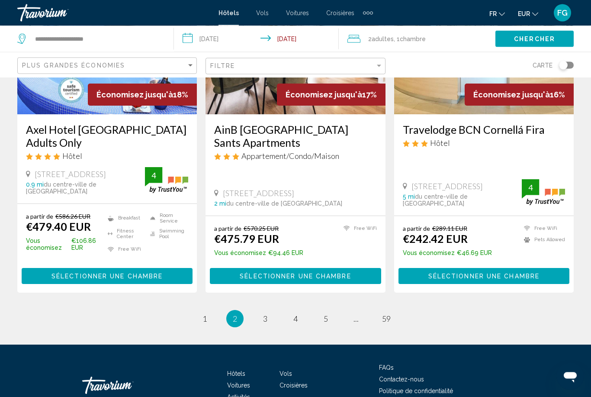
scroll to position [1134, 0]
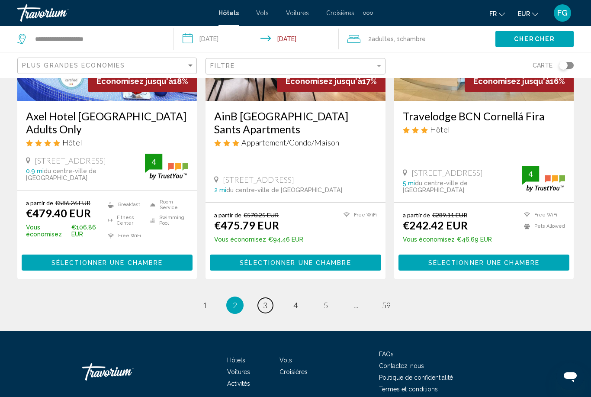
click at [269, 298] on link "page 3" at bounding box center [265, 305] width 15 height 15
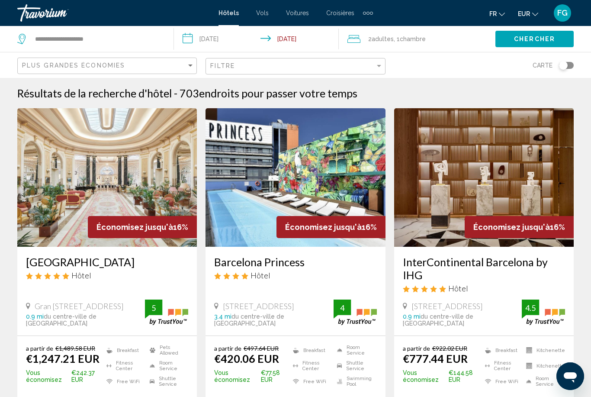
click at [241, 225] on img "Main content" at bounding box center [296, 177] width 180 height 138
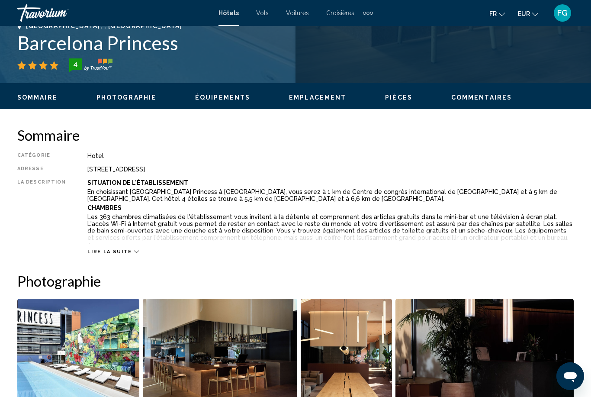
scroll to position [362, 0]
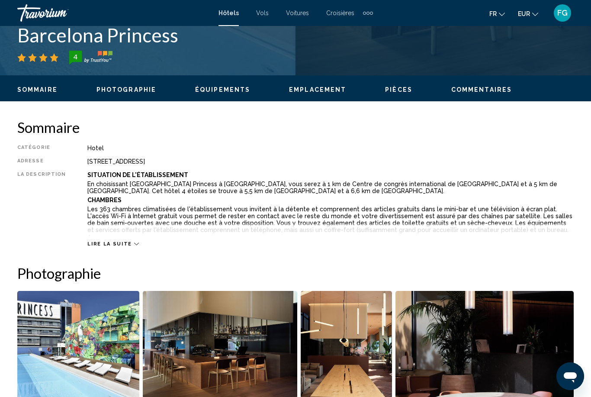
click at [96, 245] on span "Lire la suite" at bounding box center [109, 244] width 44 height 6
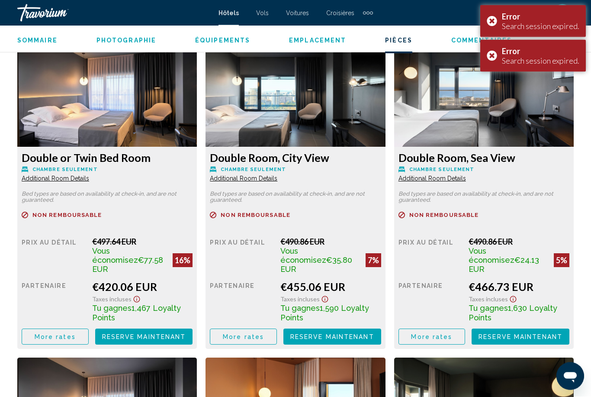
scroll to position [1433, 0]
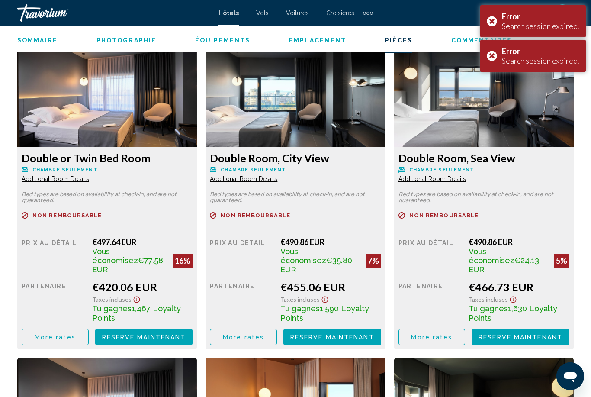
click at [497, 20] on div "Error Search session expired." at bounding box center [533, 21] width 106 height 32
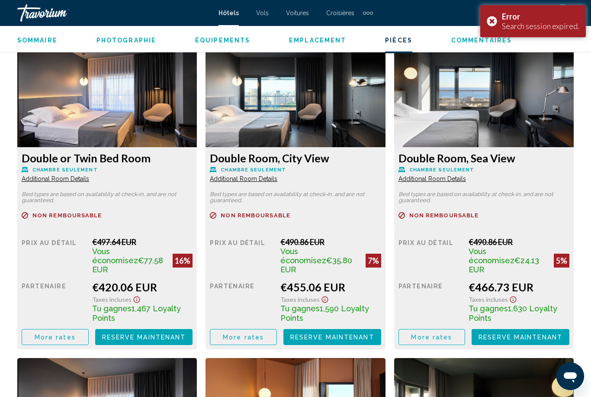
click at [497, 21] on div "Error Search session expired." at bounding box center [533, 21] width 106 height 32
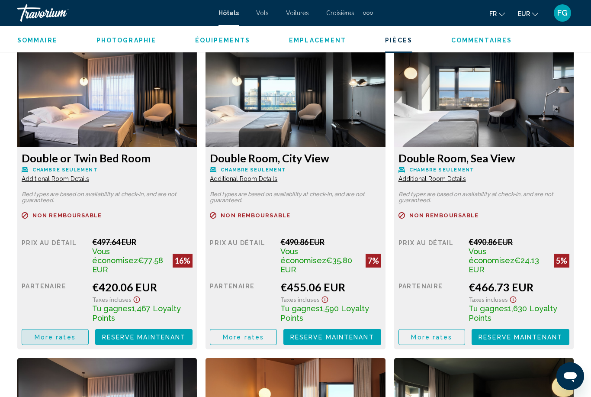
click at [27, 332] on button "More rates" at bounding box center [55, 337] width 67 height 16
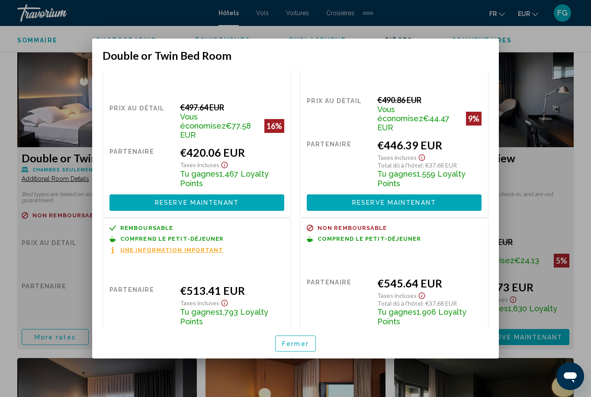
scroll to position [26, 0]
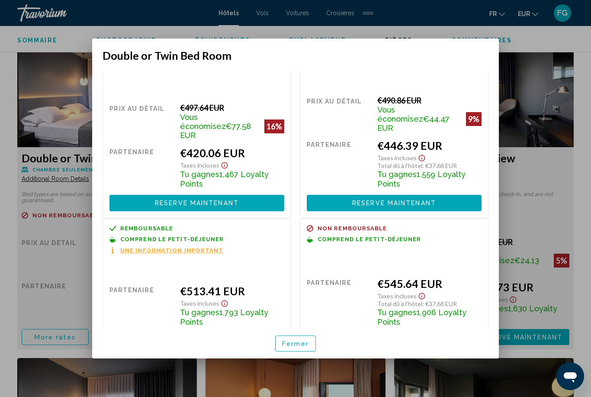
click at [127, 333] on button "Reserve maintenant Plus disponible" at bounding box center [196, 341] width 175 height 16
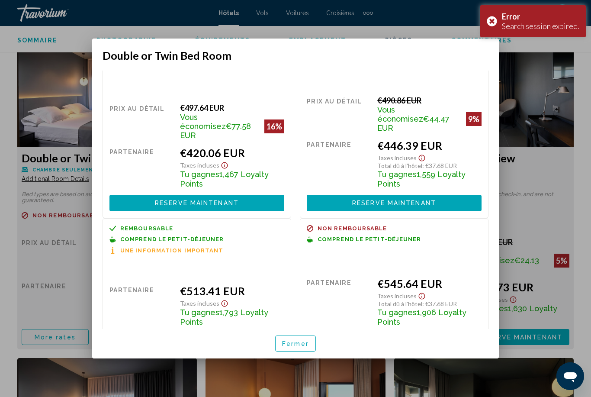
click at [490, 23] on div "Error Search session expired." at bounding box center [533, 21] width 106 height 32
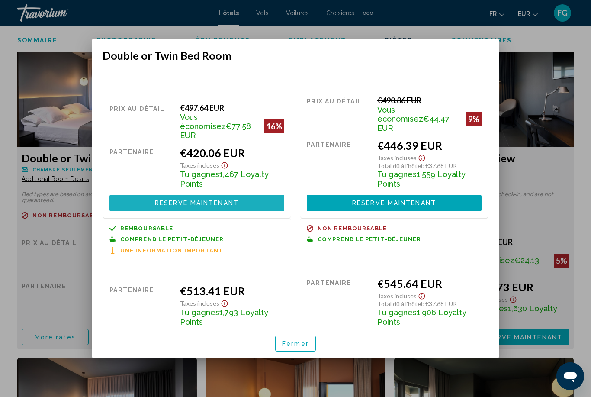
click at [137, 195] on button "Reserve maintenant Plus disponible" at bounding box center [196, 203] width 175 height 16
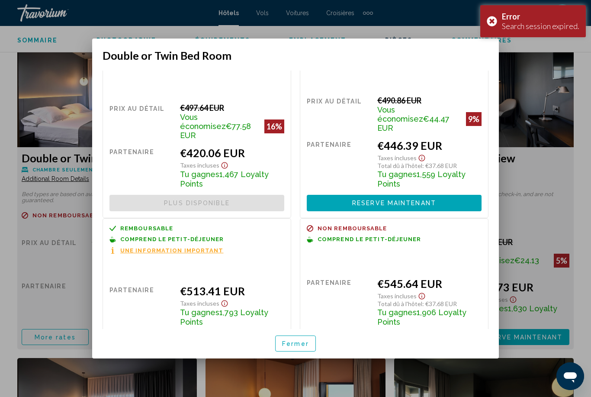
click at [326, 195] on button "Reserve maintenant Plus disponible" at bounding box center [394, 203] width 175 height 16
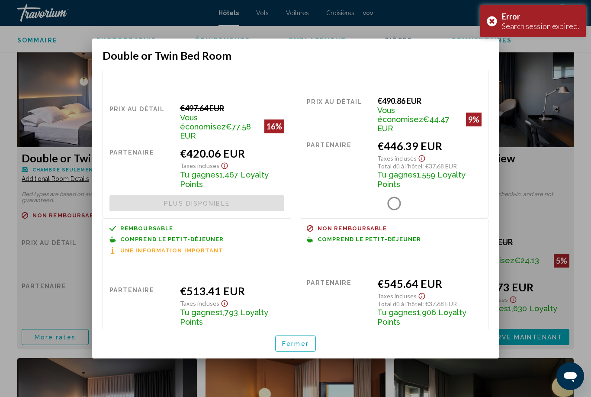
click at [495, 22] on div "Error Search session expired." at bounding box center [533, 21] width 106 height 32
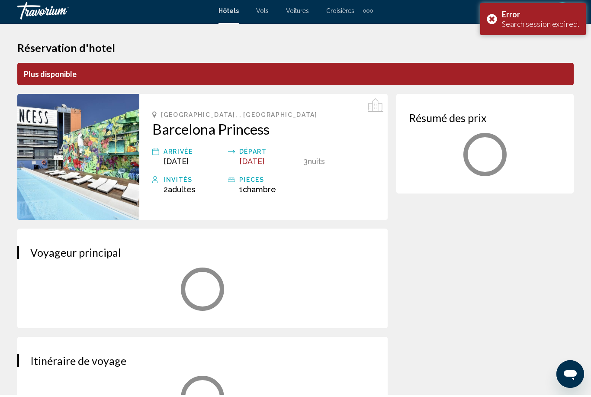
scroll to position [0, 0]
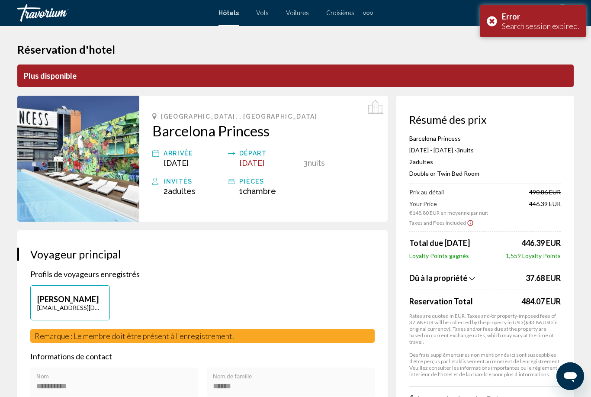
click at [498, 24] on div "Error Search session expired." at bounding box center [533, 21] width 106 height 32
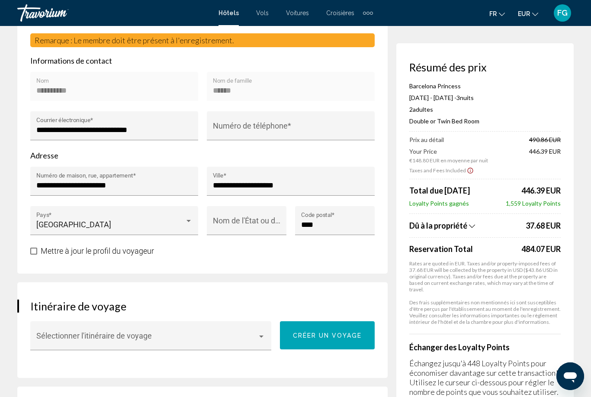
scroll to position [295, 0]
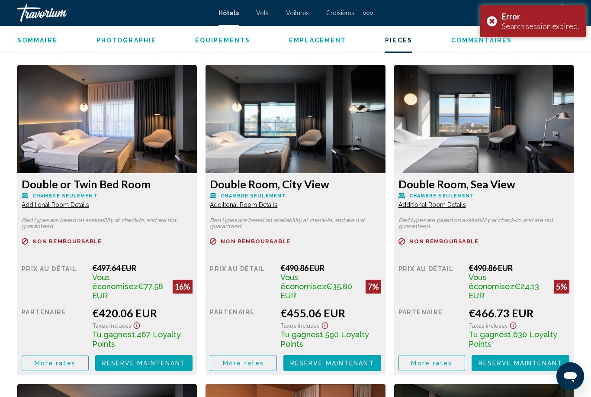
scroll to position [1329, 0]
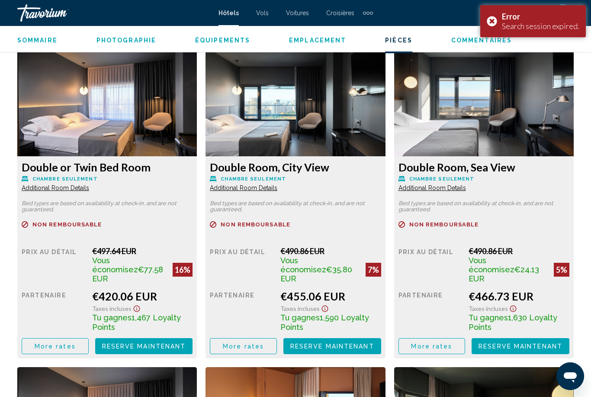
click at [494, 25] on div "Error Search session expired." at bounding box center [533, 21] width 106 height 32
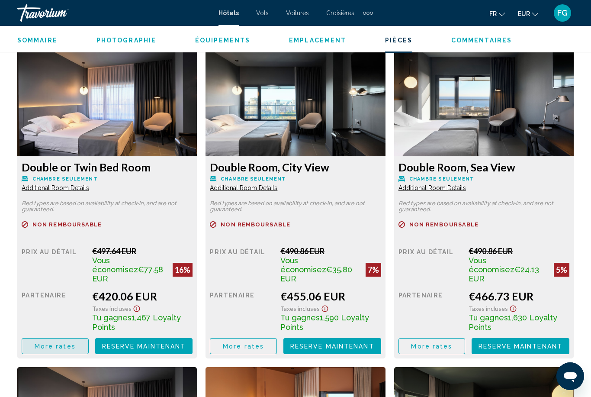
click at [29, 338] on button "More rates" at bounding box center [55, 346] width 67 height 16
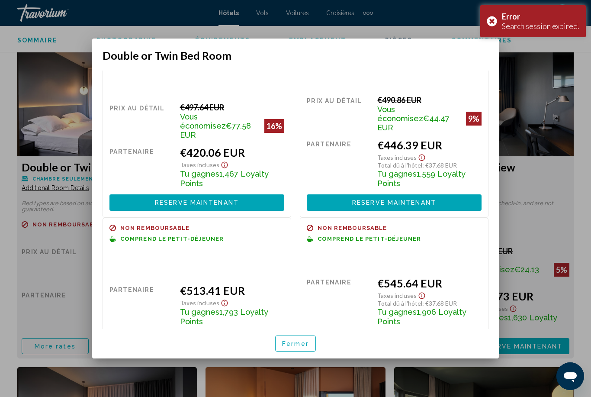
scroll to position [26, 0]
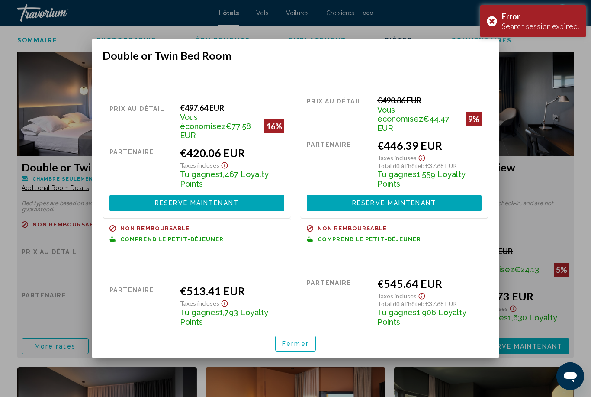
click at [496, 23] on div "Error Search session expired." at bounding box center [533, 21] width 106 height 32
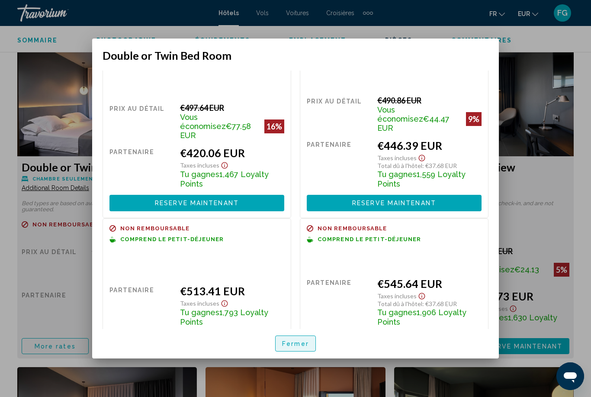
click at [292, 347] on span "Fermer" at bounding box center [295, 343] width 27 height 7
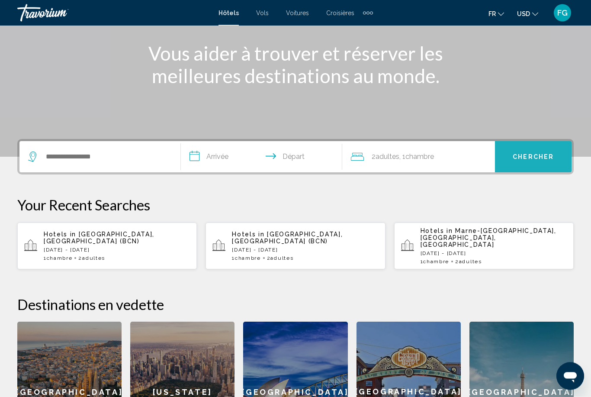
scroll to position [103, 0]
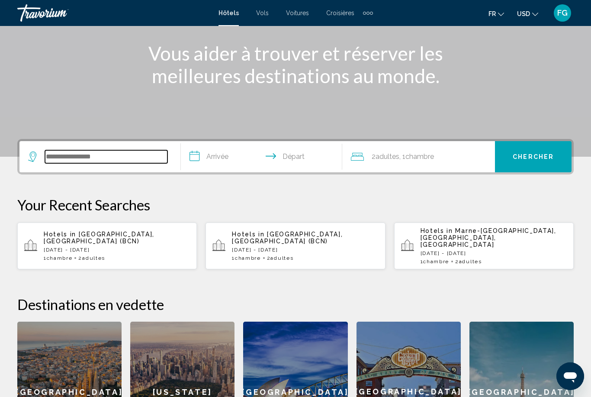
click at [83, 160] on input "Search widget" at bounding box center [106, 156] width 122 height 13
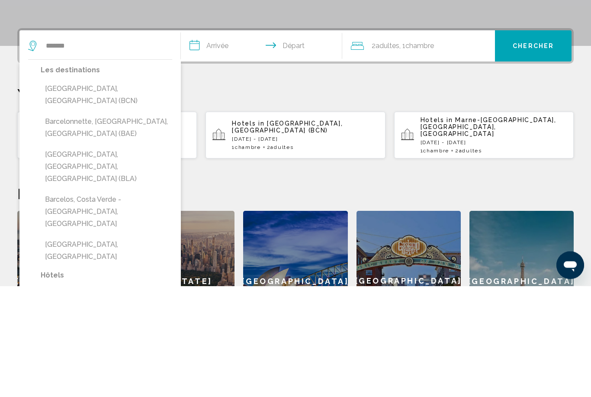
click at [62, 192] on button "[GEOGRAPHIC_DATA], [GEOGRAPHIC_DATA] (BCN)" at bounding box center [107, 206] width 132 height 29
type input "**********"
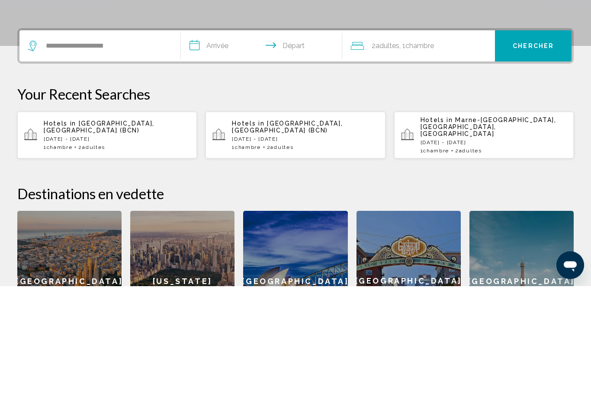
click at [204, 141] on input "**********" at bounding box center [263, 158] width 165 height 34
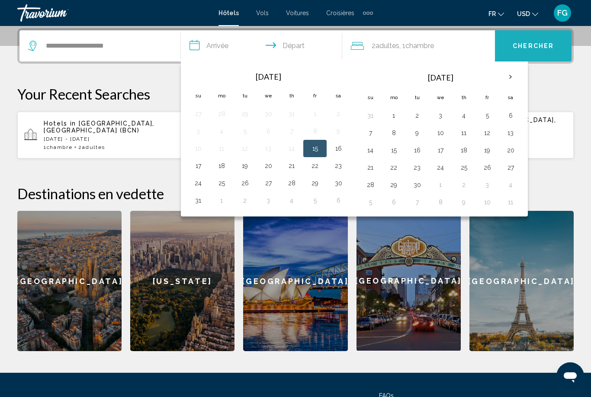
click at [509, 60] on button "Chercher" at bounding box center [533, 45] width 77 height 31
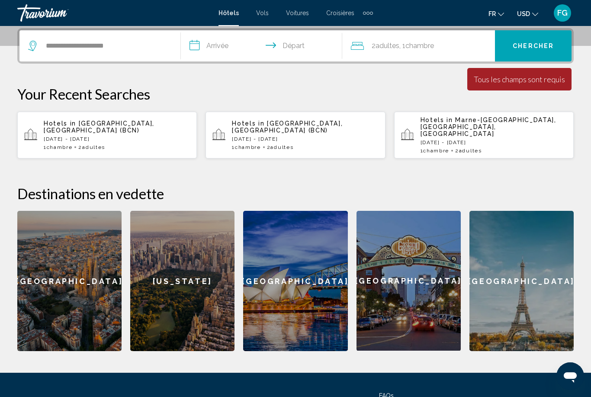
click at [201, 49] on input "**********" at bounding box center [263, 47] width 165 height 34
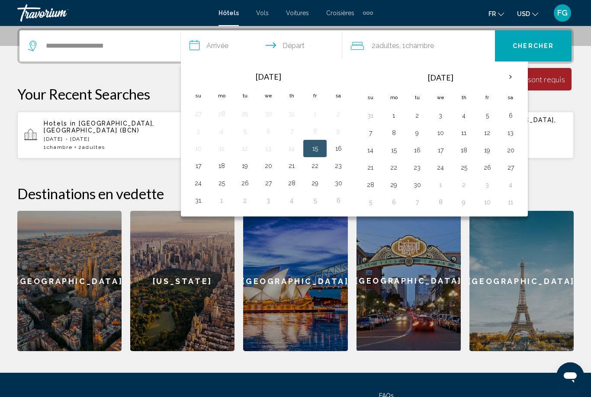
click at [511, 79] on th "Next month" at bounding box center [510, 76] width 23 height 19
click at [517, 152] on button "18" at bounding box center [511, 150] width 14 height 12
click at [414, 170] on button "21" at bounding box center [417, 167] width 14 height 12
type input "**********"
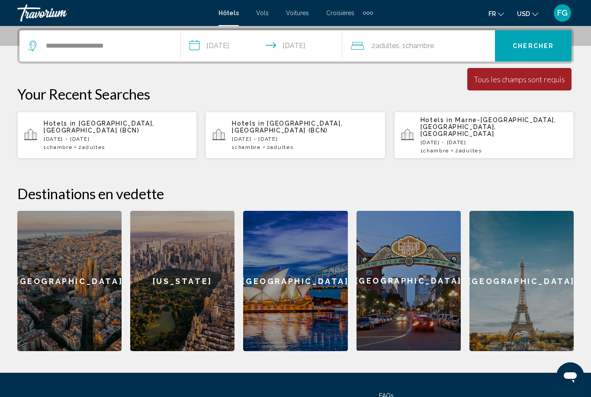
click at [558, 39] on button "Chercher" at bounding box center [533, 45] width 77 height 31
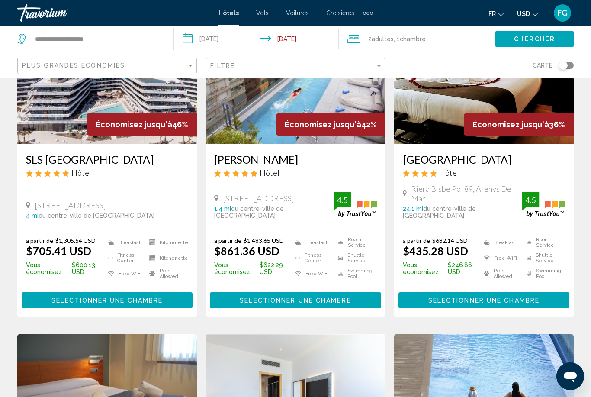
scroll to position [104, 0]
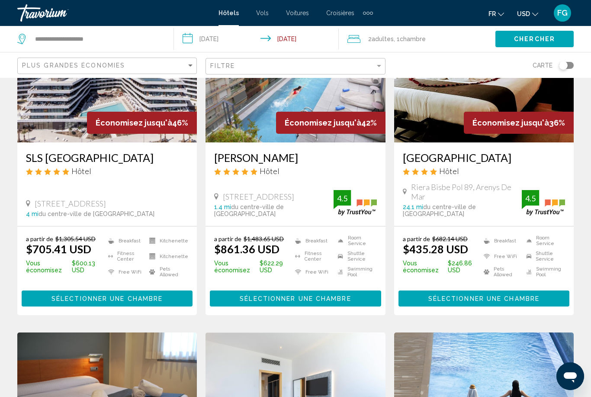
click at [533, 16] on button "USD USD ($) MXN (Mex$) CAD (Can$) GBP (£) EUR (€) AUD (A$) NZD (NZ$) CNY (CN¥)" at bounding box center [527, 13] width 21 height 13
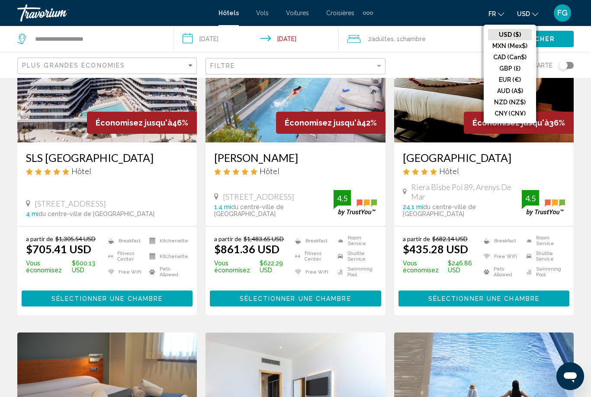
click at [522, 79] on button "EUR (€)" at bounding box center [510, 79] width 44 height 11
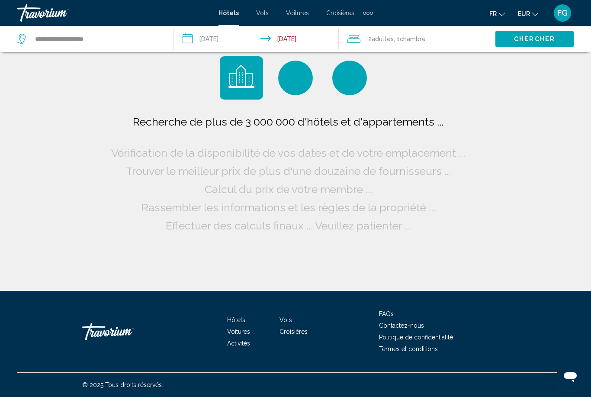
scroll to position [0, 0]
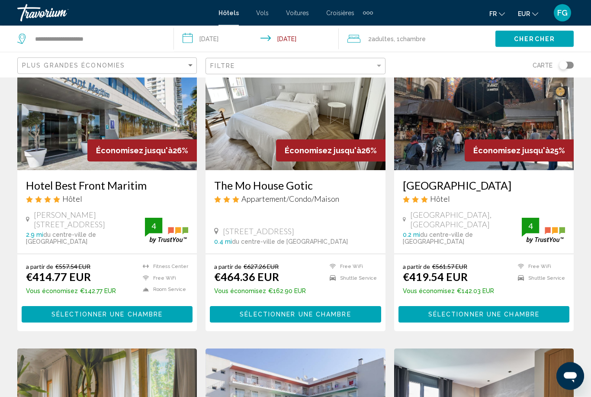
scroll to position [739, 0]
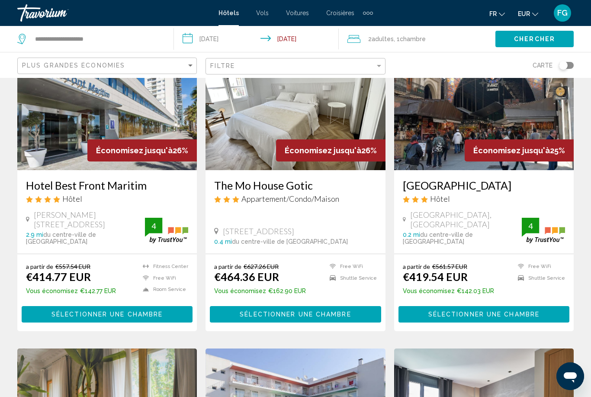
click at [46, 306] on button "Sélectionner une chambre" at bounding box center [107, 314] width 171 height 16
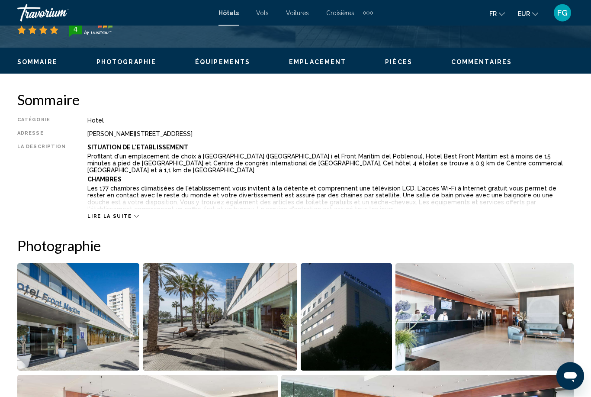
scroll to position [394, 0]
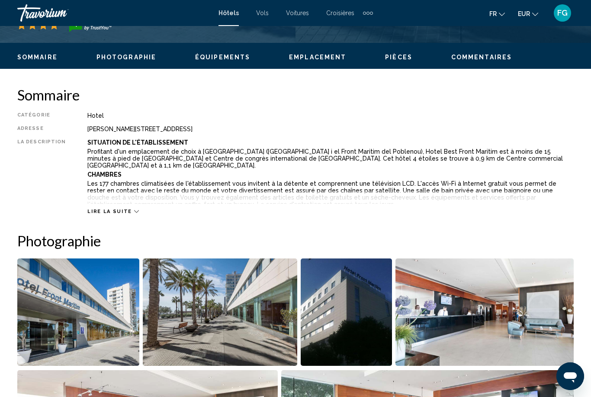
click at [100, 210] on span "Lire la suite" at bounding box center [109, 212] width 44 height 6
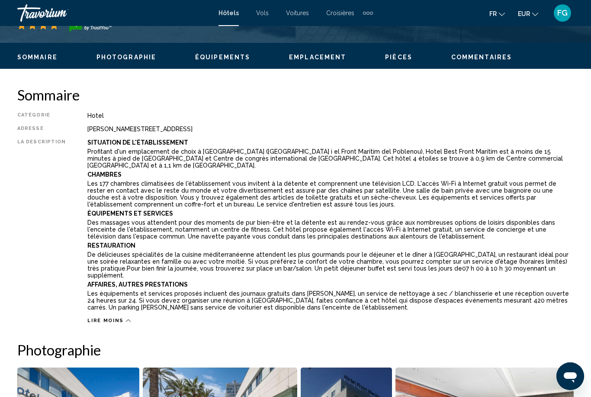
click at [88, 318] on span "Lire moins" at bounding box center [105, 321] width 36 height 6
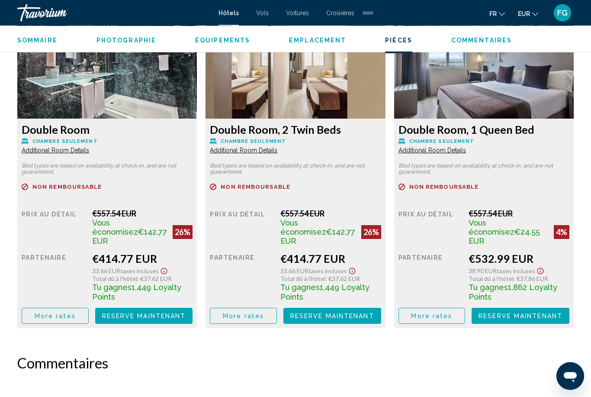
scroll to position [1370, 0]
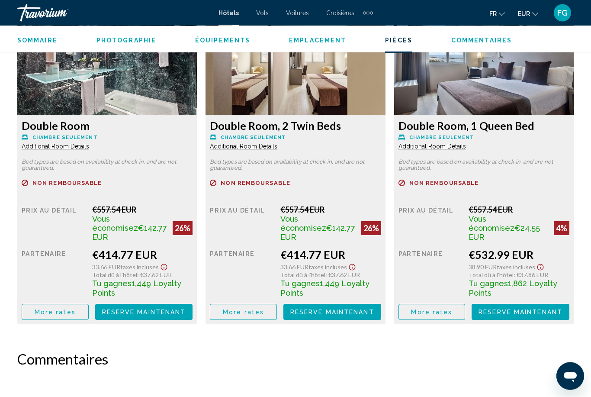
click at [33, 306] on button "More rates" at bounding box center [55, 312] width 67 height 16
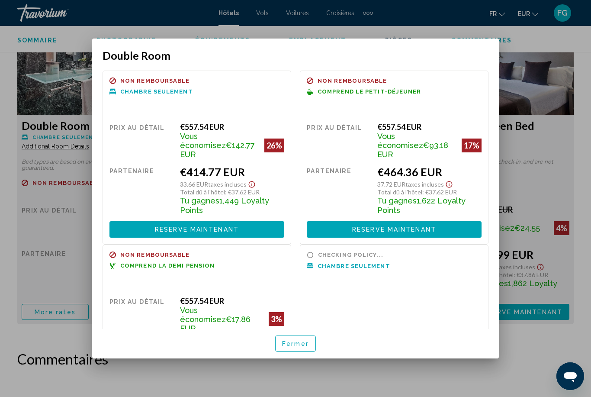
scroll to position [0, 0]
click at [425, 226] on span "Reserve maintenant" at bounding box center [394, 229] width 84 height 7
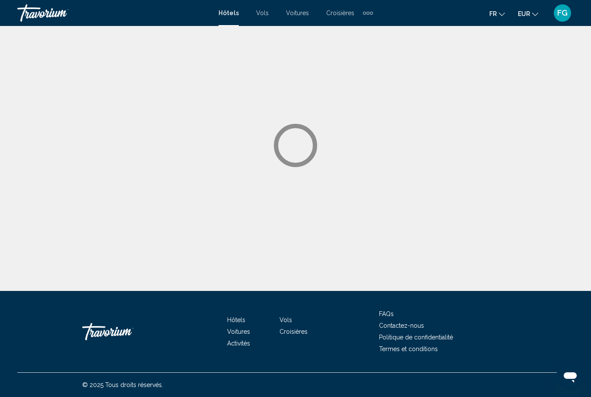
scroll to position [28, 0]
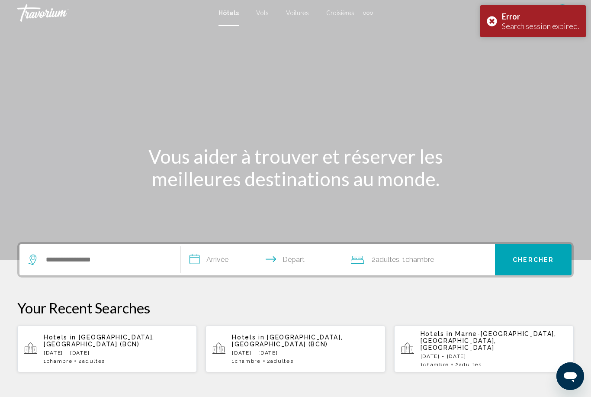
click at [492, 53] on div "Main content" at bounding box center [295, 130] width 591 height 260
click at [497, 51] on div "Main content" at bounding box center [295, 130] width 591 height 260
